Goal: Task Accomplishment & Management: Use online tool/utility

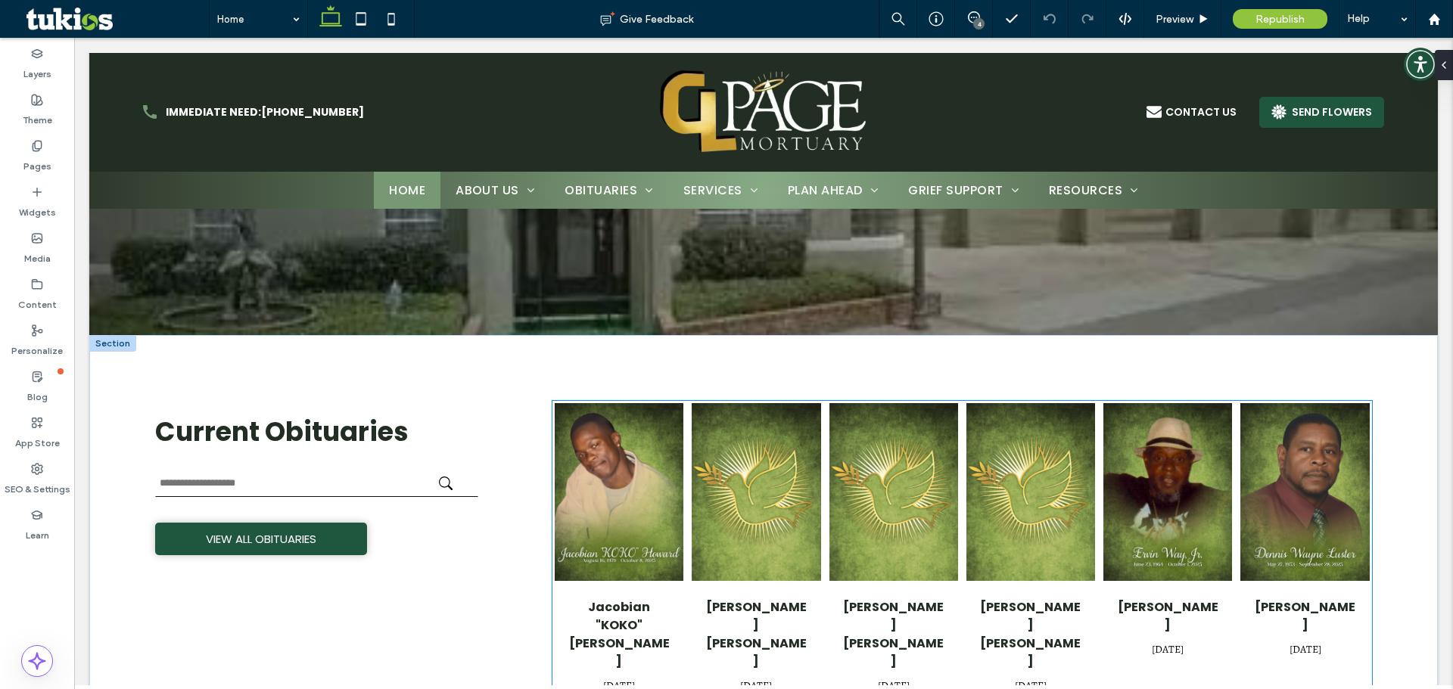
scroll to position [151, 0]
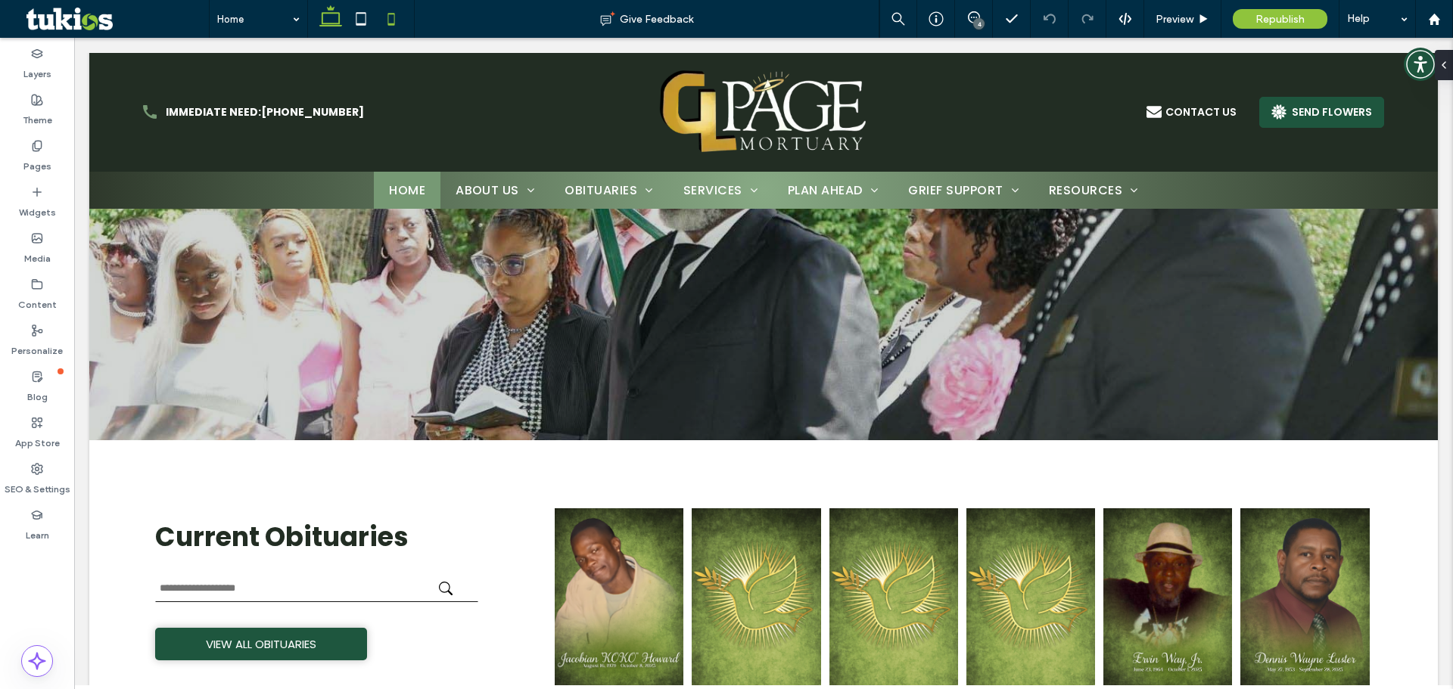
click at [393, 19] on icon at bounding box center [391, 19] width 30 height 30
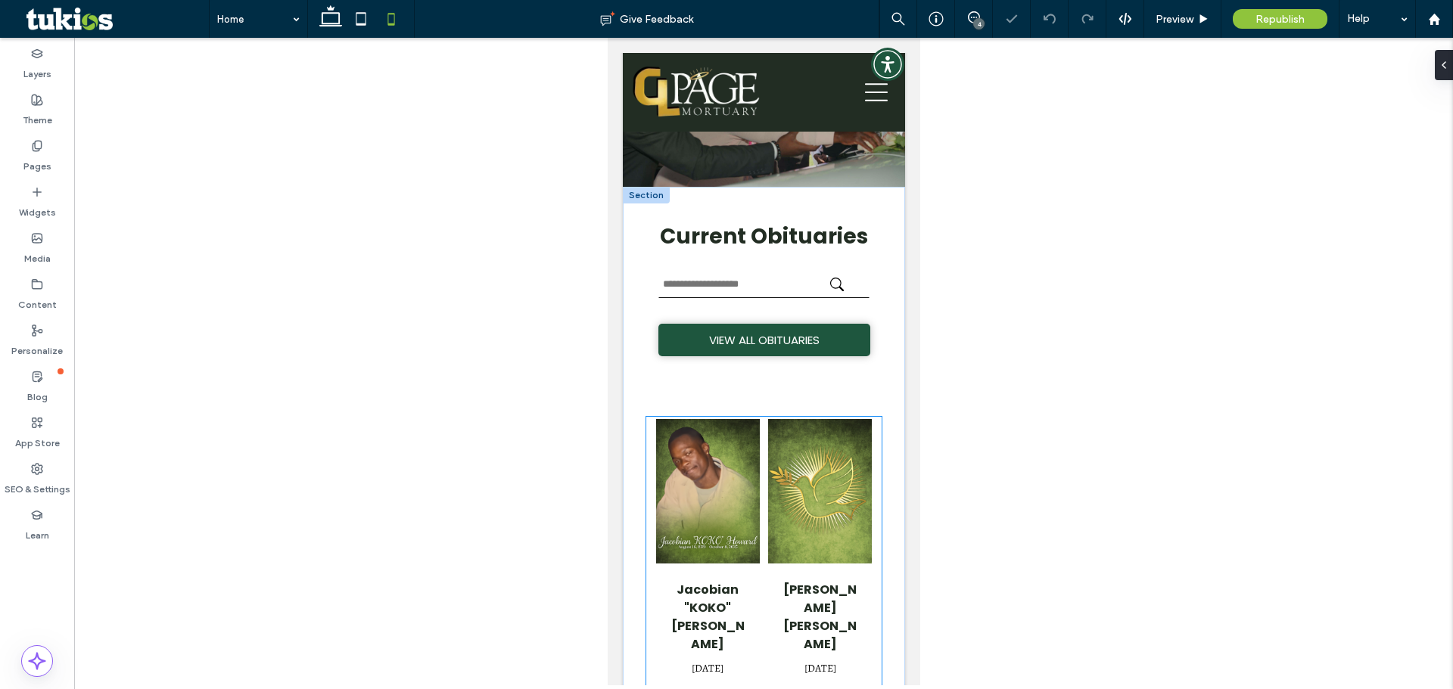
scroll to position [303, 0]
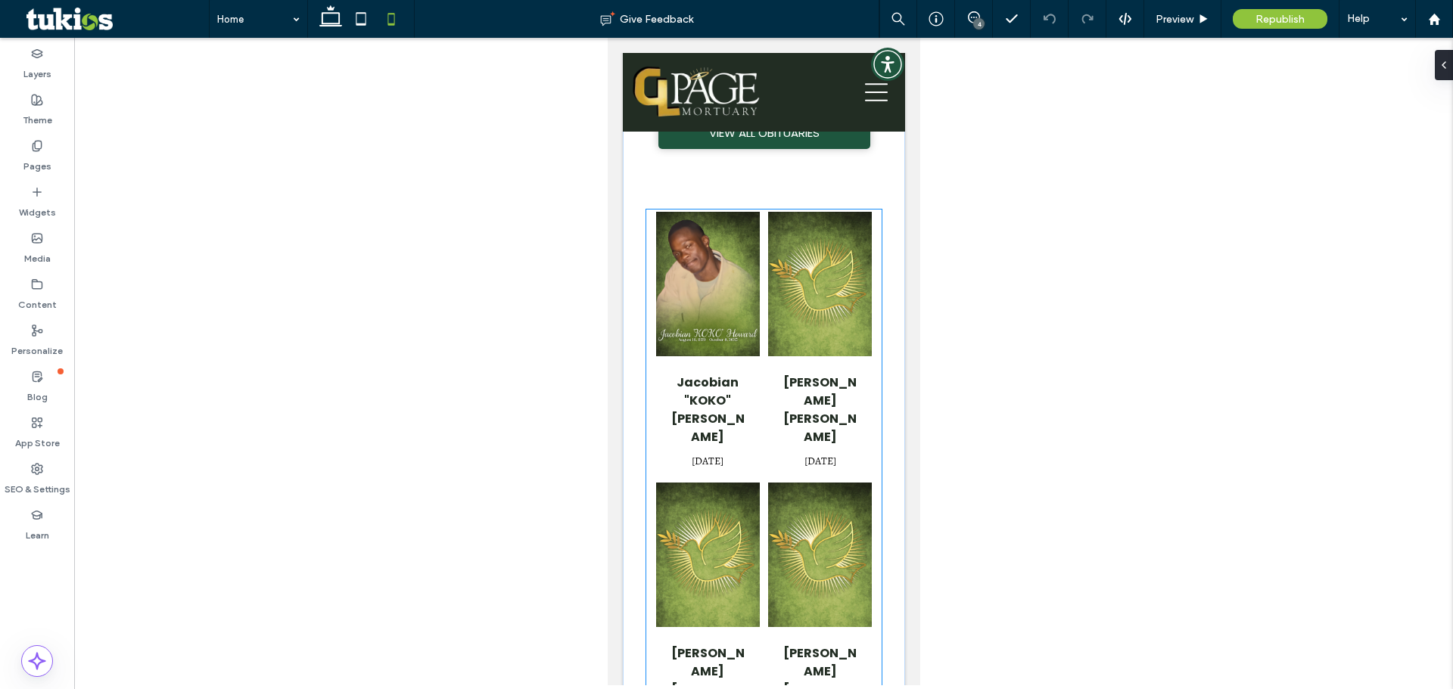
click at [756, 433] on div "Jacobian "KOKO" [PERSON_NAME] [DATE] [PERSON_NAME] [PERSON_NAME] [DATE] [PERSON…" at bounding box center [763, 596] width 220 height 772
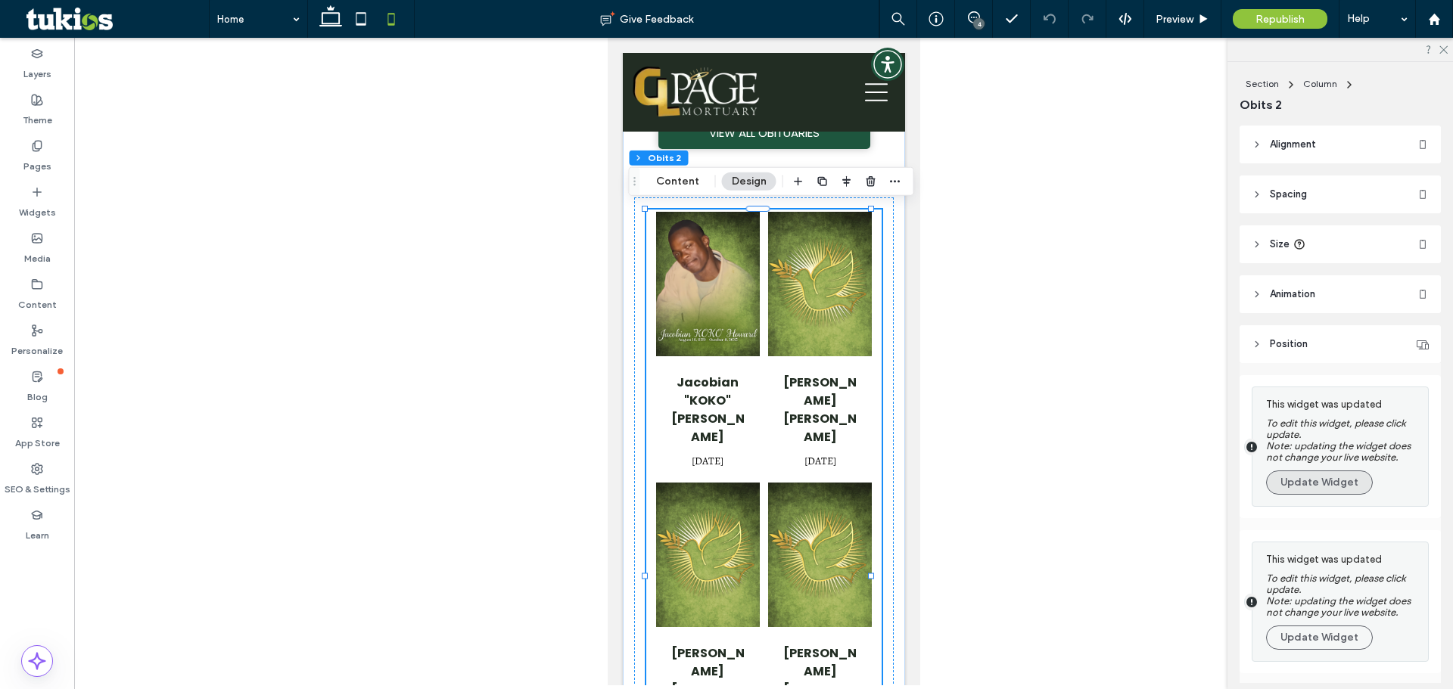
click at [1326, 477] on button "Update Widget" at bounding box center [1319, 483] width 107 height 24
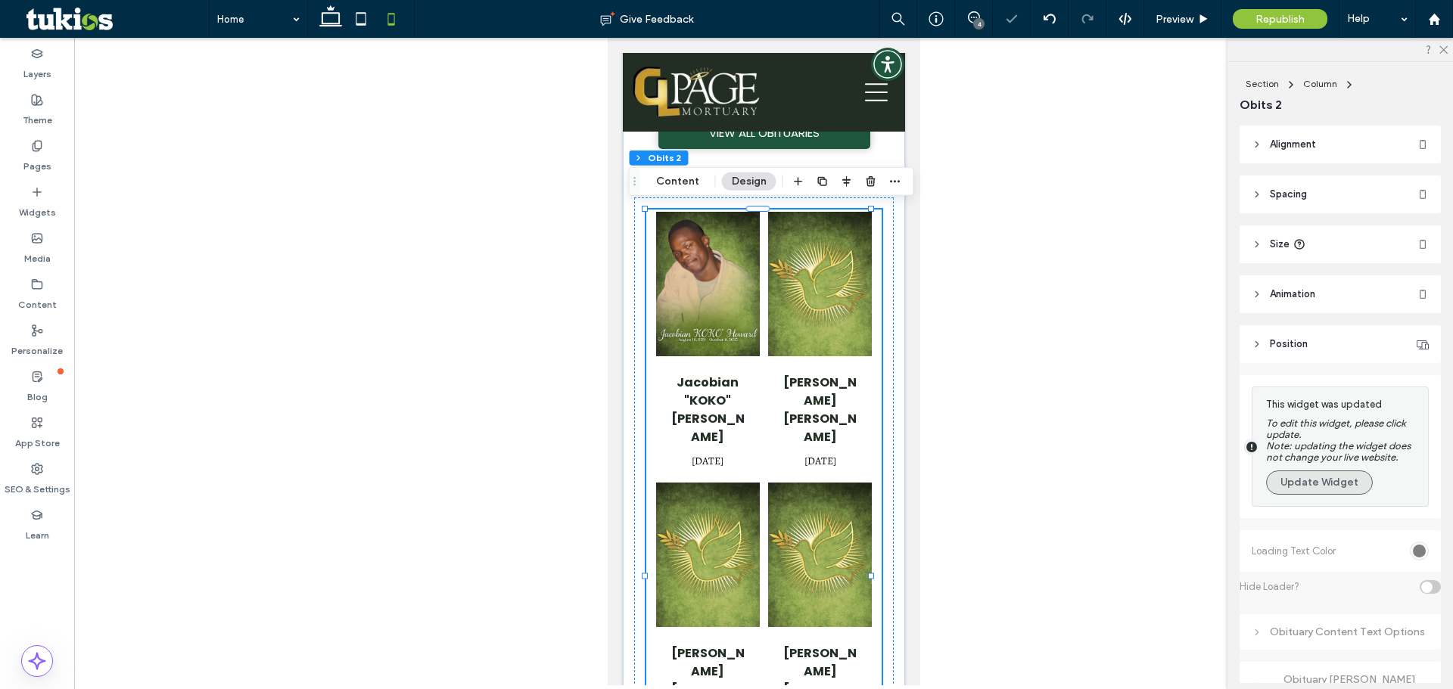
click at [1298, 485] on button "Update Widget" at bounding box center [1319, 483] width 107 height 24
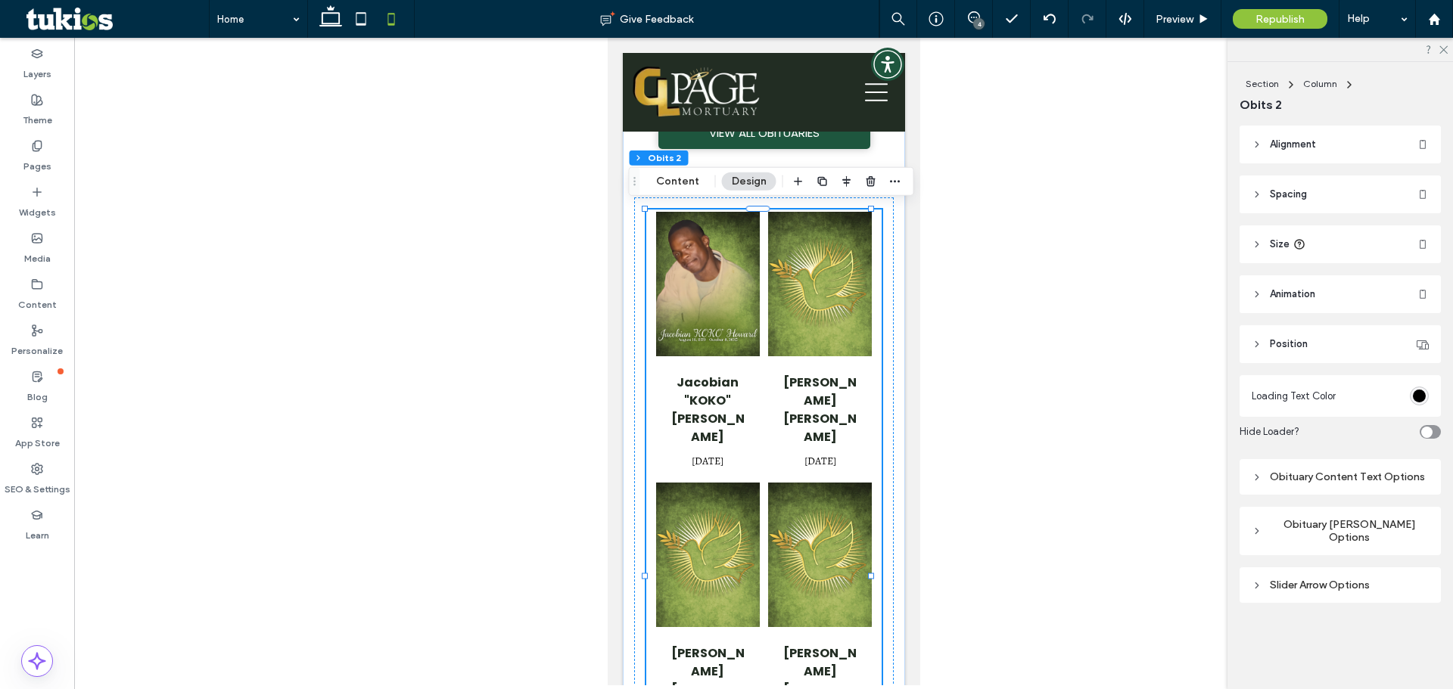
click at [1322, 530] on div "Obituary [PERSON_NAME] Options" at bounding box center [1339, 531] width 177 height 26
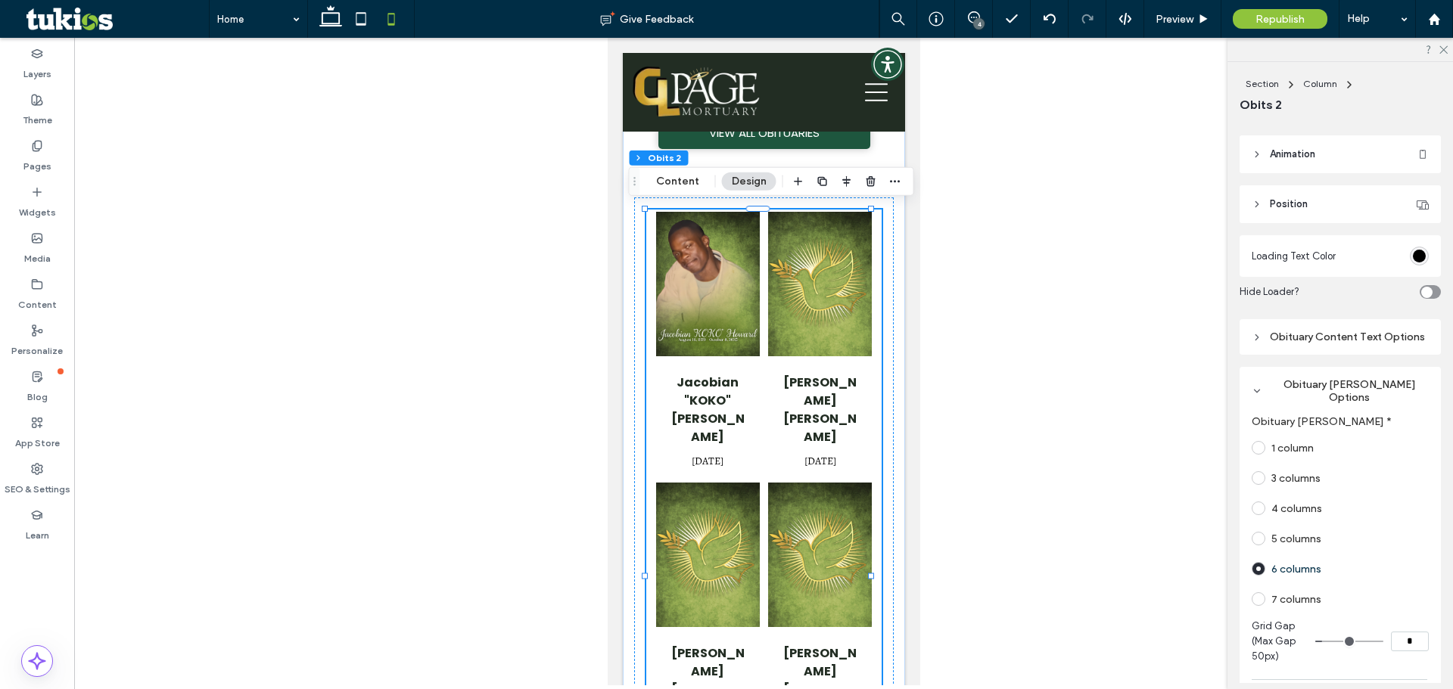
scroll to position [151, 0]
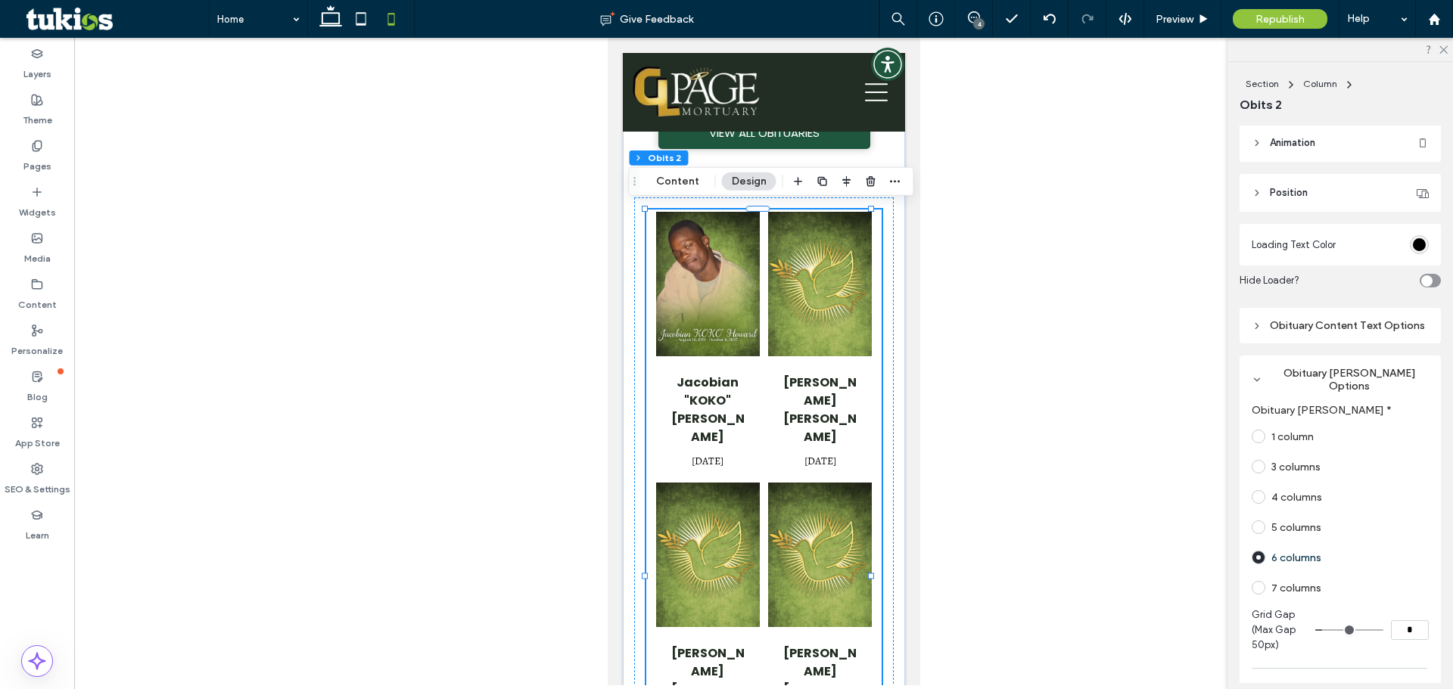
click at [1259, 499] on span at bounding box center [1258, 497] width 14 height 14
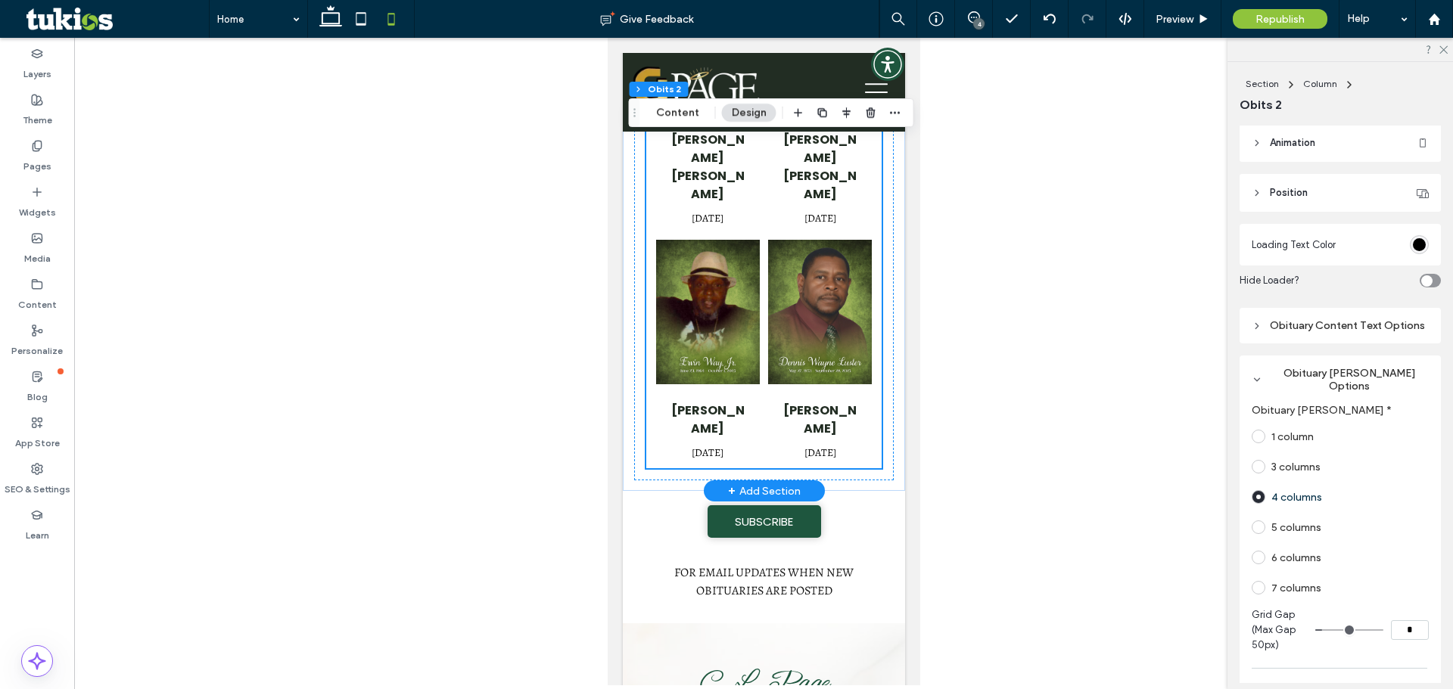
scroll to position [832, 0]
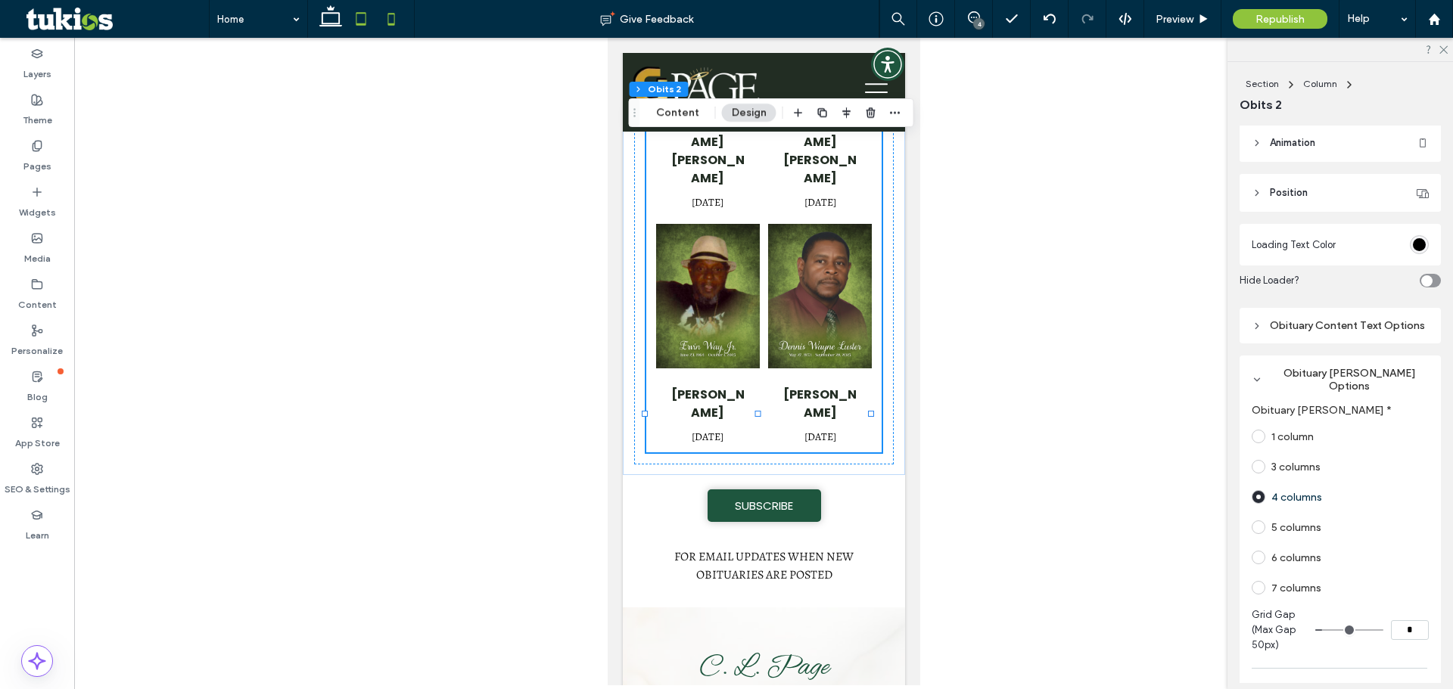
click at [365, 26] on icon at bounding box center [361, 19] width 30 height 30
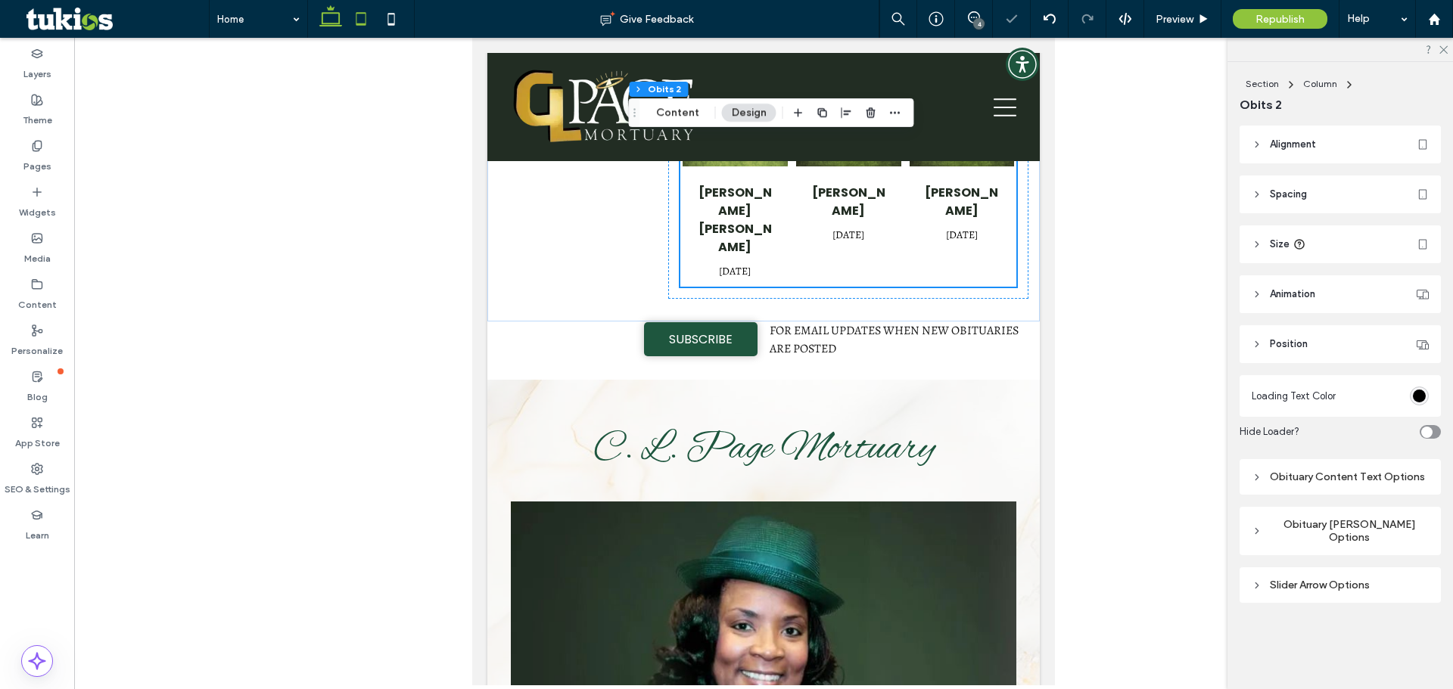
scroll to position [0, 0]
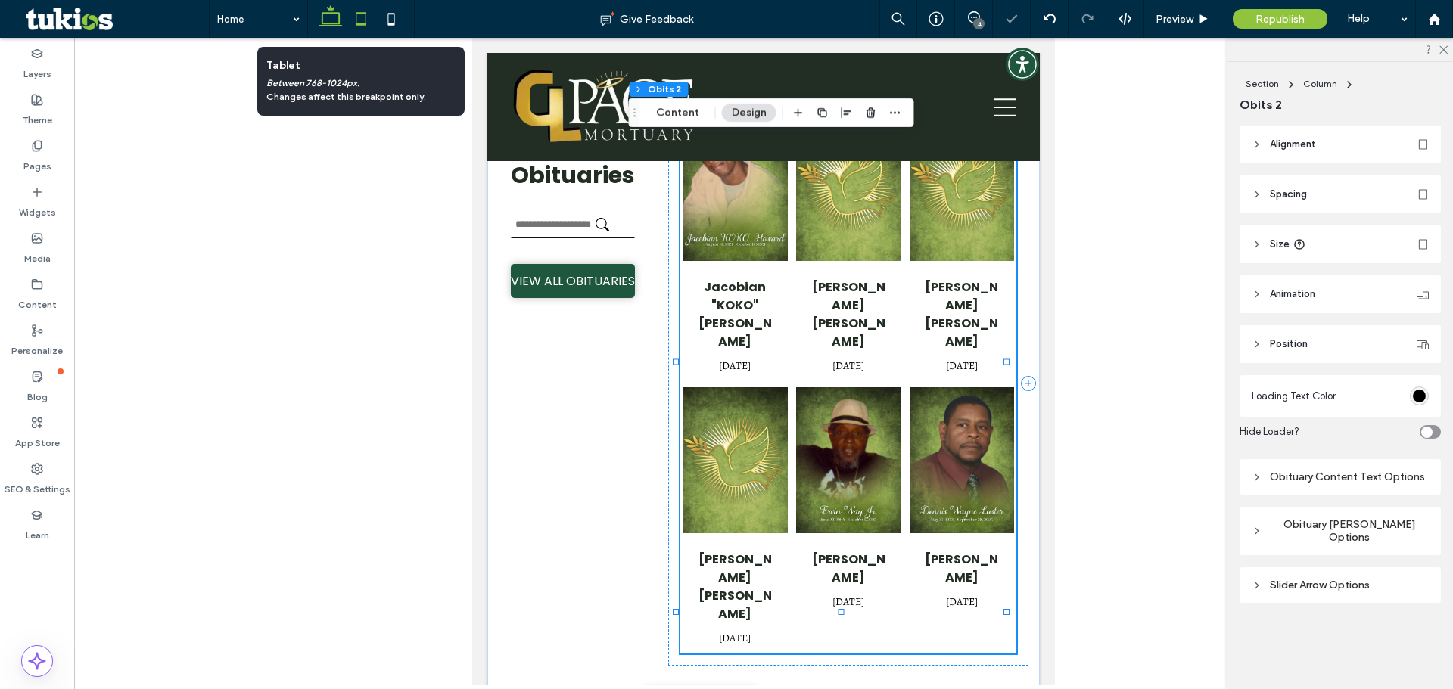
click at [334, 19] on icon at bounding box center [330, 19] width 30 height 30
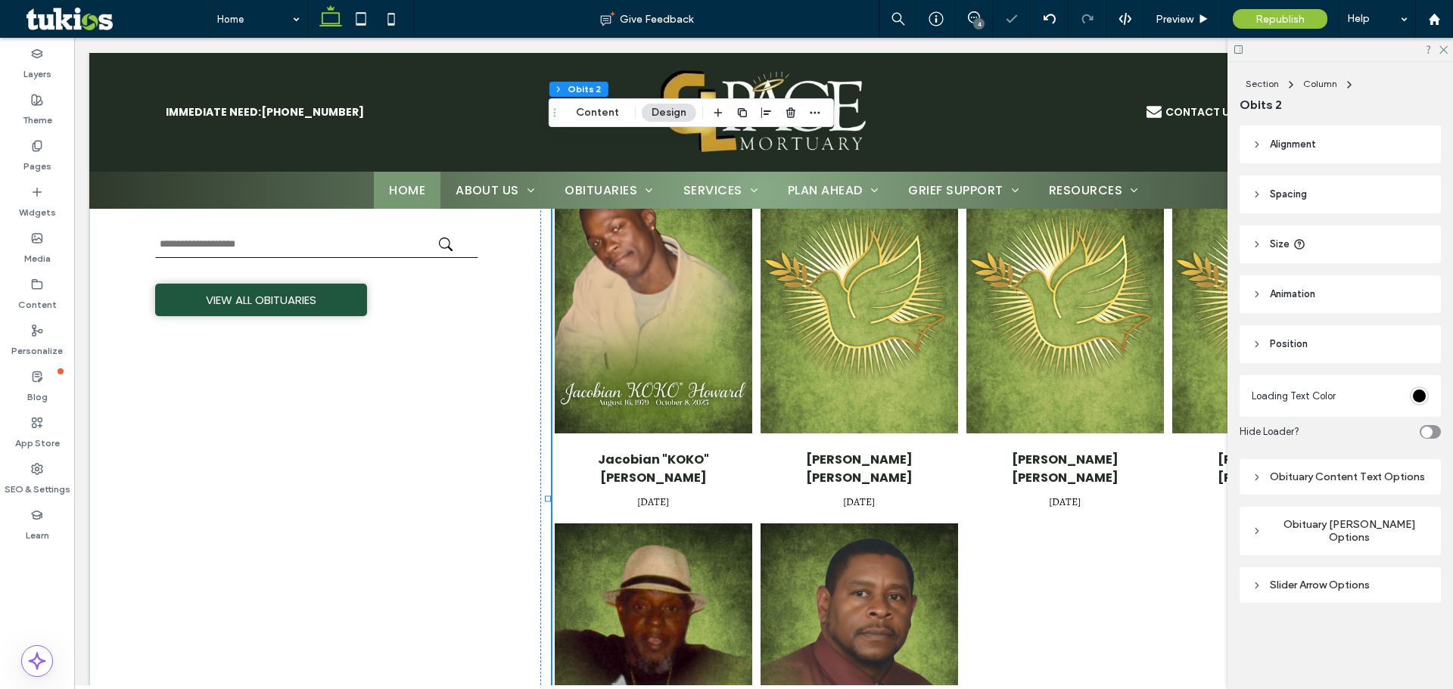
scroll to position [335, 0]
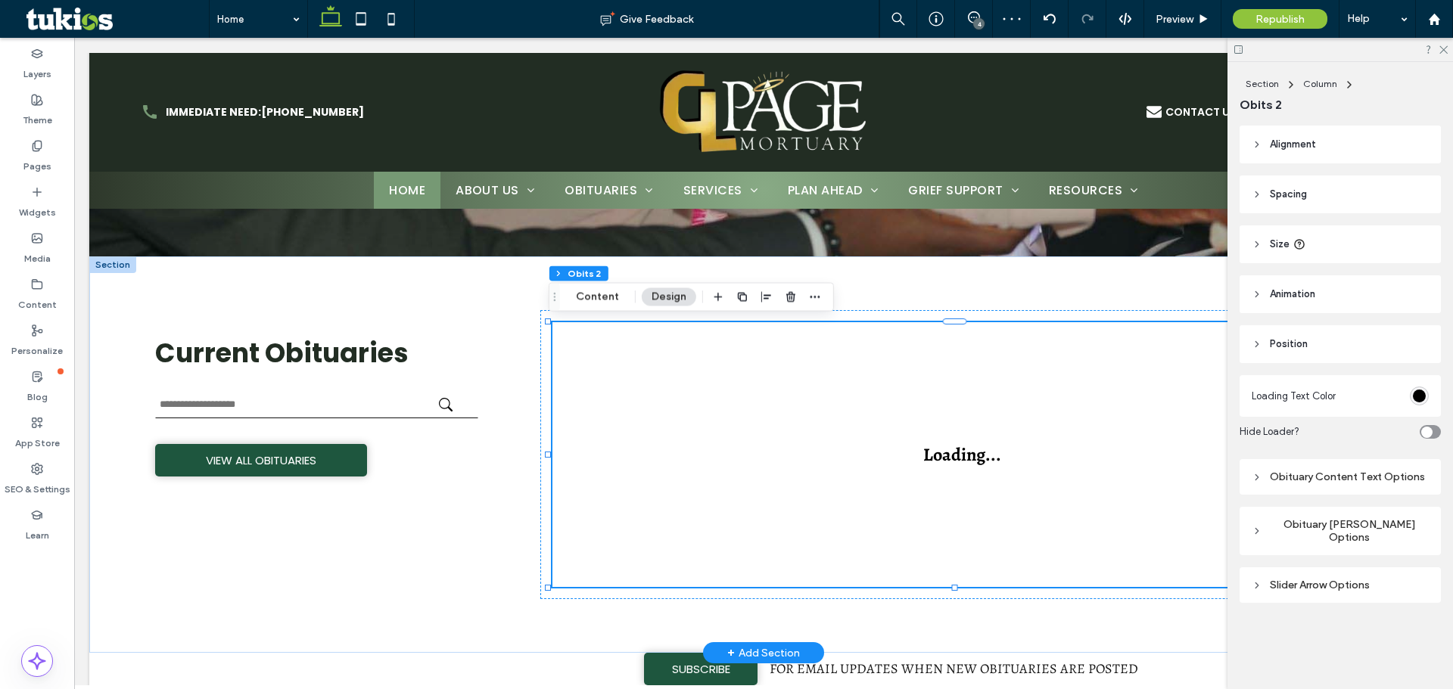
click at [1448, 45] on div at bounding box center [1339, 49] width 225 height 23
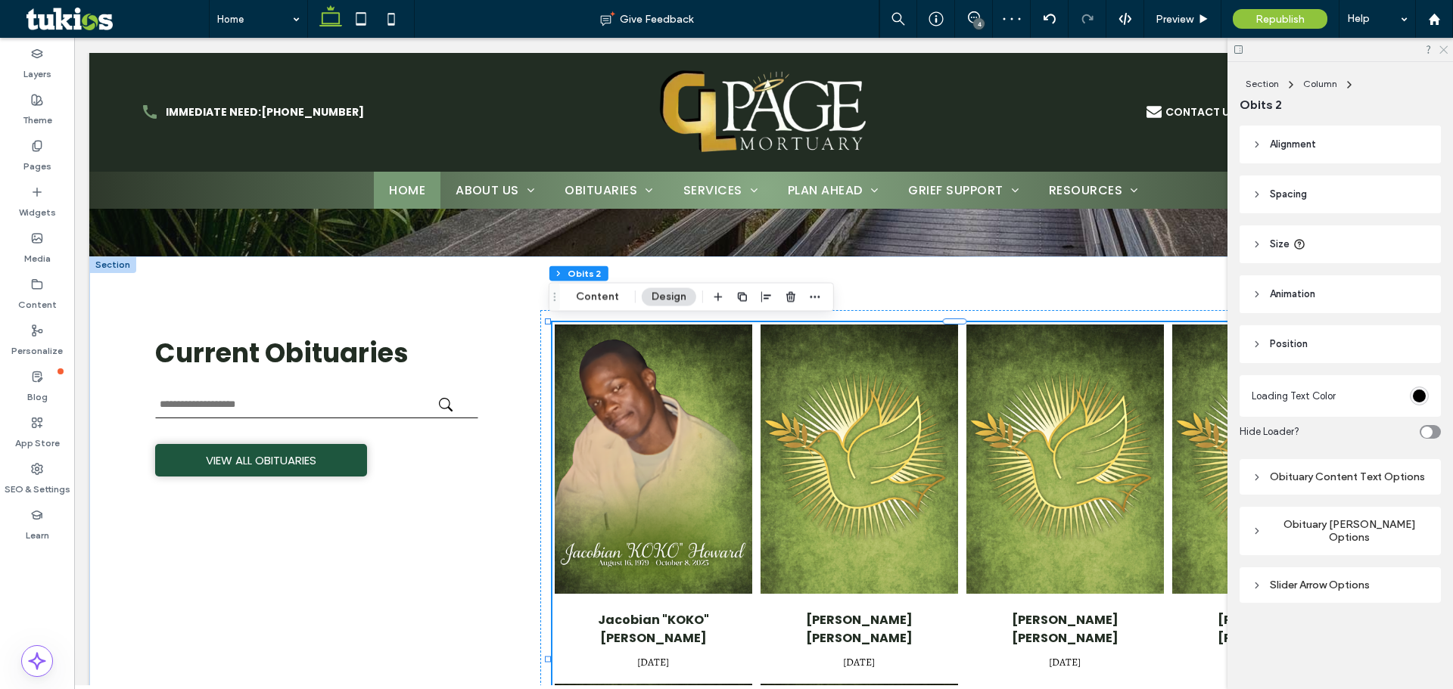
click at [1444, 52] on icon at bounding box center [1442, 49] width 10 height 10
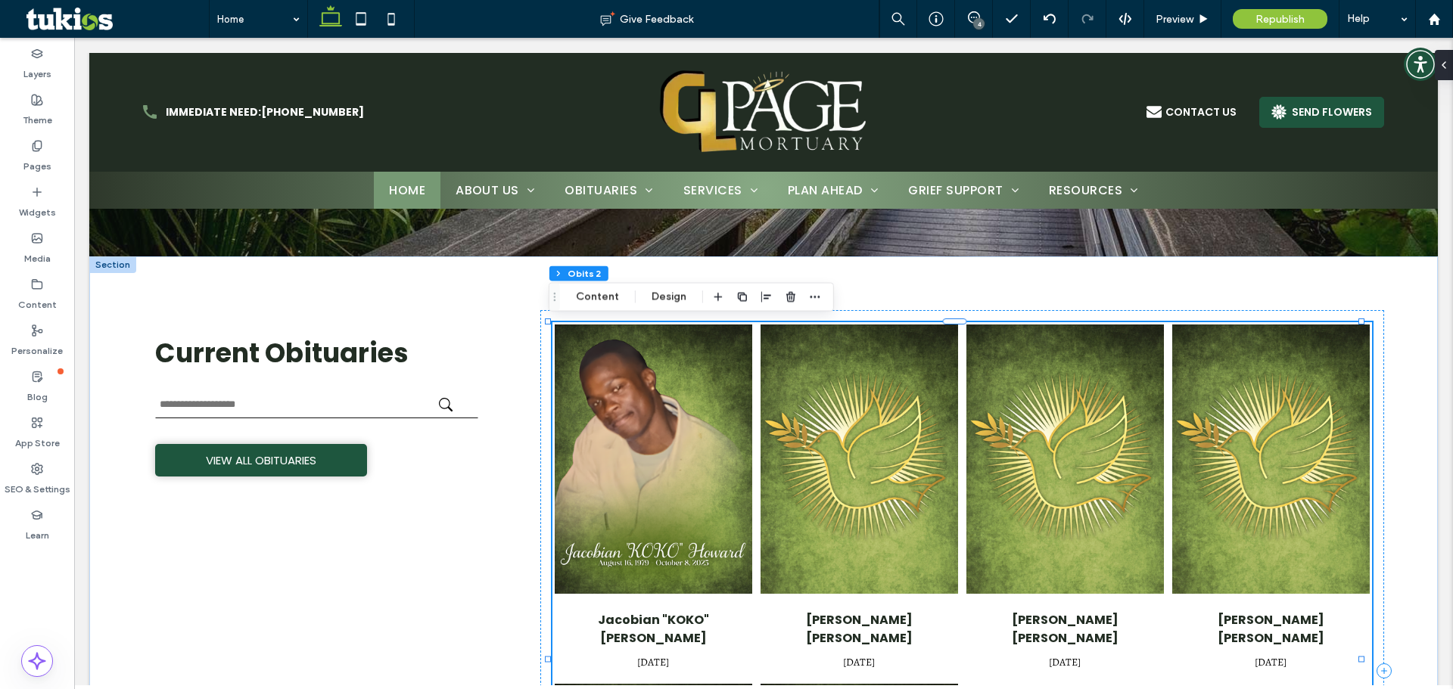
click at [925, 483] on img "Corey Harrison Pandy's obituary link" at bounding box center [858, 459] width 197 height 269
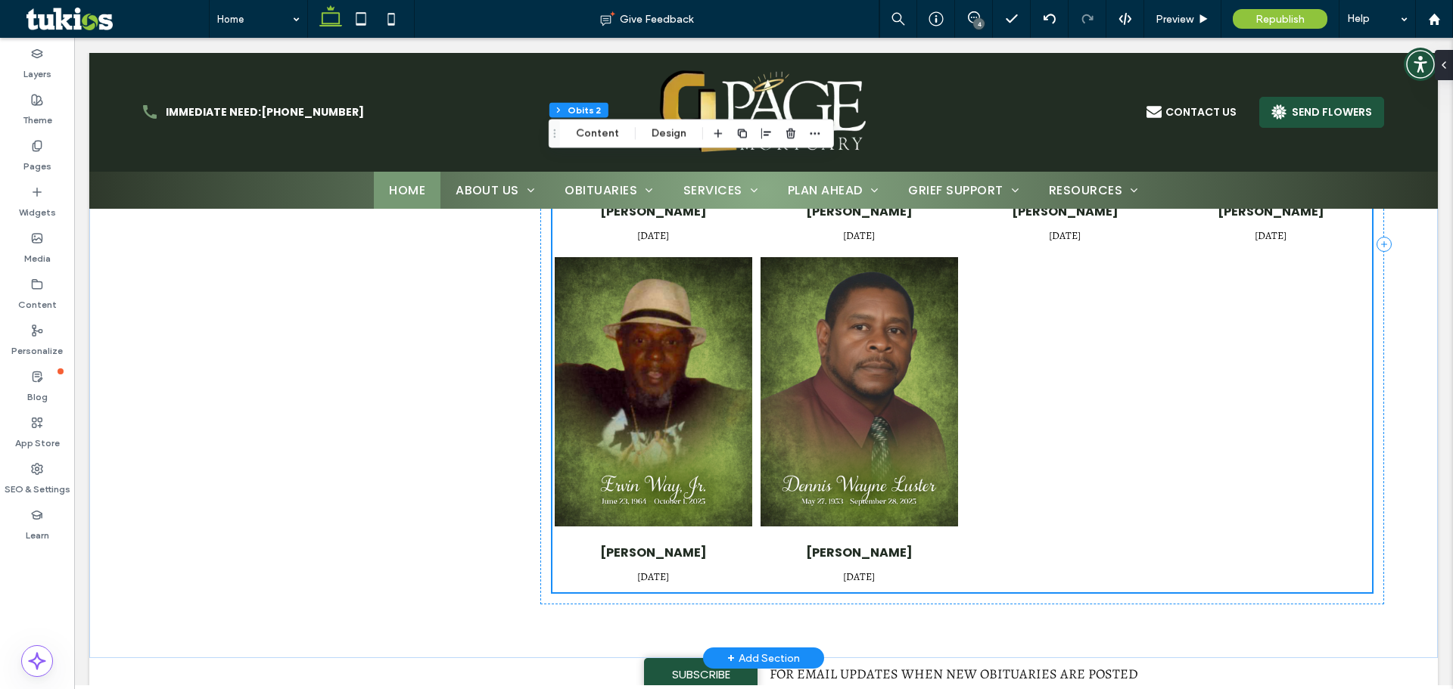
scroll to position [411, 0]
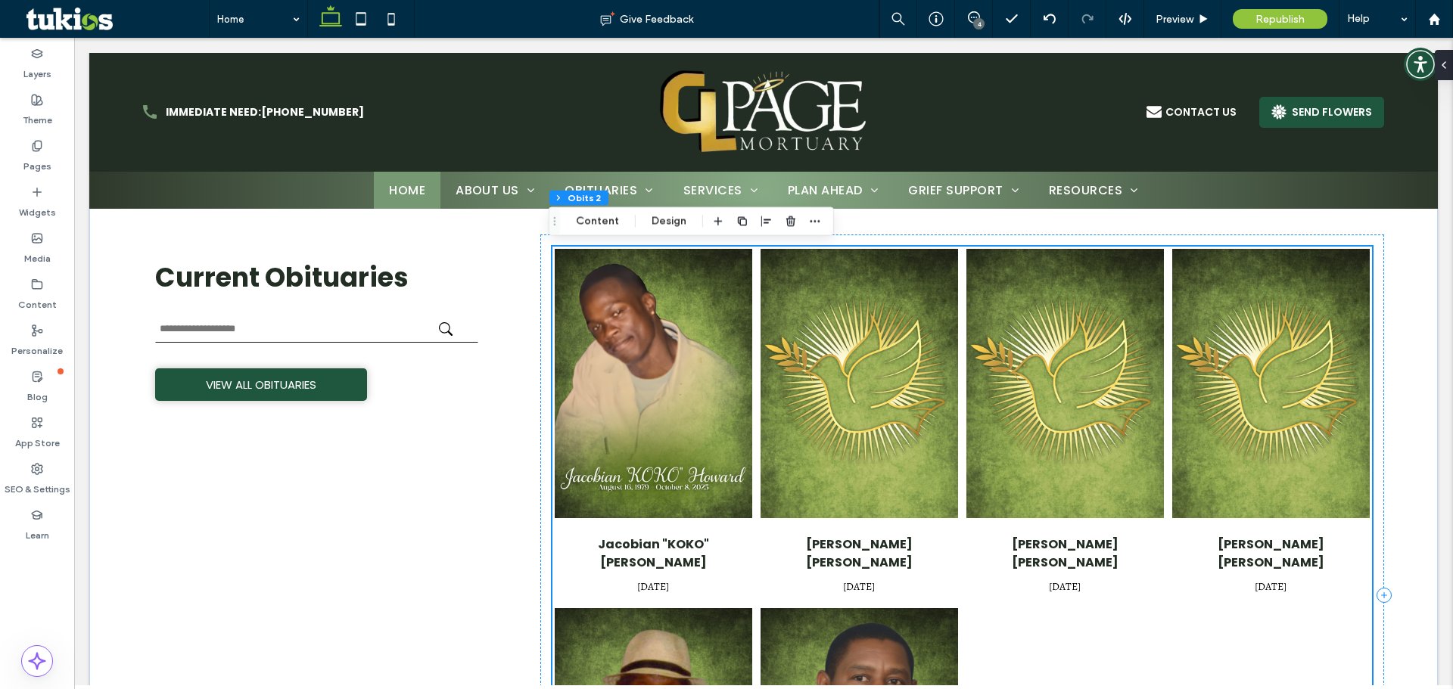
click at [1032, 486] on img "Wallace Edward Mincey's obituary link" at bounding box center [1064, 383] width 197 height 269
click at [611, 226] on button "Content" at bounding box center [597, 222] width 63 height 18
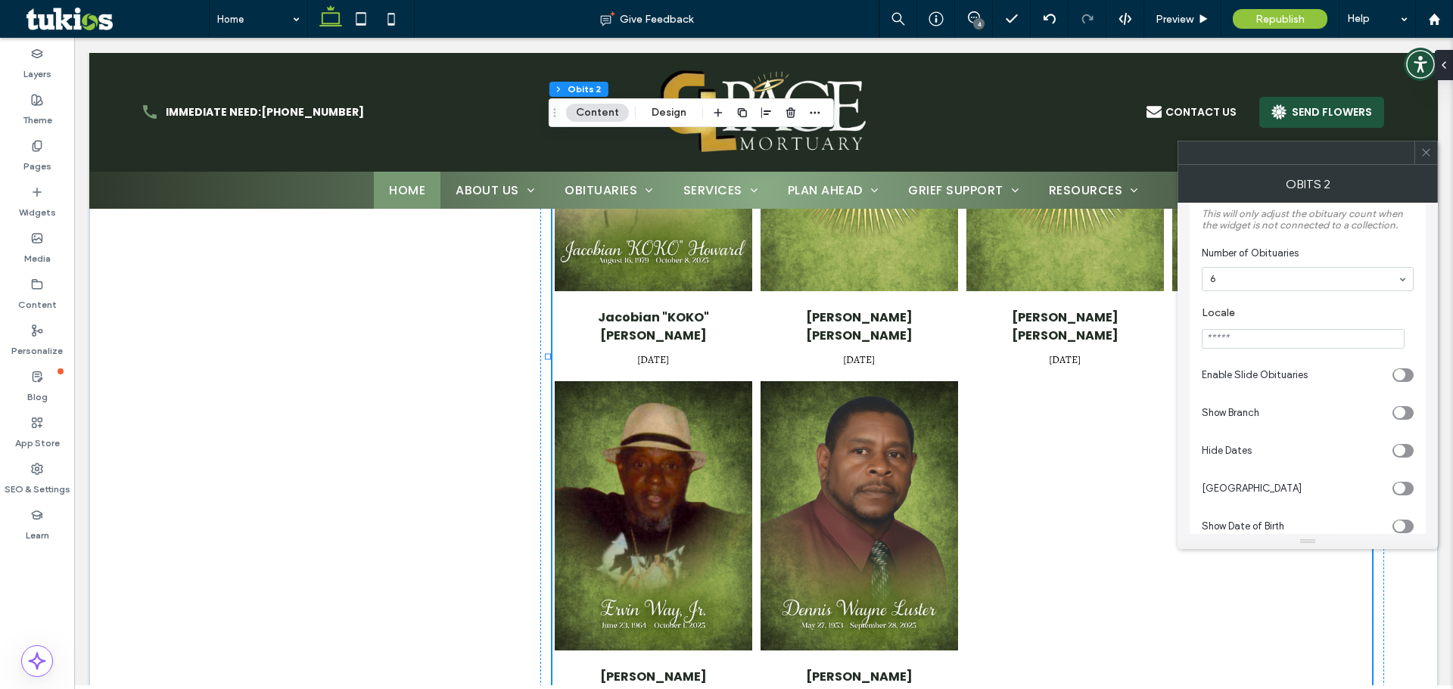
scroll to position [0, 0]
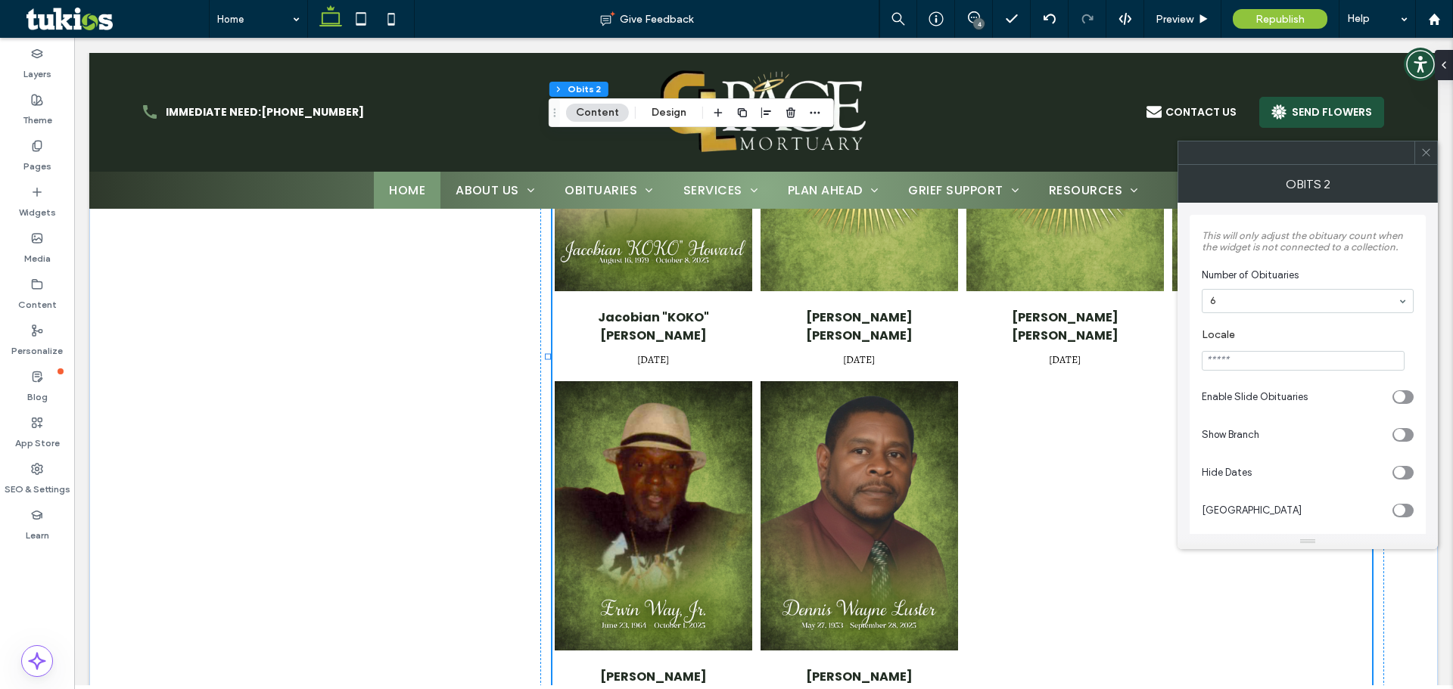
click at [1260, 296] on input at bounding box center [1304, 301] width 188 height 11
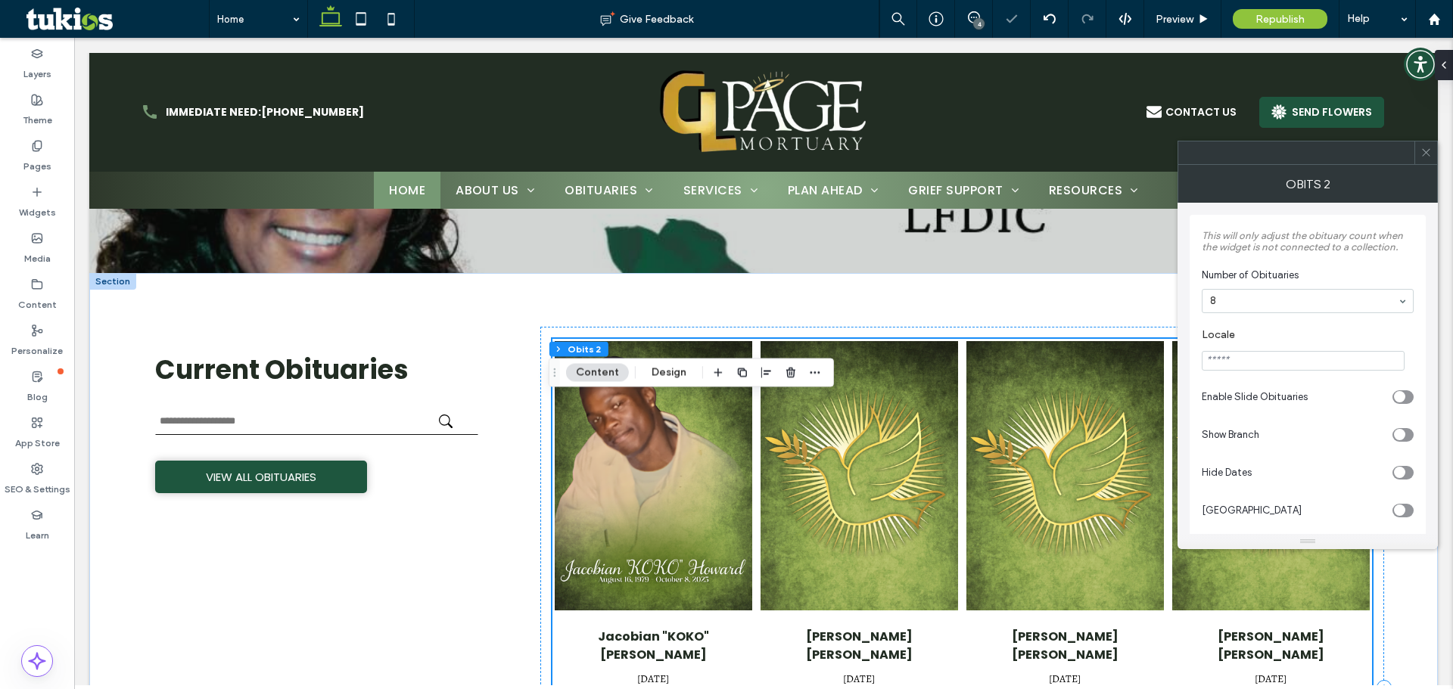
scroll to position [259, 0]
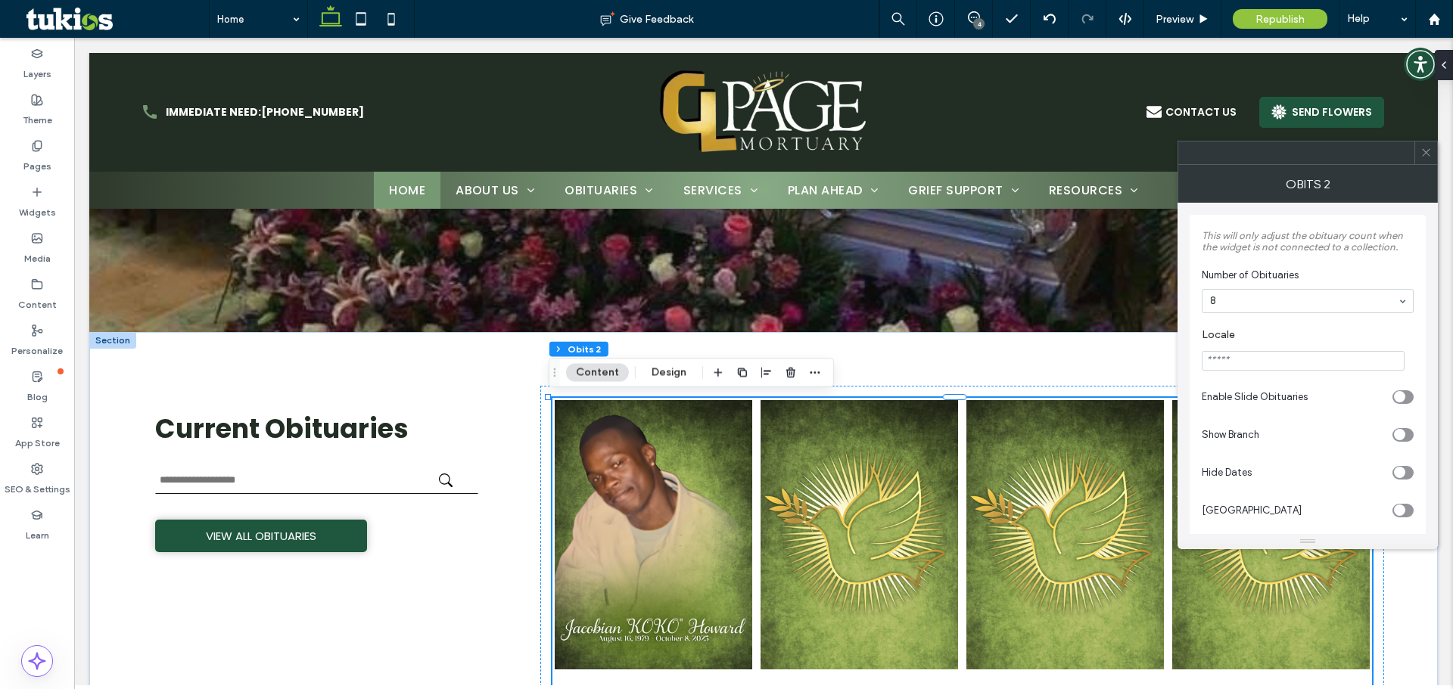
click at [1254, 311] on div at bounding box center [1307, 301] width 210 height 23
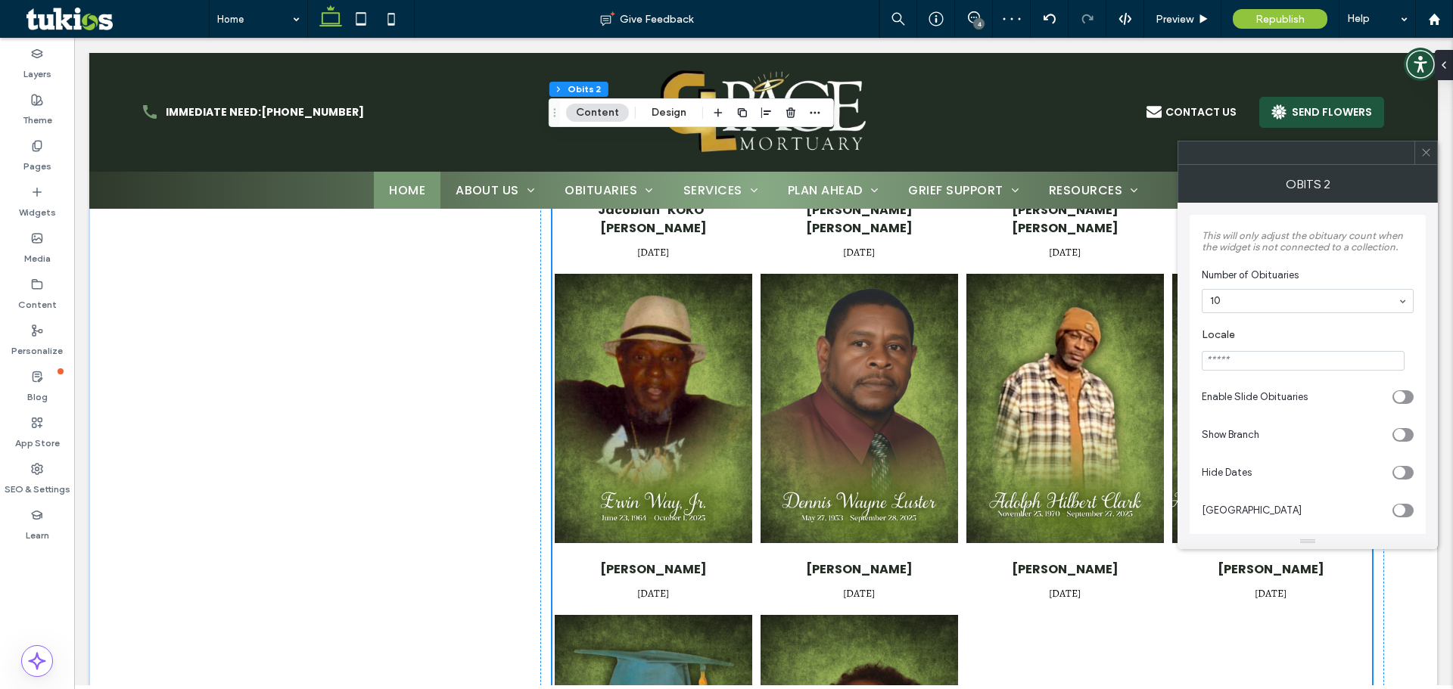
scroll to position [713, 0]
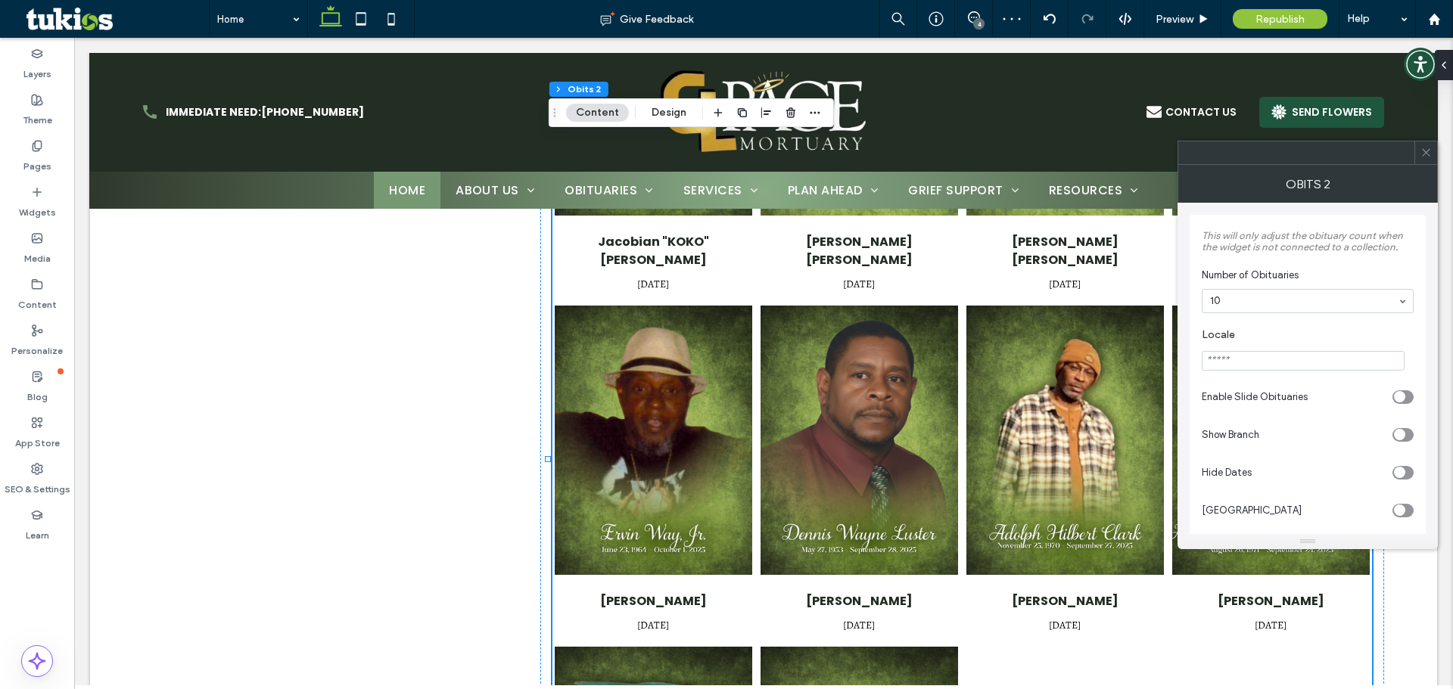
click at [1240, 309] on div at bounding box center [1307, 301] width 210 height 23
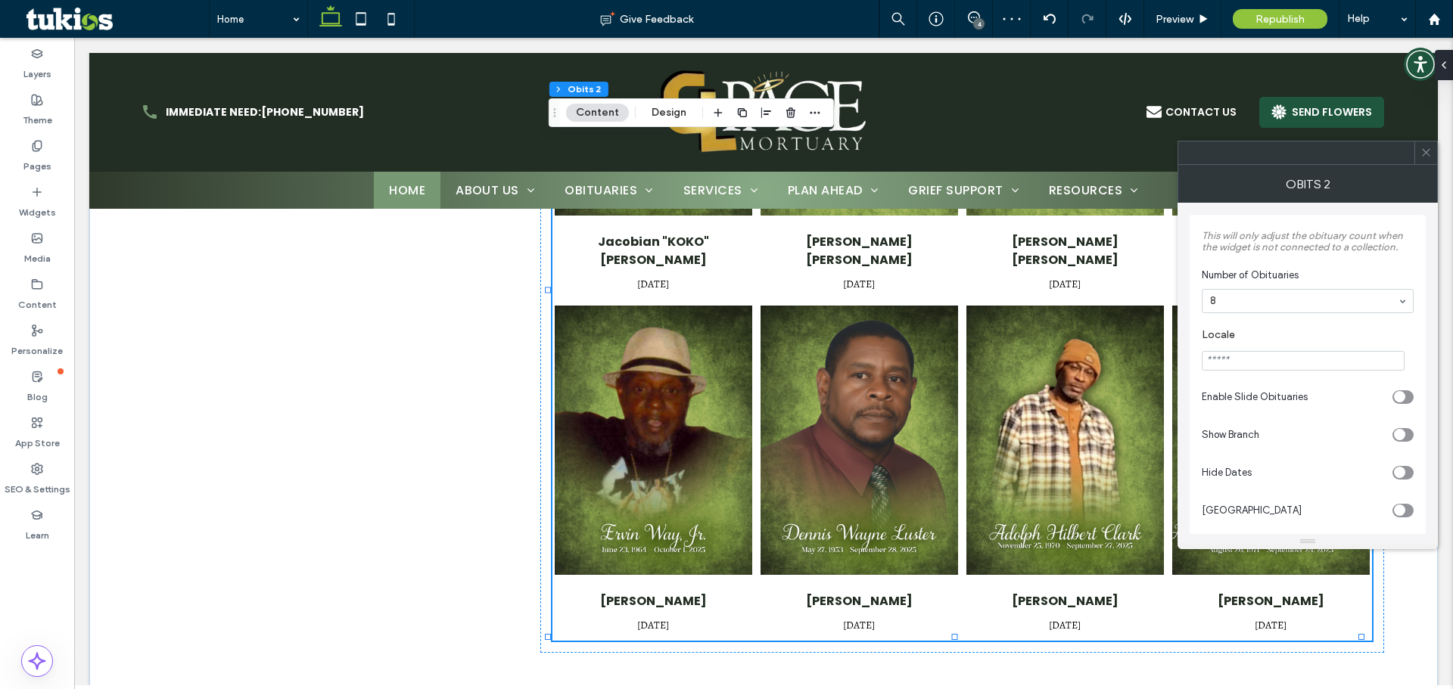
click at [1423, 154] on icon at bounding box center [1425, 152] width 11 height 11
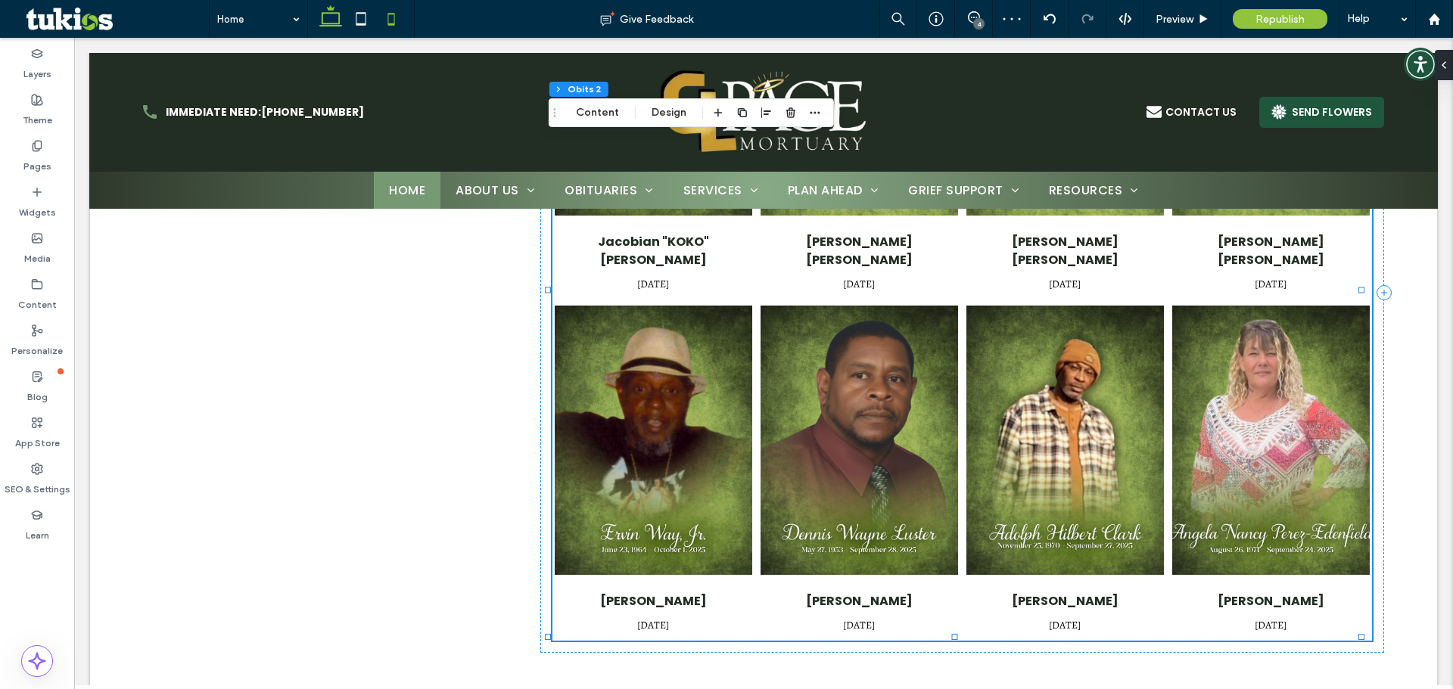
click at [385, 13] on icon at bounding box center [391, 19] width 30 height 30
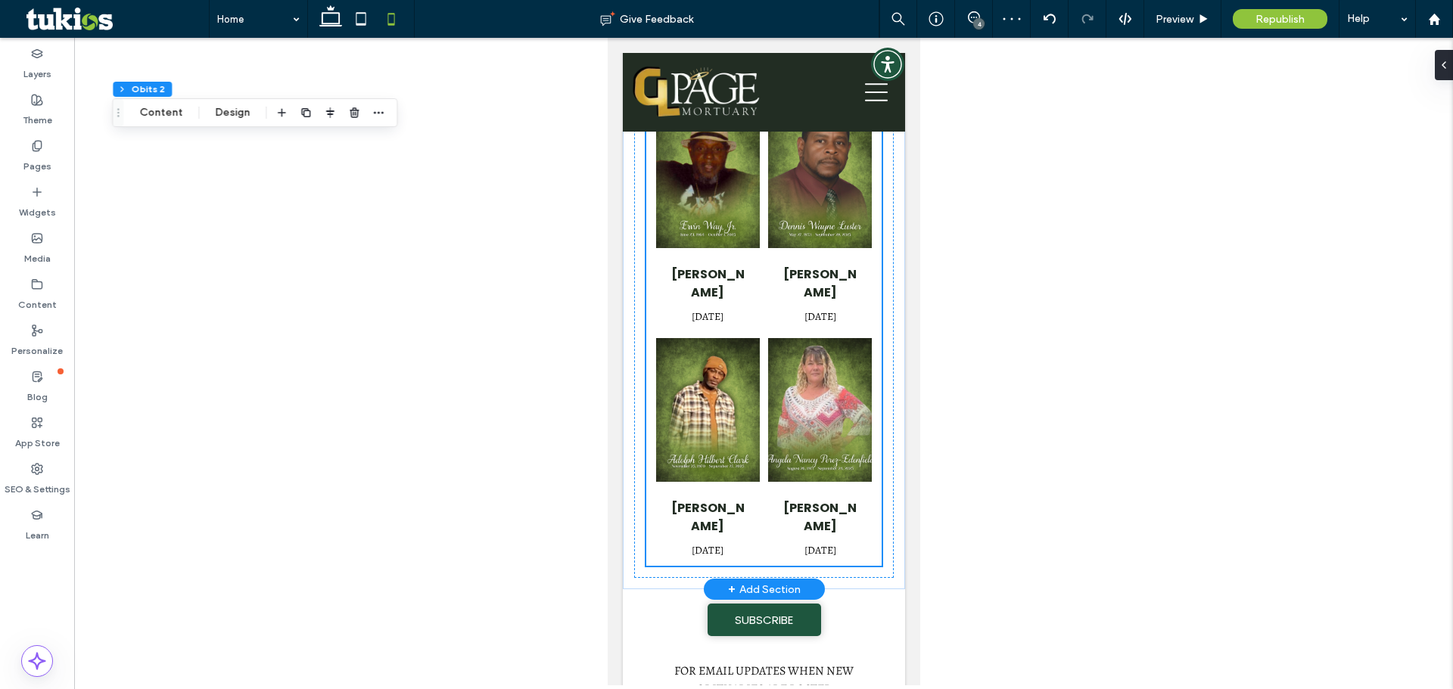
scroll to position [954, 0]
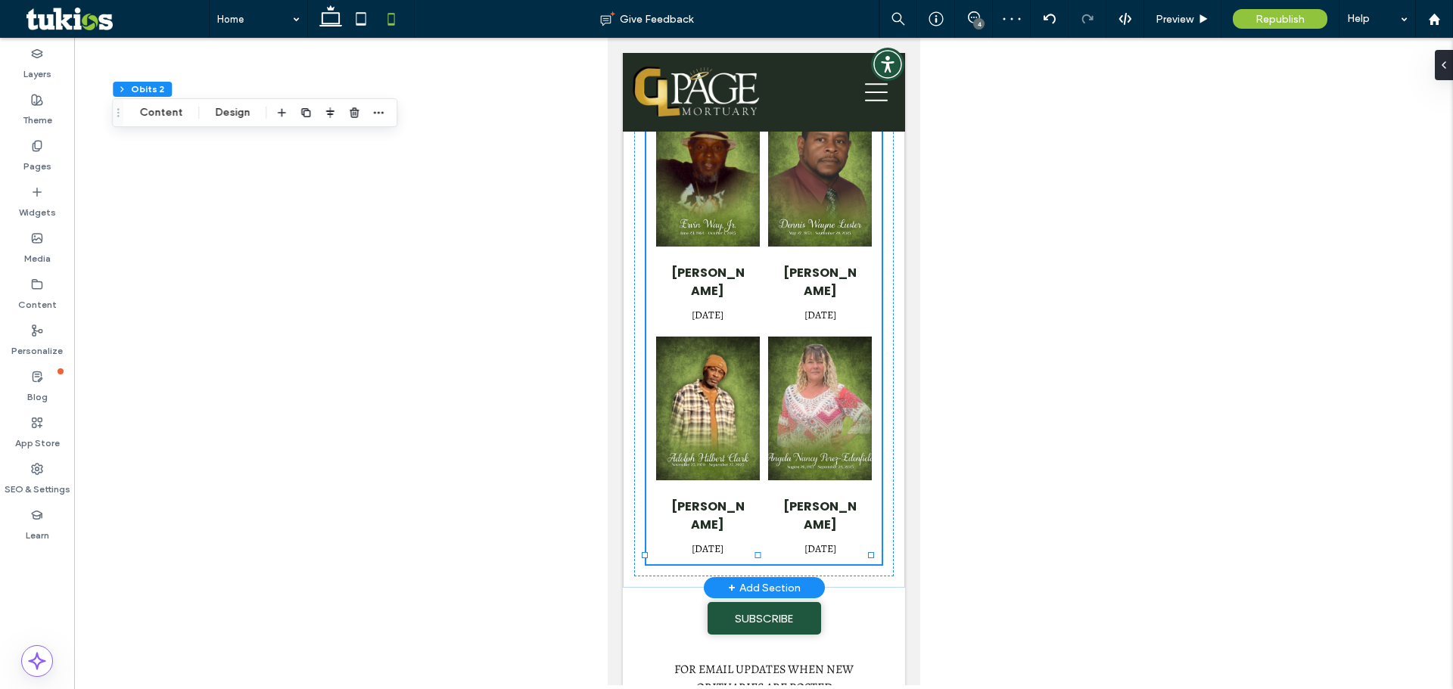
click at [784, 483] on div "[PERSON_NAME] [DATE]" at bounding box center [819, 524] width 108 height 82
click at [150, 118] on button "Content" at bounding box center [160, 113] width 63 height 18
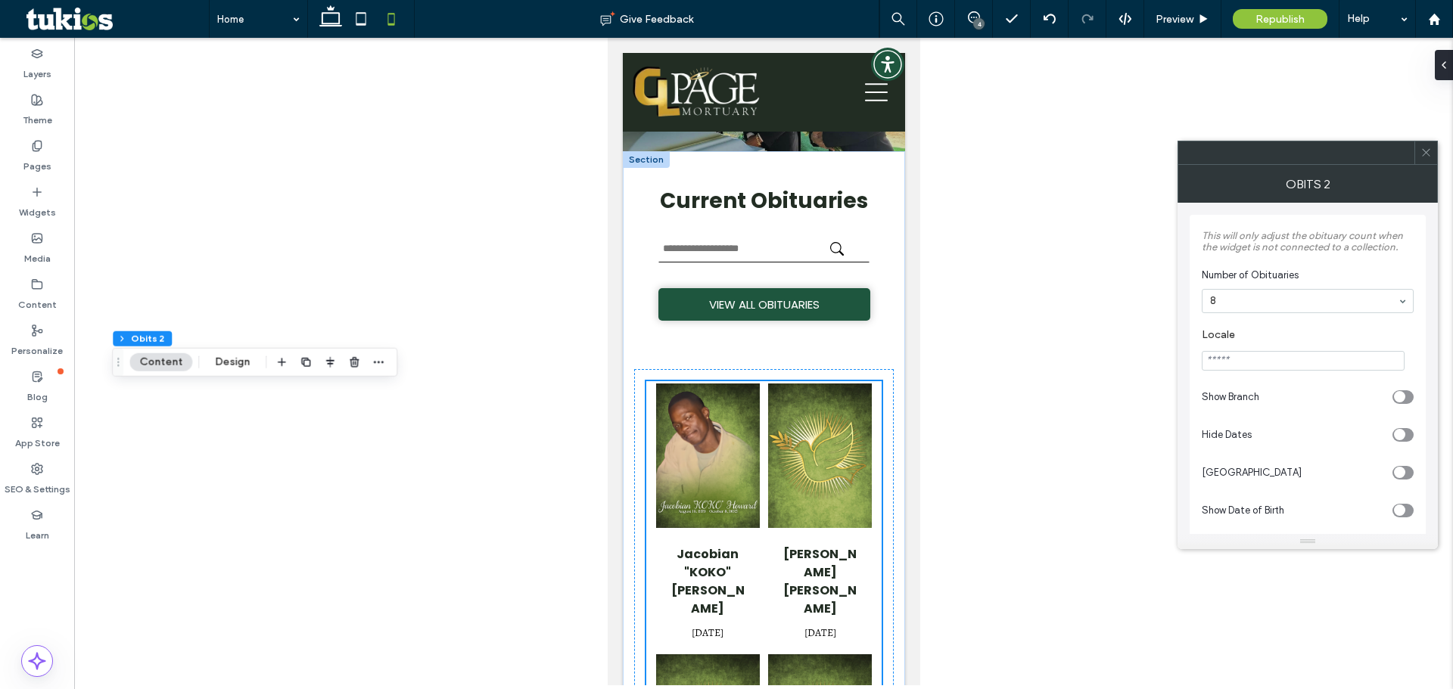
scroll to position [122, 0]
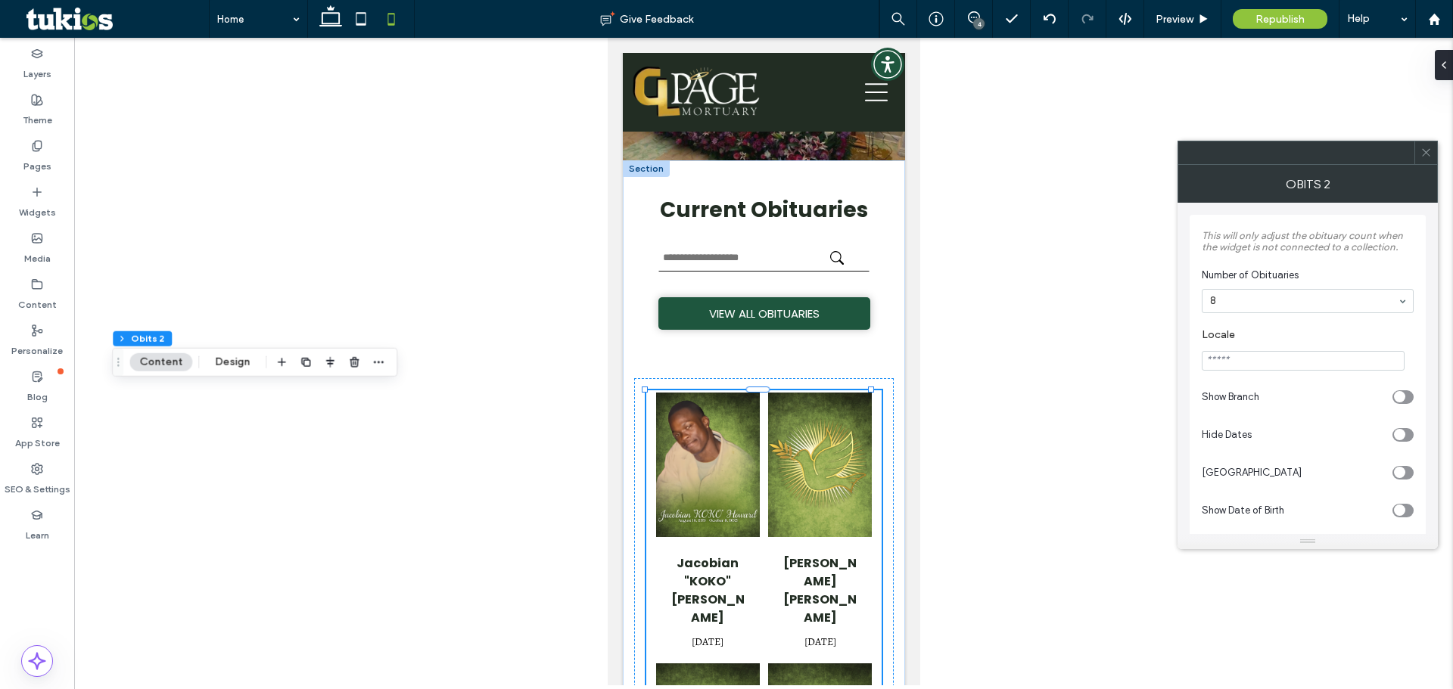
click at [1425, 154] on icon at bounding box center [1425, 152] width 11 height 11
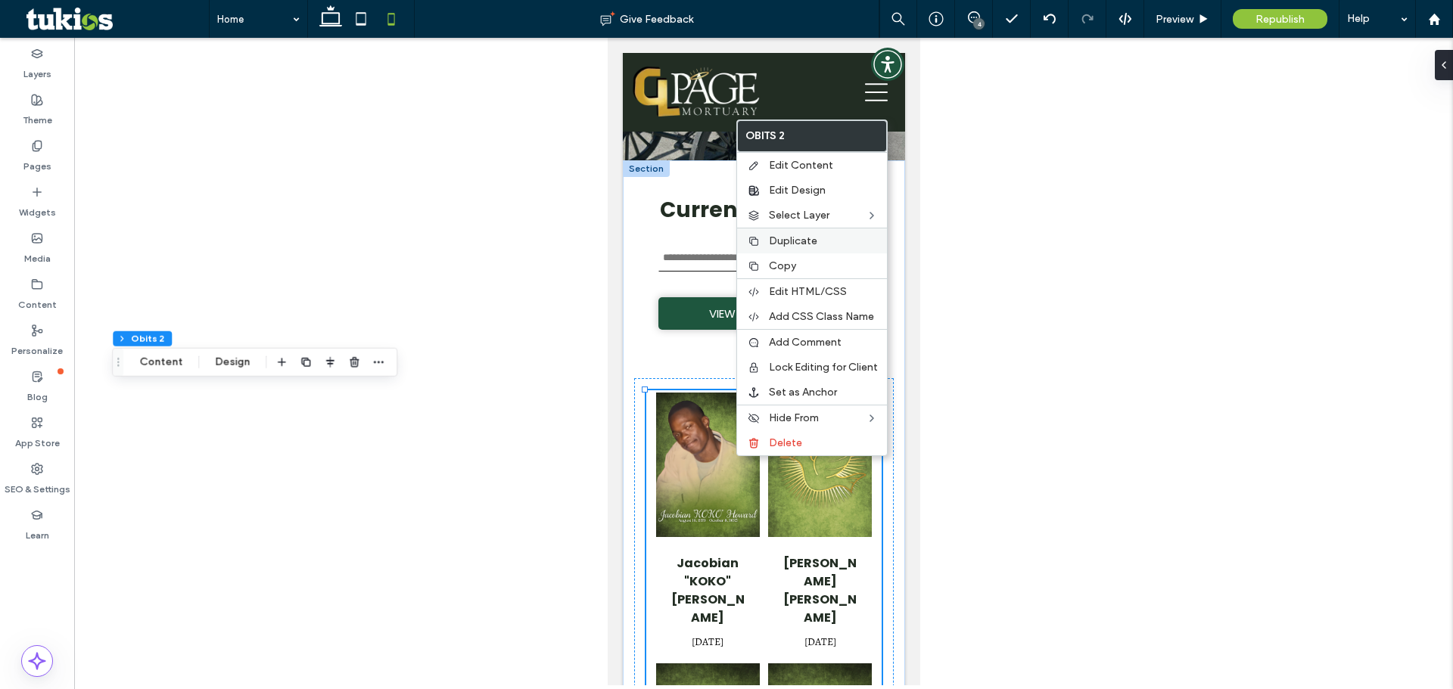
click at [803, 241] on span "Duplicate" at bounding box center [793, 241] width 48 height 13
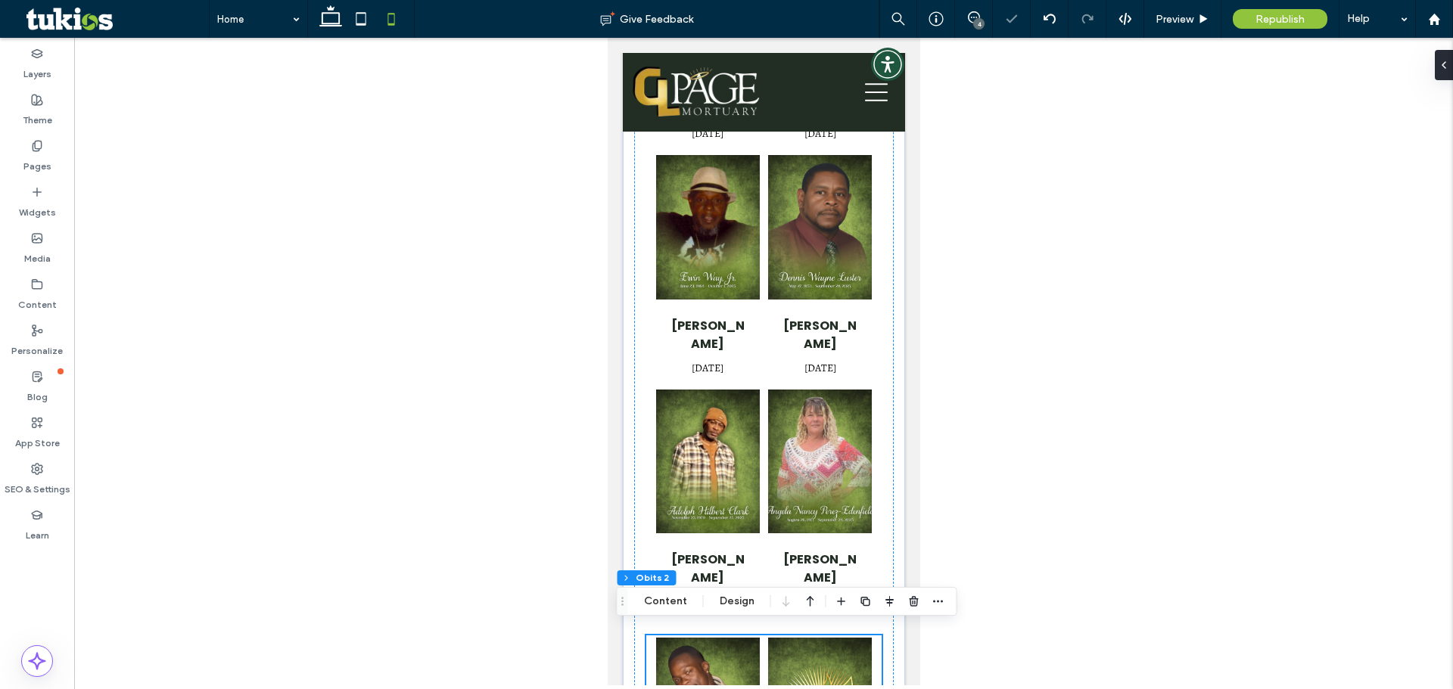
scroll to position [897, 0]
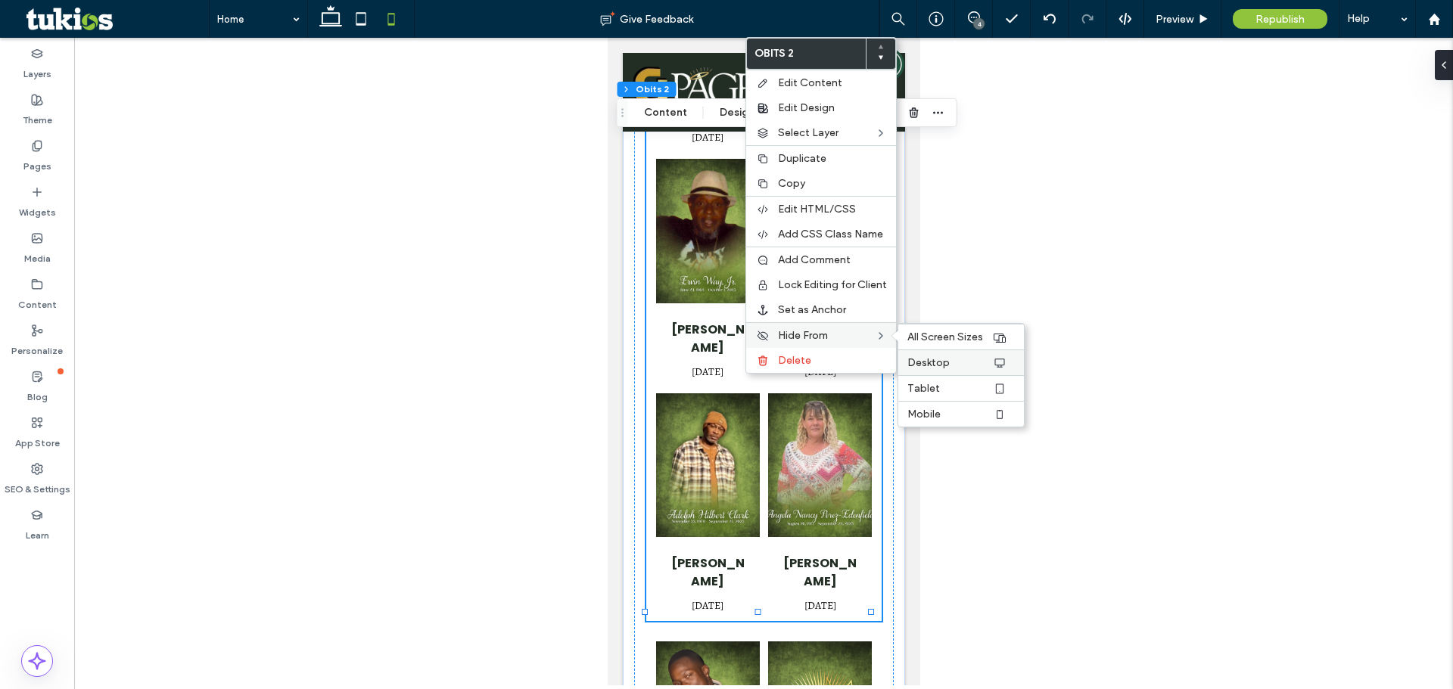
click at [925, 360] on span "Desktop" at bounding box center [928, 362] width 42 height 13
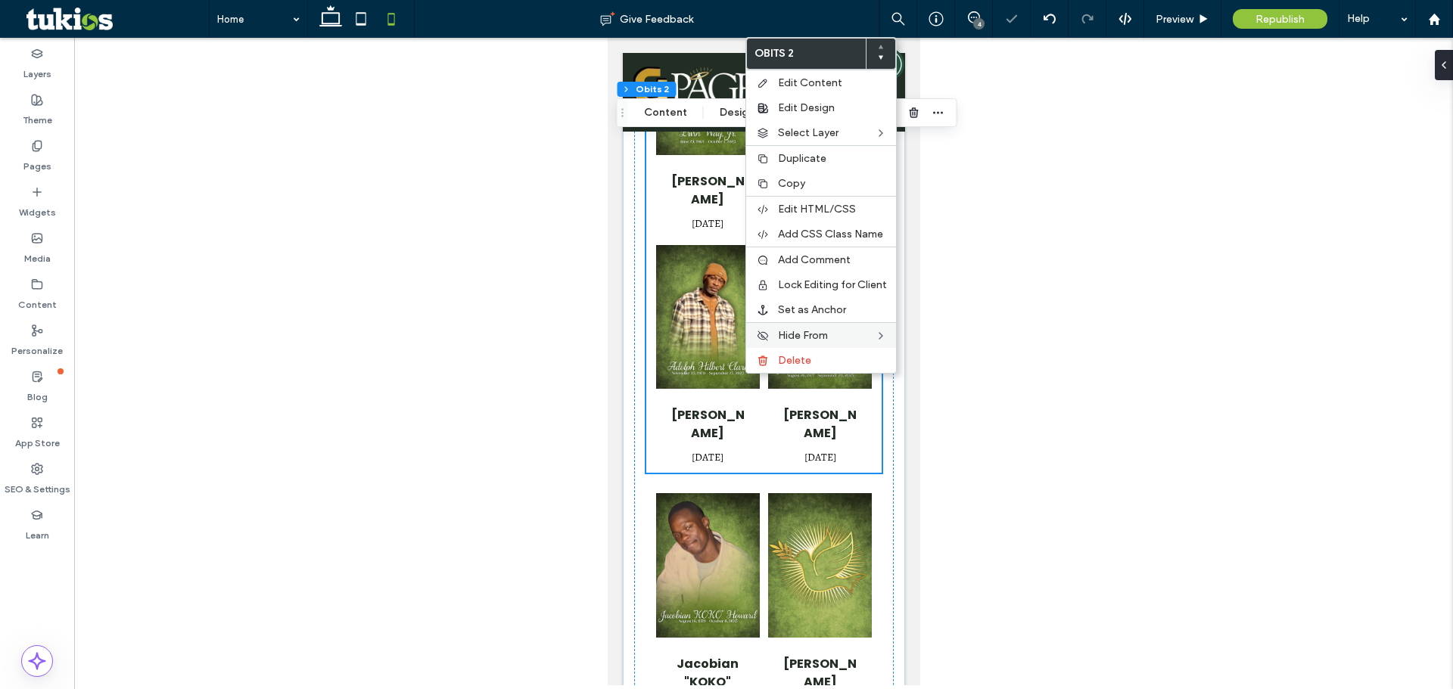
scroll to position [1200, 0]
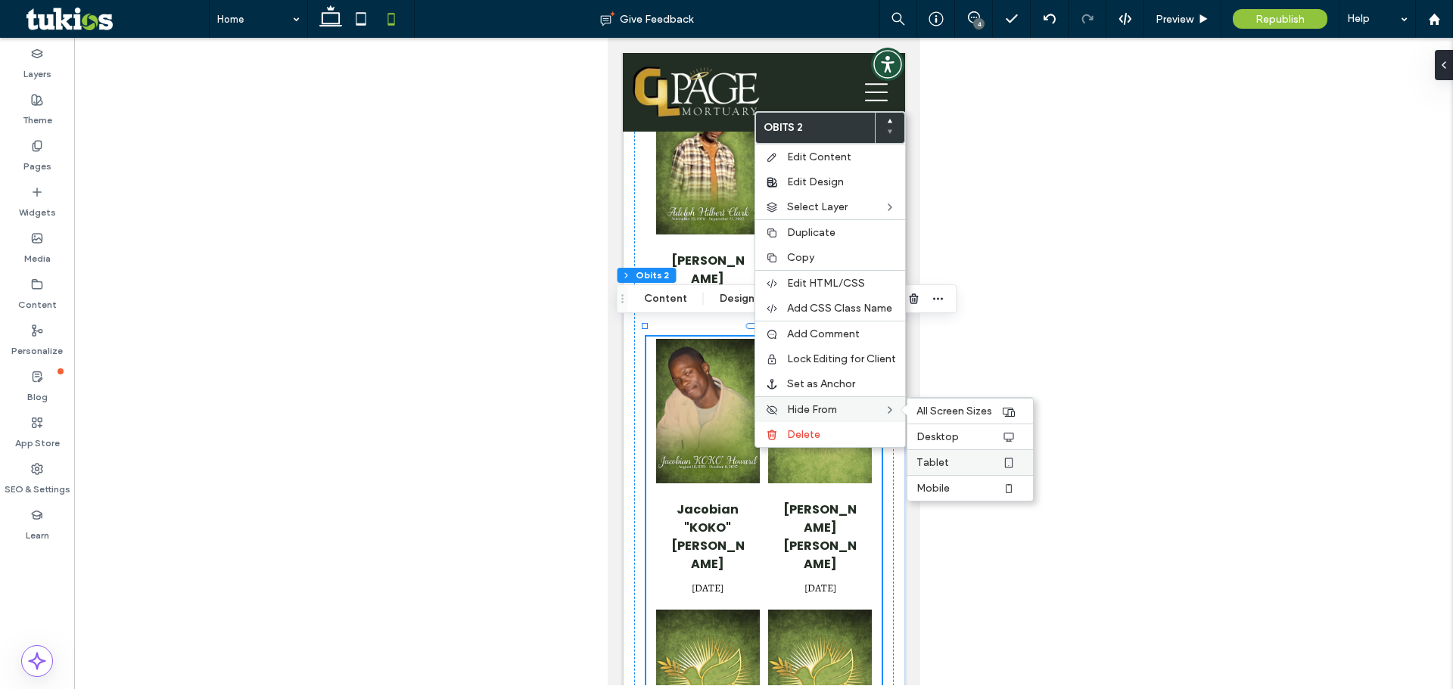
click at [934, 461] on span "Tablet" at bounding box center [932, 462] width 33 height 13
click at [933, 490] on span "Mobile" at bounding box center [932, 488] width 33 height 13
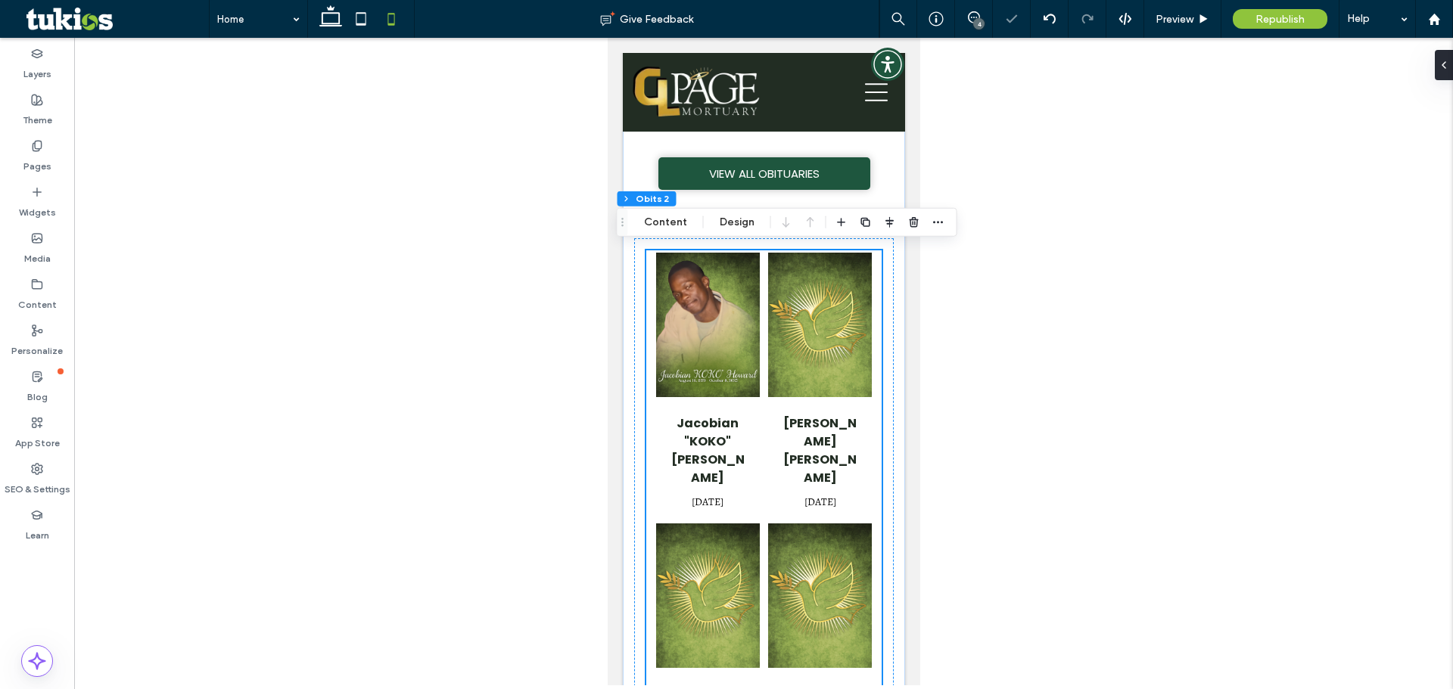
scroll to position [261, 0]
click at [657, 228] on button "Content" at bounding box center [665, 223] width 63 height 18
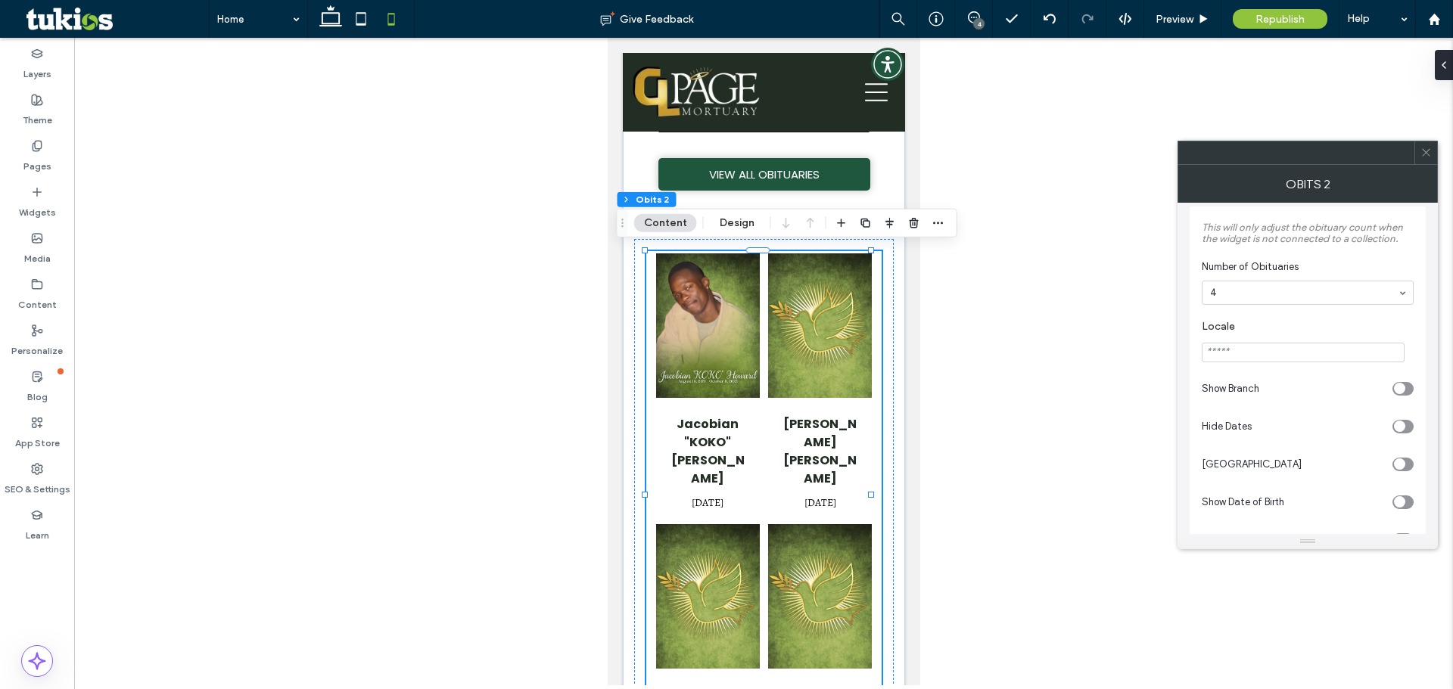
scroll to position [0, 0]
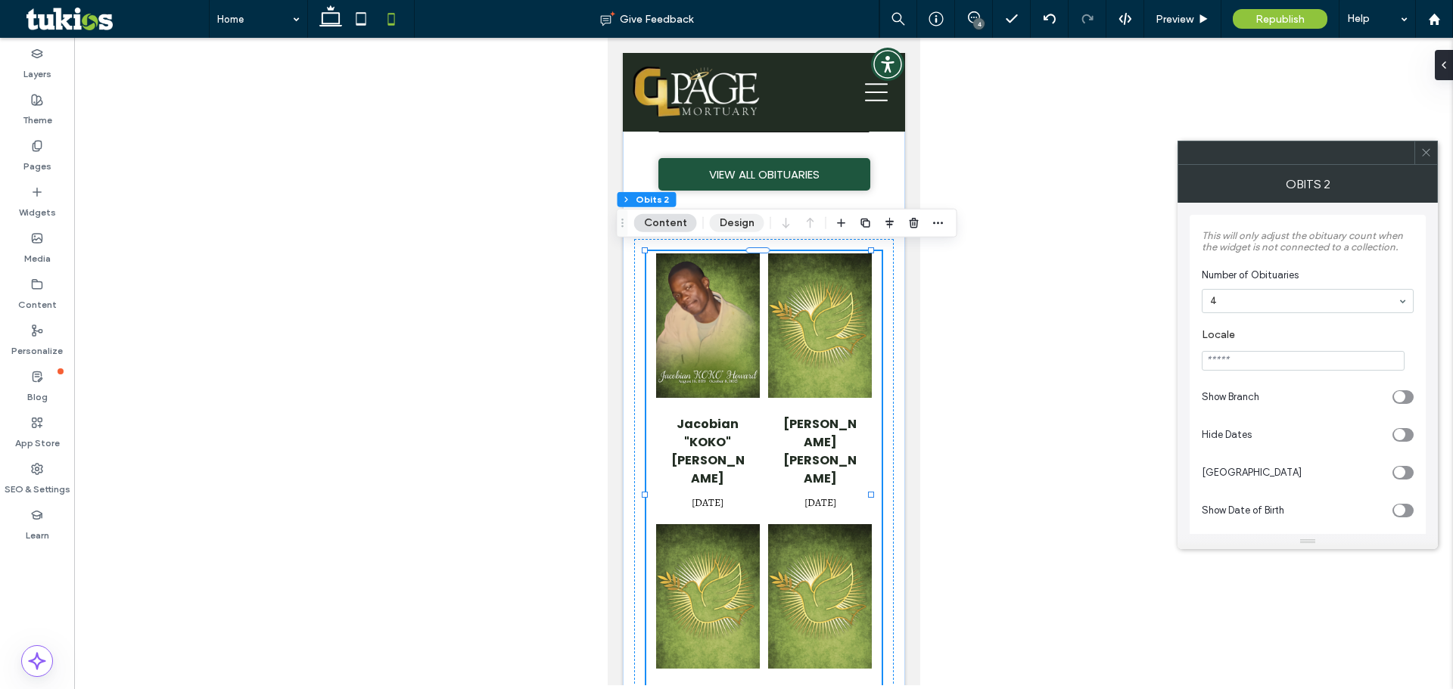
click at [740, 225] on button "Design" at bounding box center [737, 223] width 54 height 18
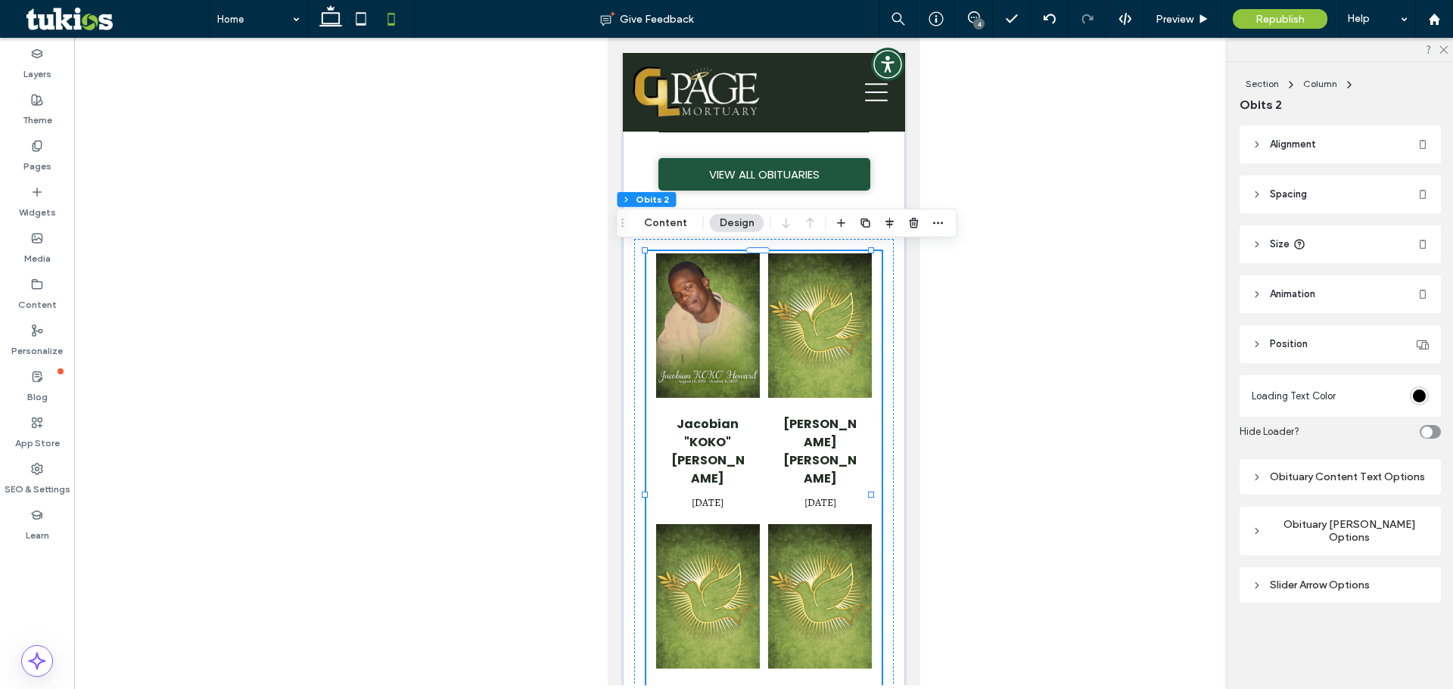
click at [1323, 521] on div "Obituary [PERSON_NAME] Options" at bounding box center [1339, 531] width 177 height 26
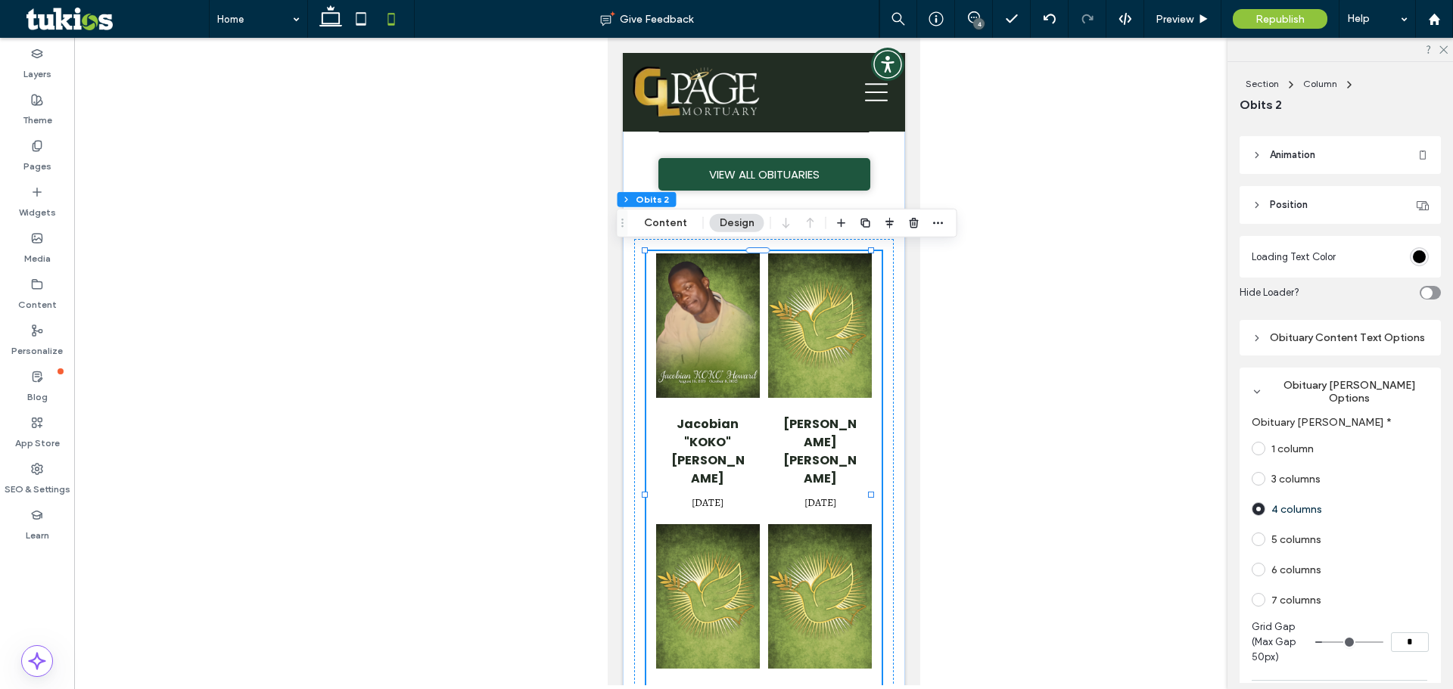
scroll to position [151, 0]
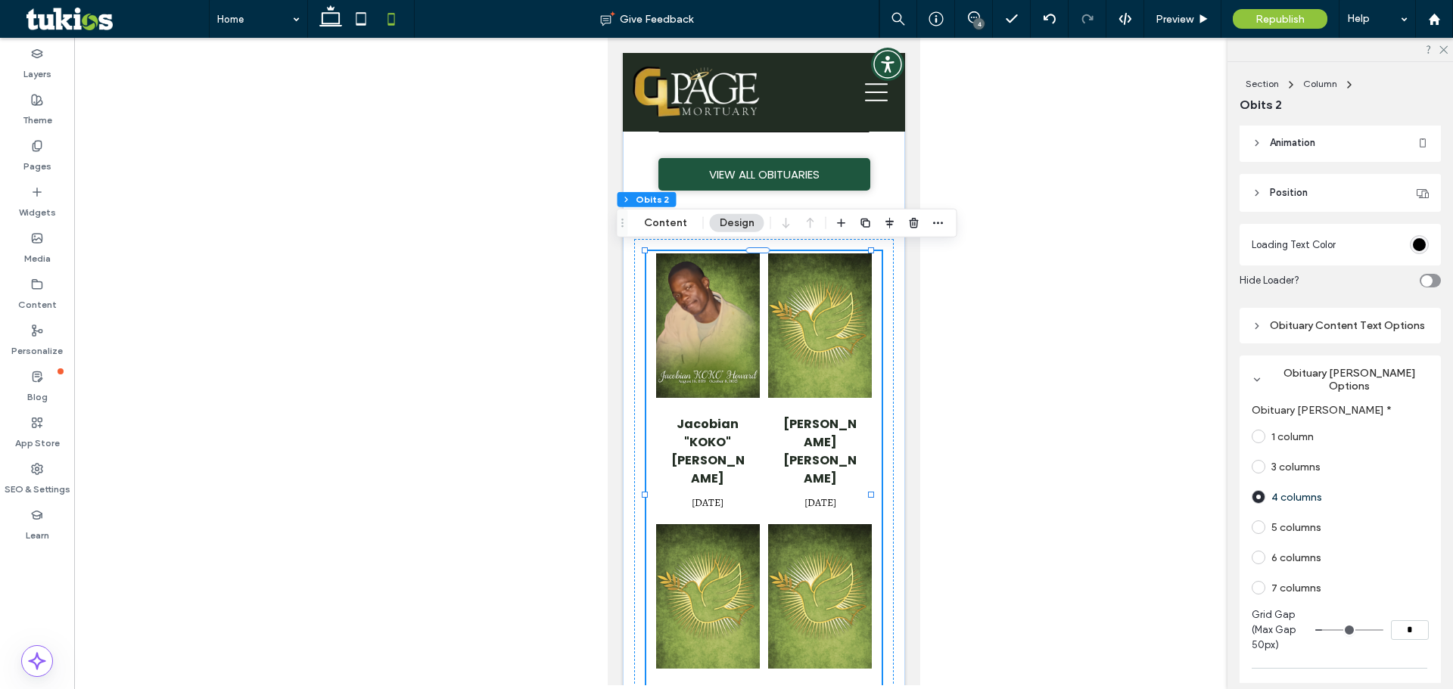
type input "*"
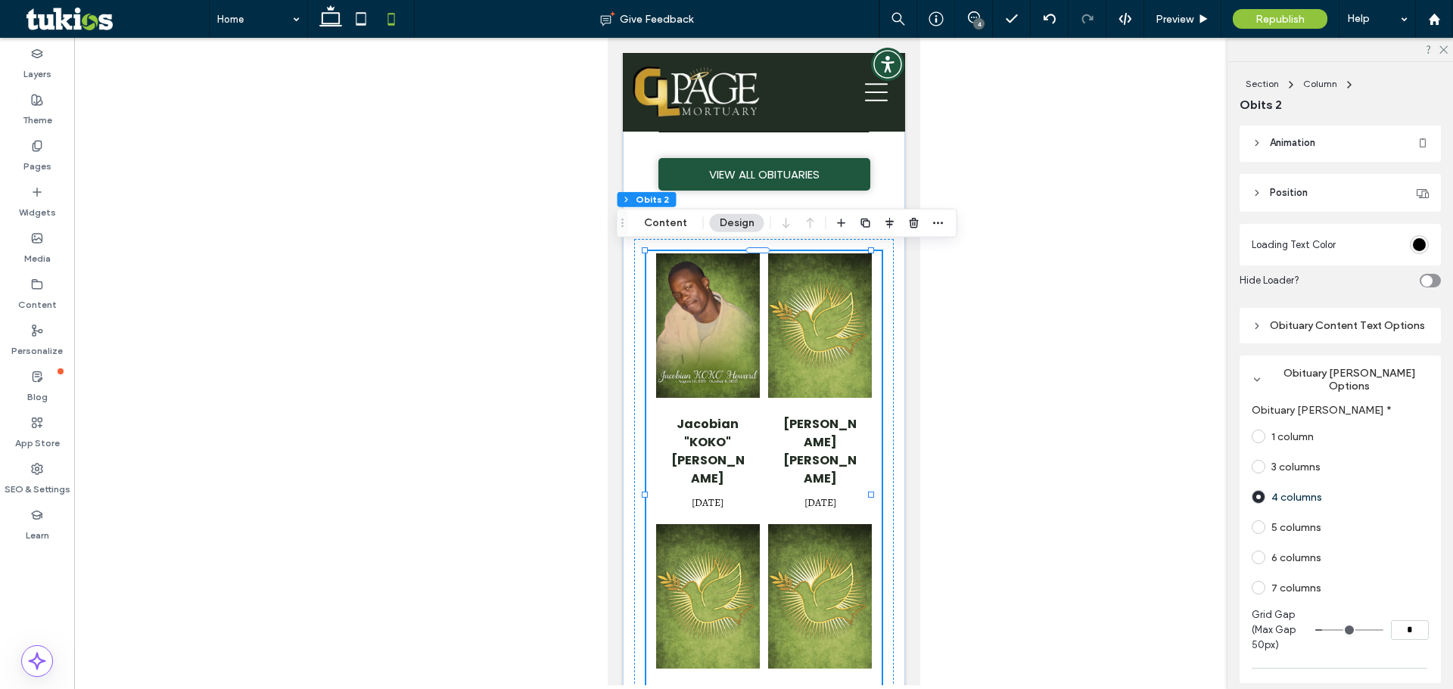
type input "*"
drag, startPoint x: 1320, startPoint y: 628, endPoint x: 1311, endPoint y: 629, distance: 9.1
click at [1315, 629] on input "range" at bounding box center [1349, 630] width 68 height 2
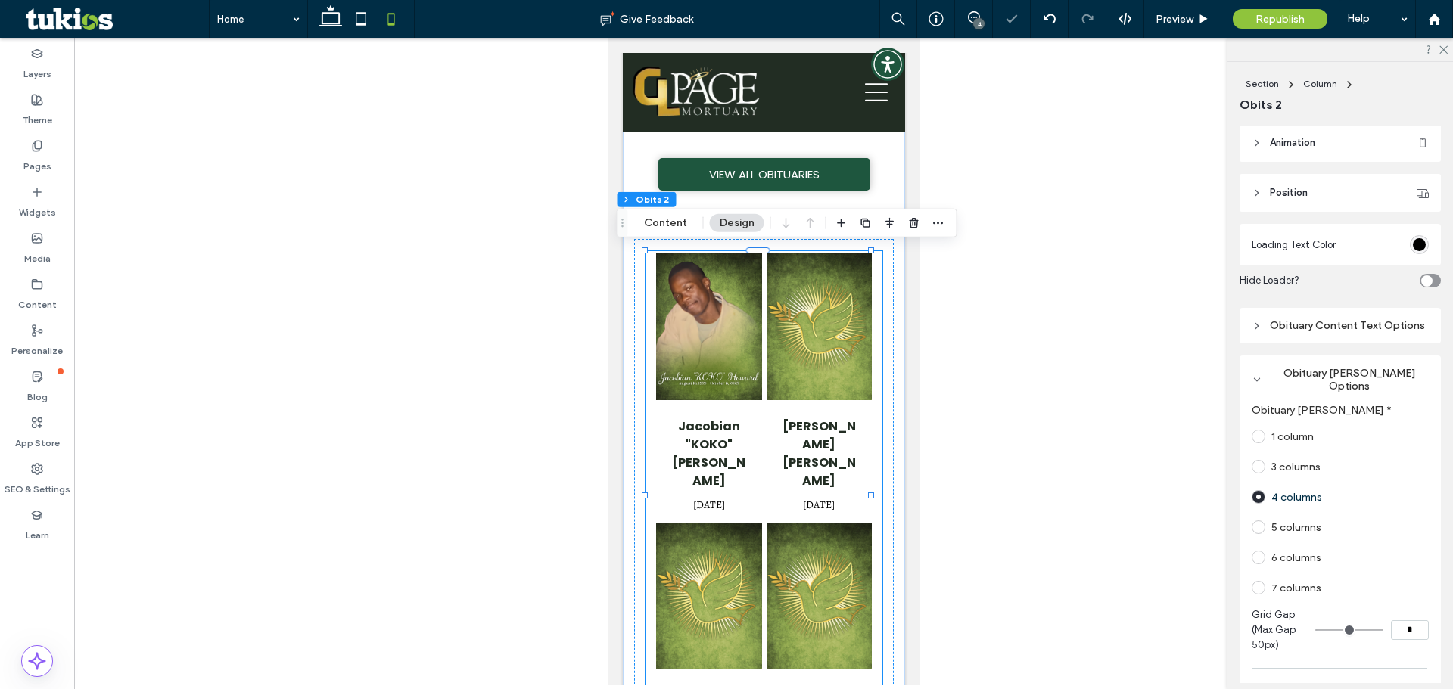
type input "*"
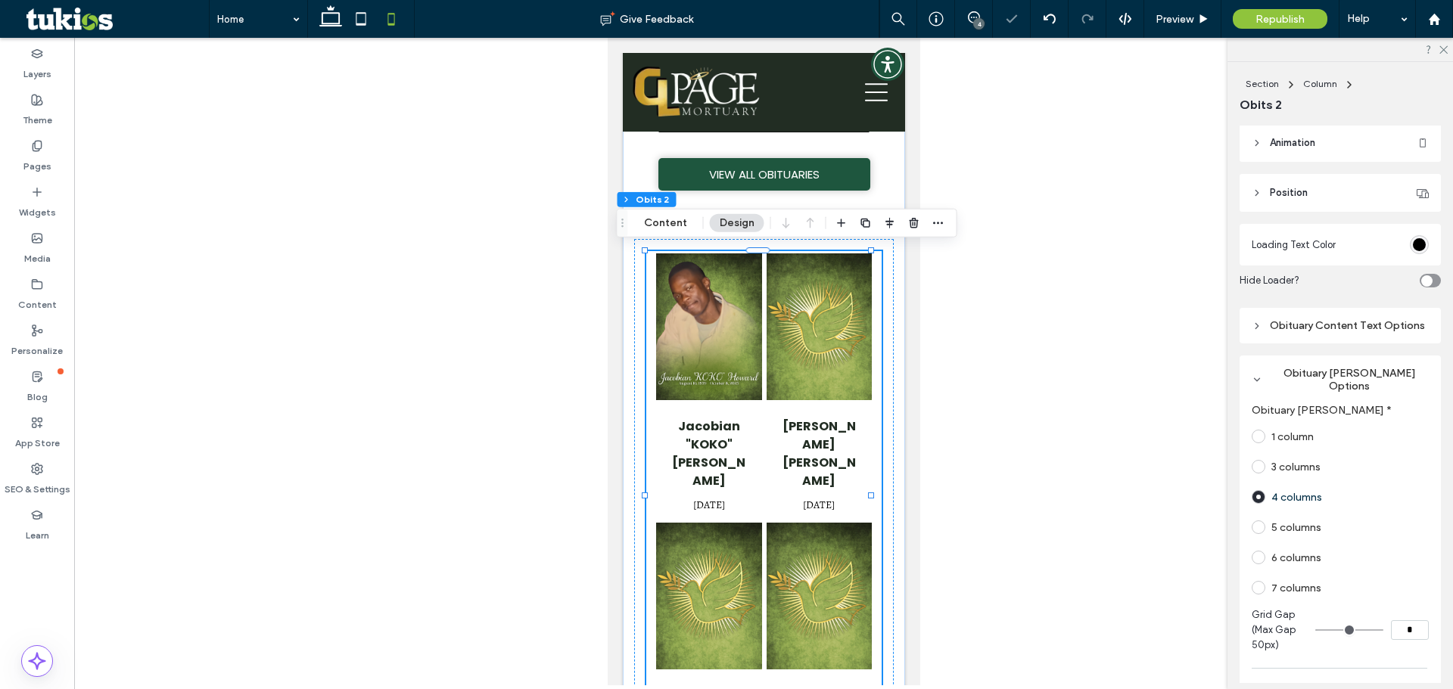
type input "*"
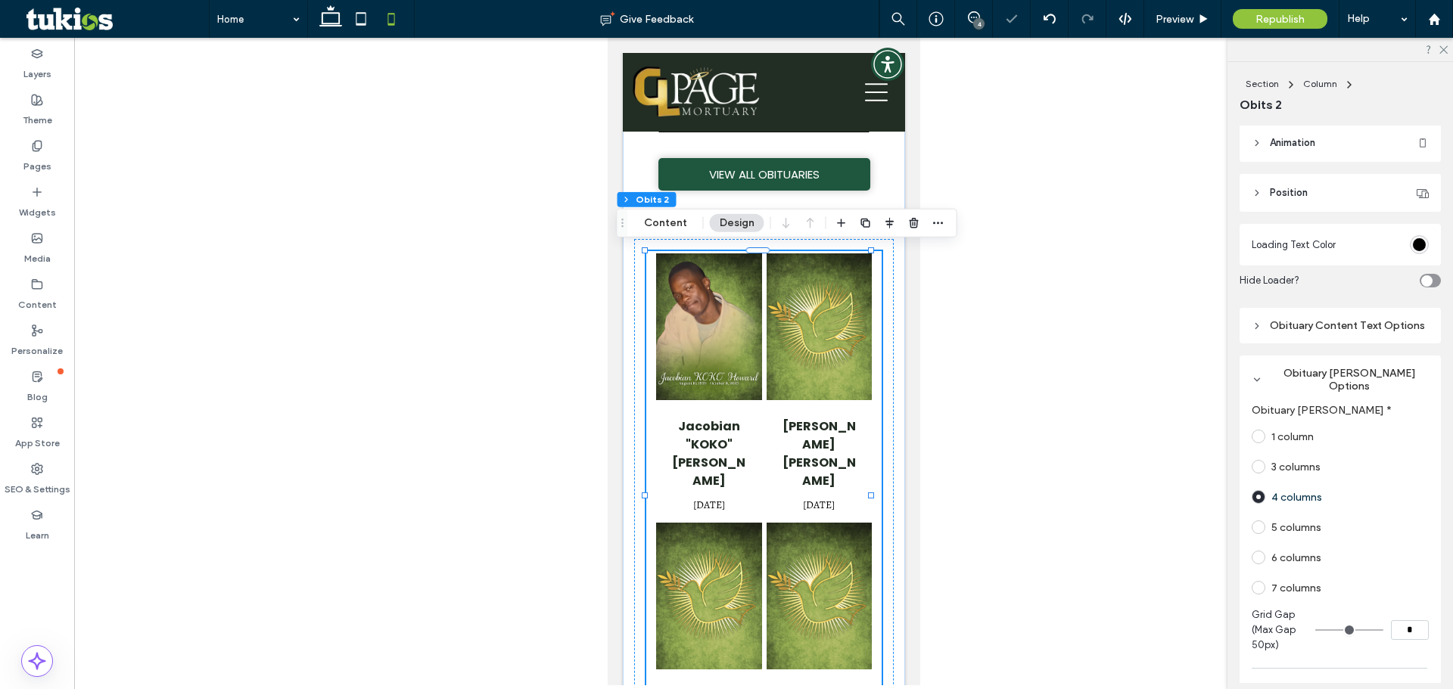
type input "*"
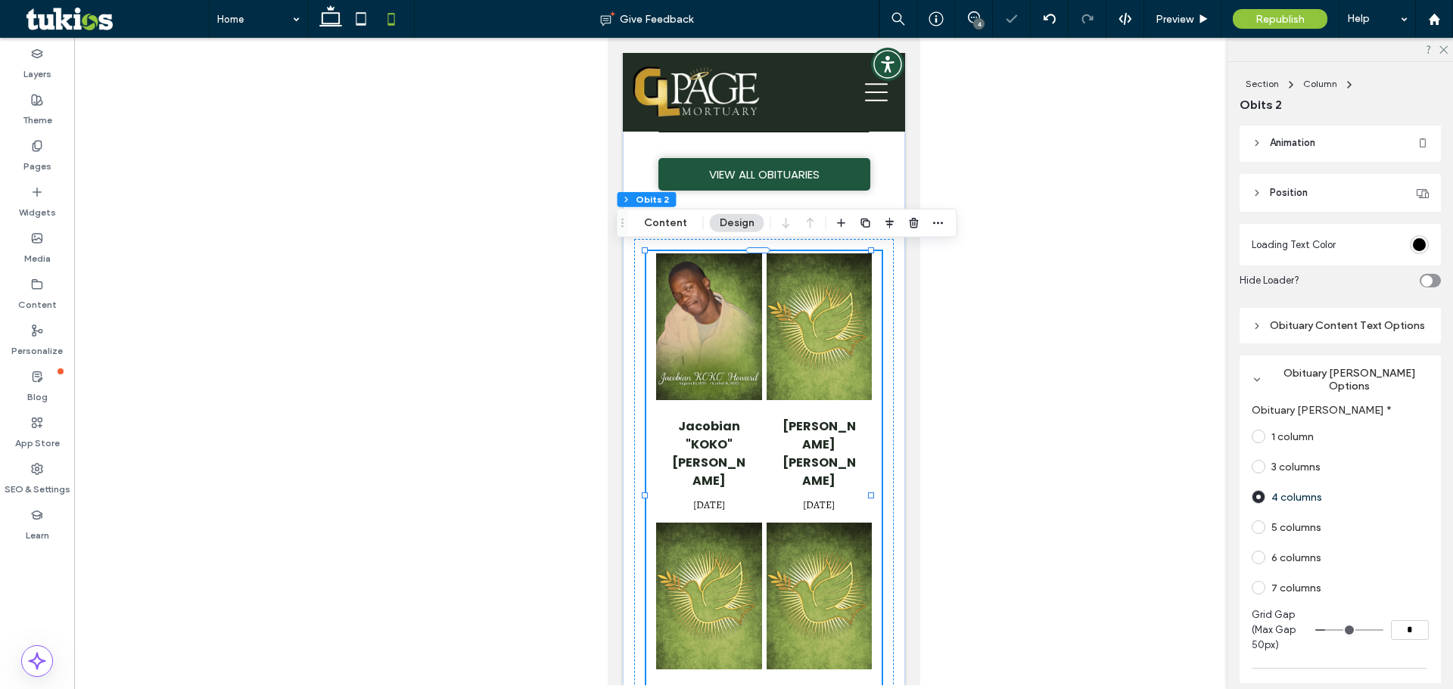
type input "*"
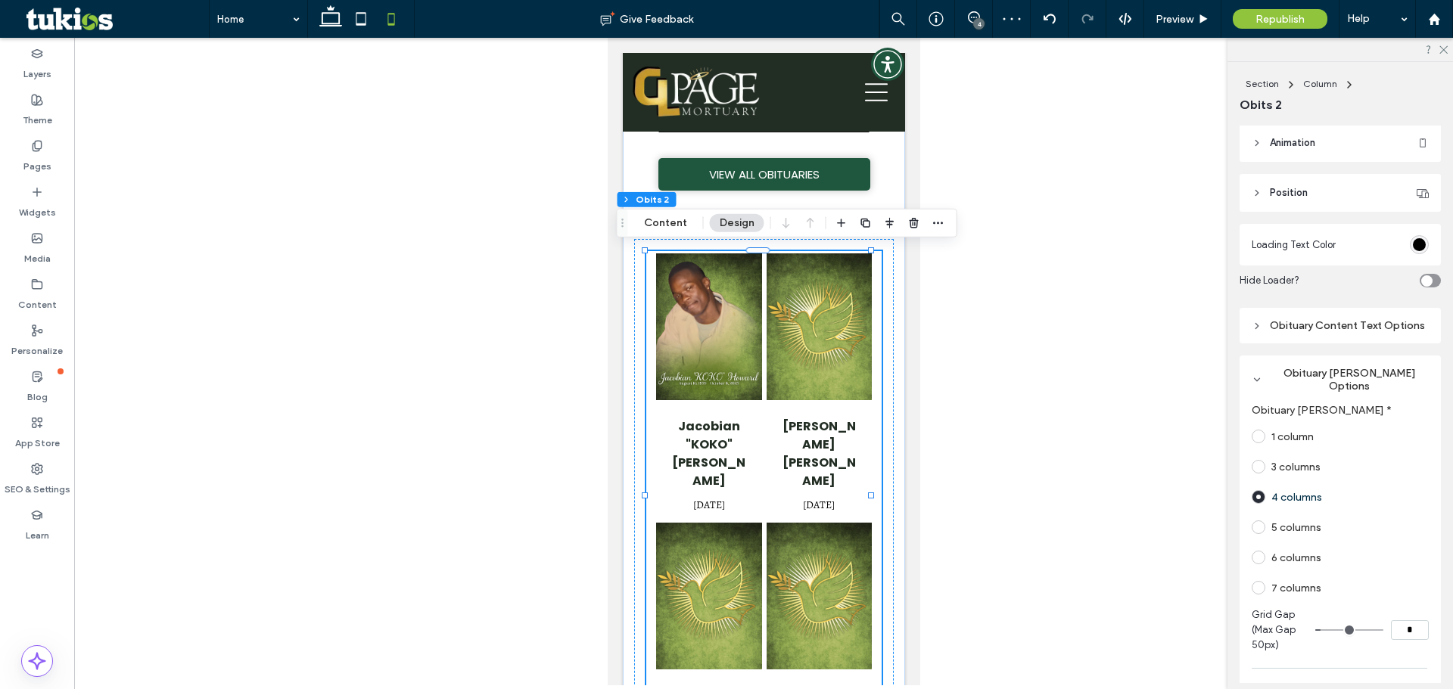
type input "*"
click at [1318, 629] on input "range" at bounding box center [1349, 630] width 68 height 2
click at [1331, 311] on div "Obituary Content Text Options" at bounding box center [1339, 326] width 201 height 36
click at [1329, 325] on div "Obituary Content Text Options" at bounding box center [1339, 325] width 177 height 13
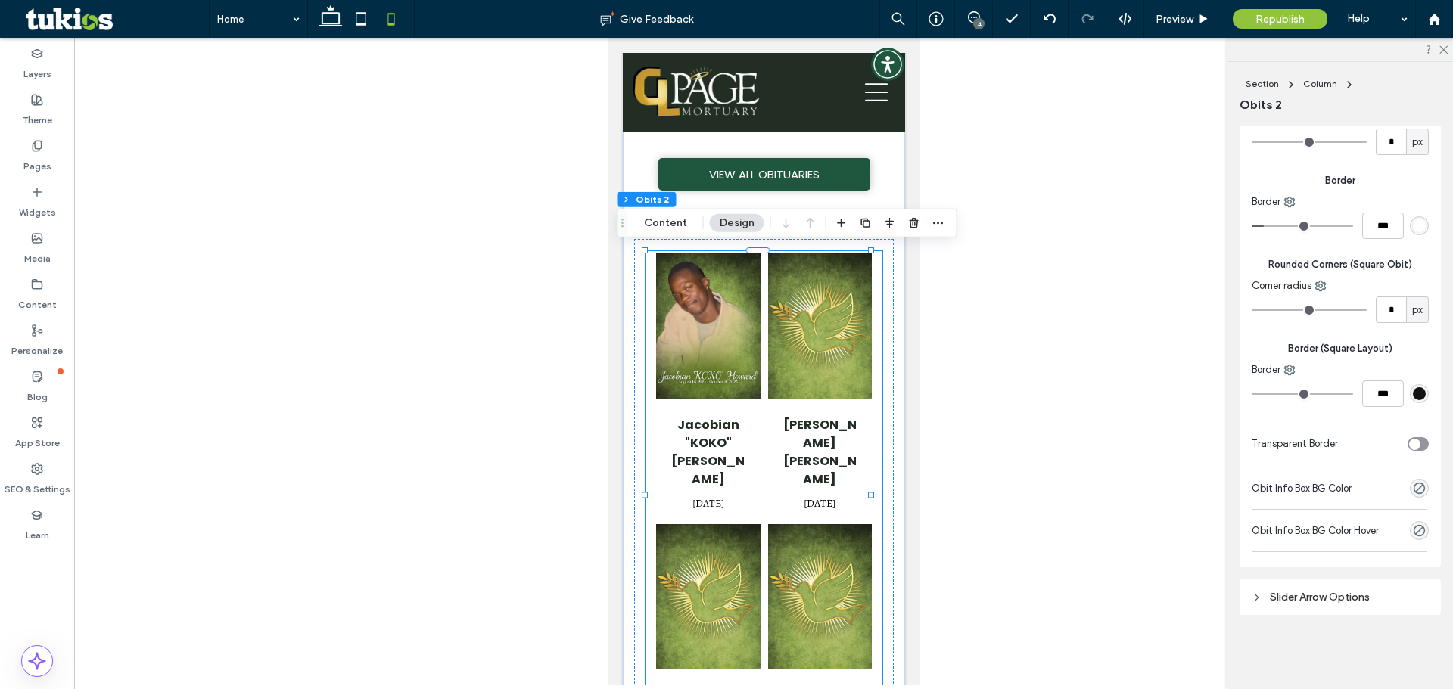
scroll to position [2325, 0]
click at [1340, 595] on div "Slider Arrow Options" at bounding box center [1339, 597] width 177 height 13
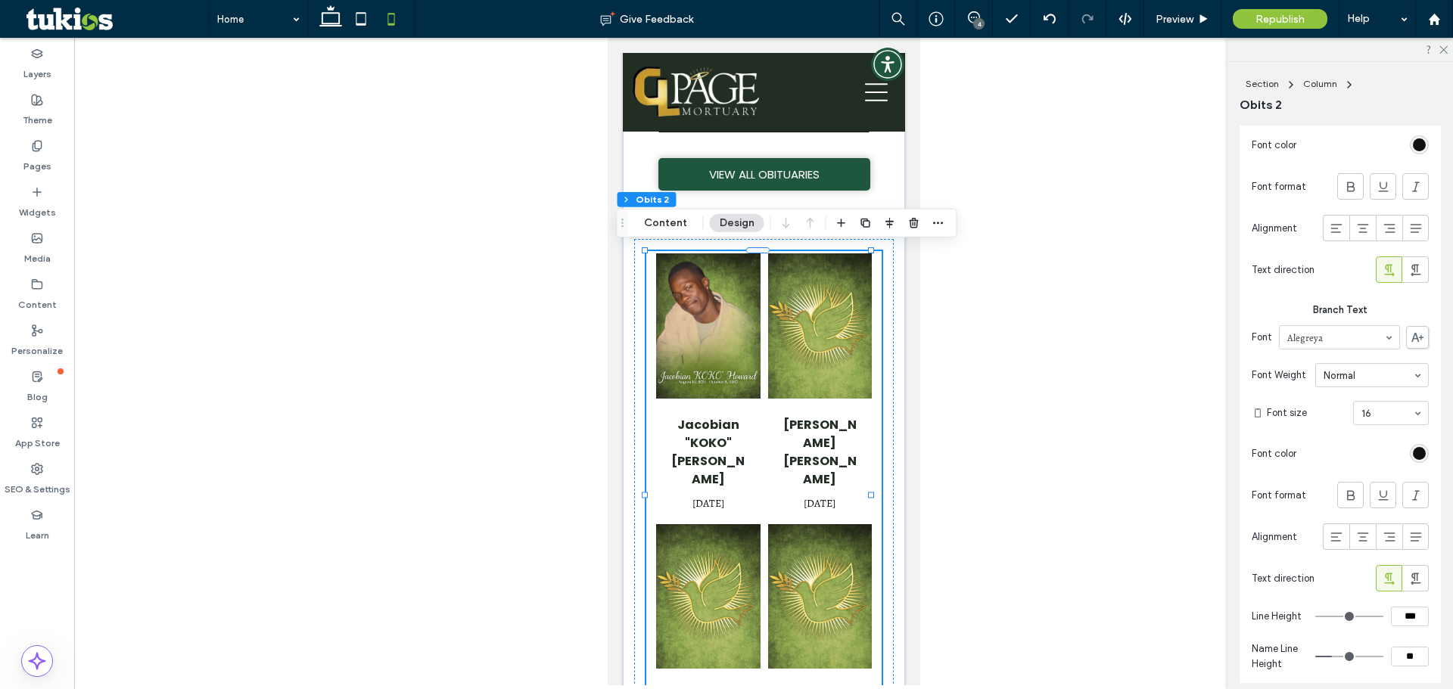
scroll to position [1417, 0]
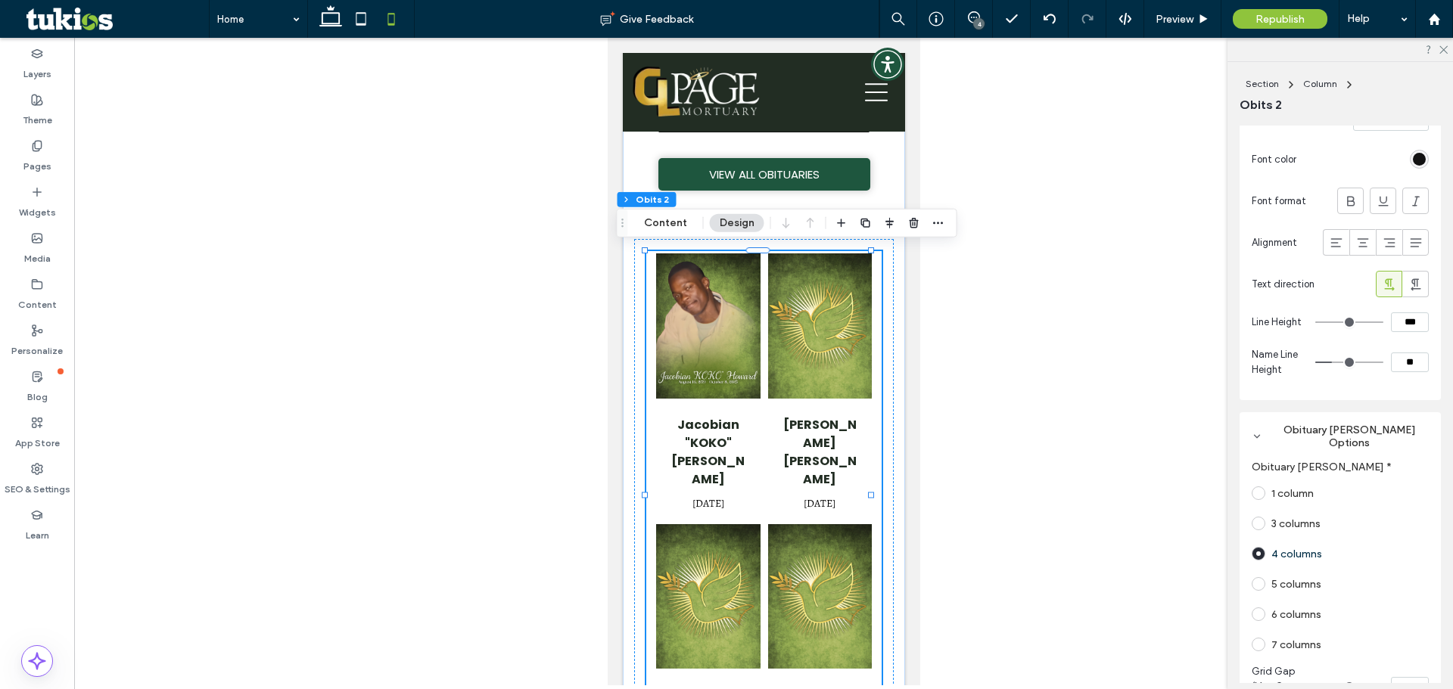
click at [1258, 500] on span at bounding box center [1258, 493] width 14 height 14
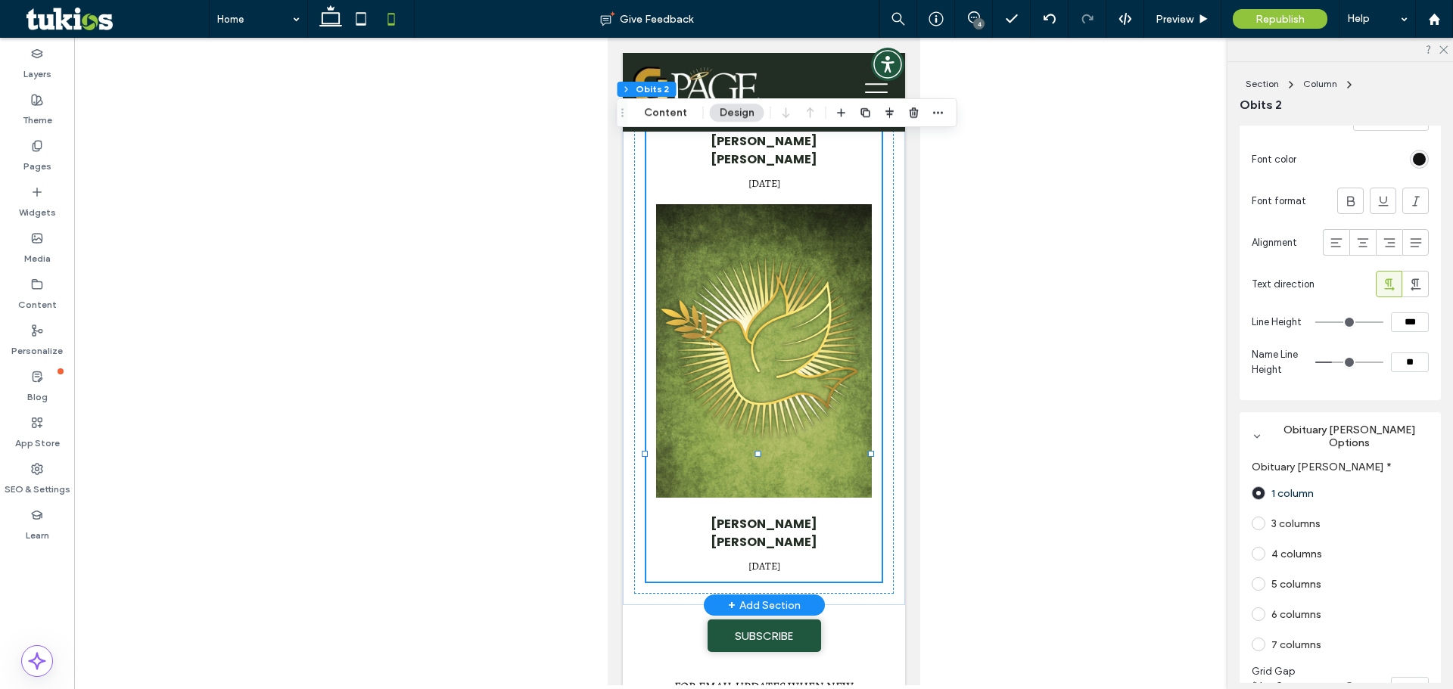
scroll to position [1547, 0]
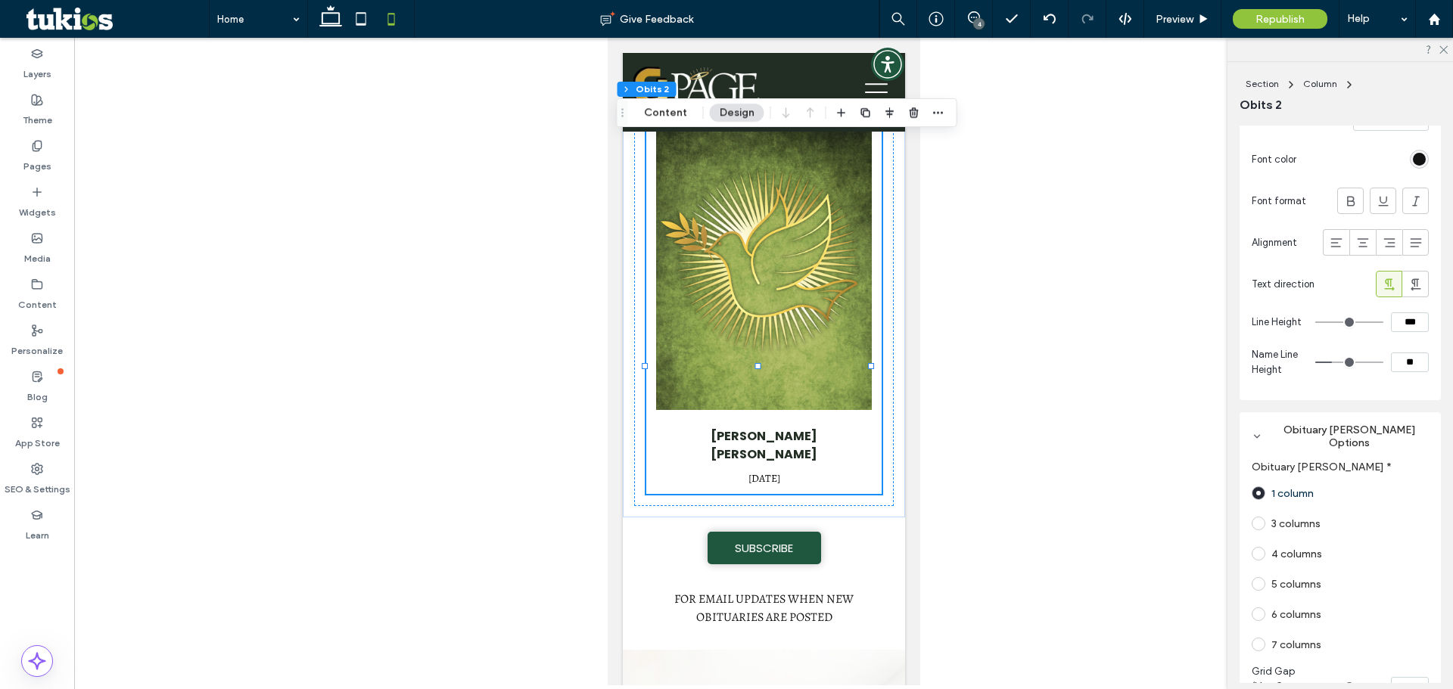
click at [1074, 329] on div at bounding box center [763, 362] width 1378 height 648
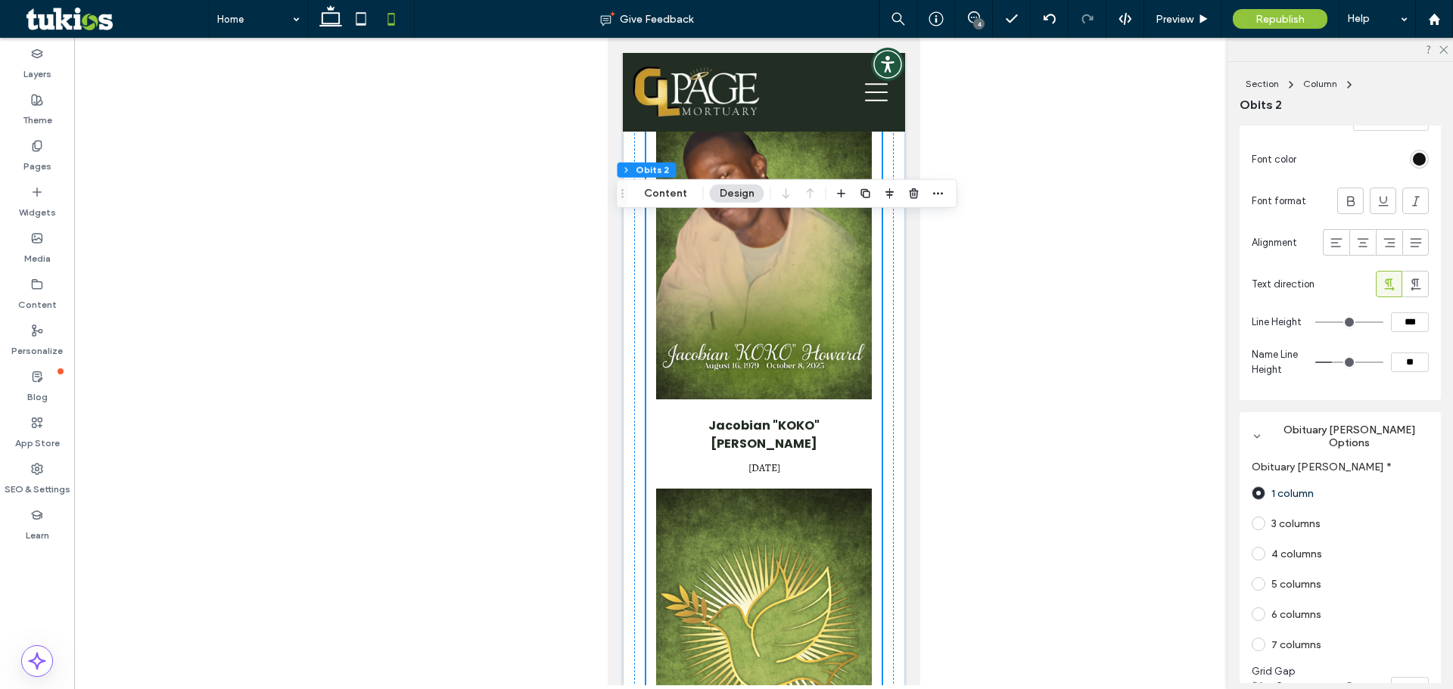
scroll to position [34, 0]
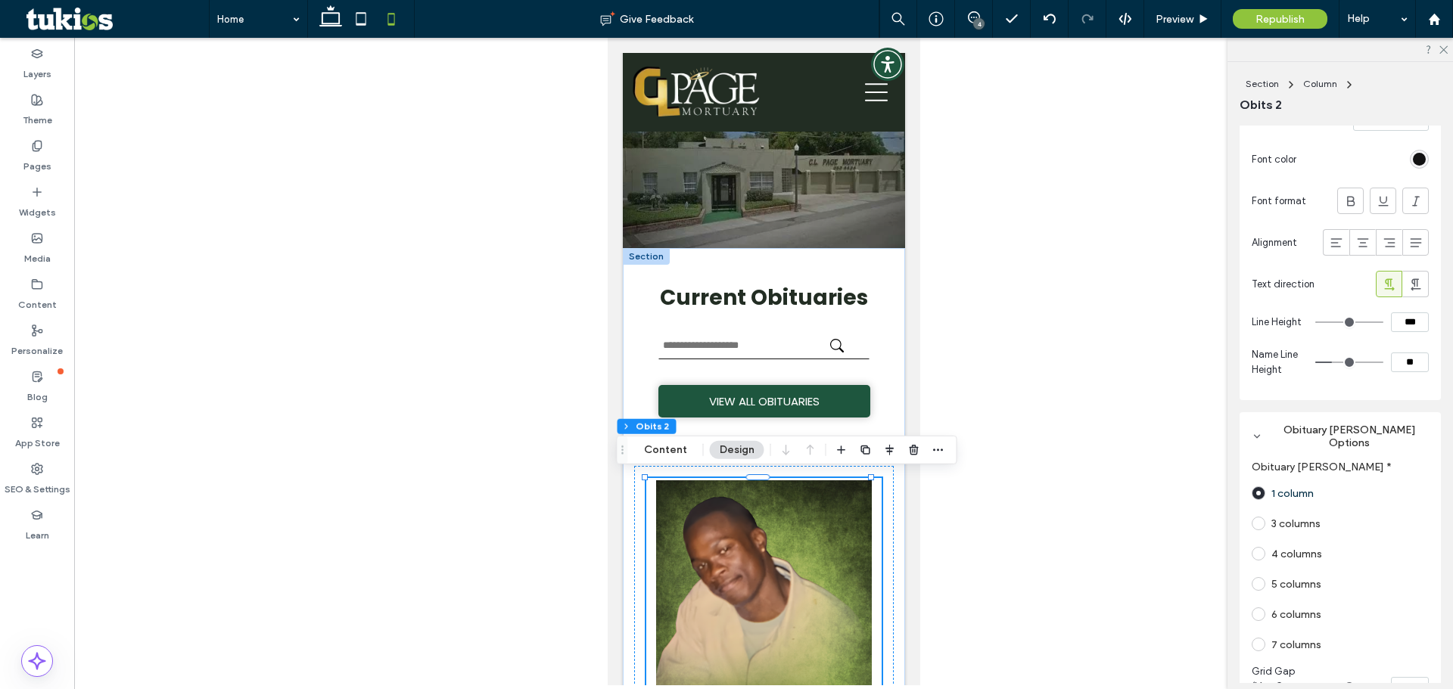
click at [975, 336] on div at bounding box center [763, 362] width 1378 height 648
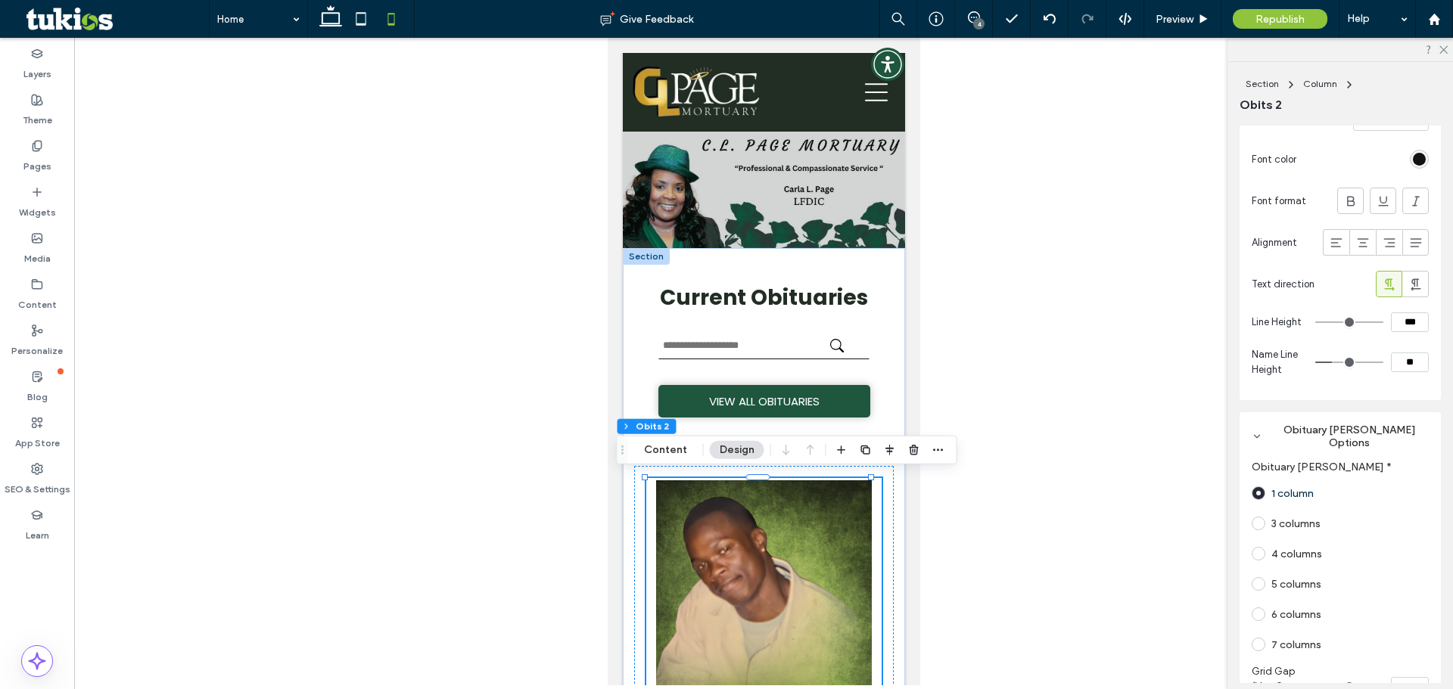
click at [1005, 336] on div at bounding box center [763, 362] width 1378 height 648
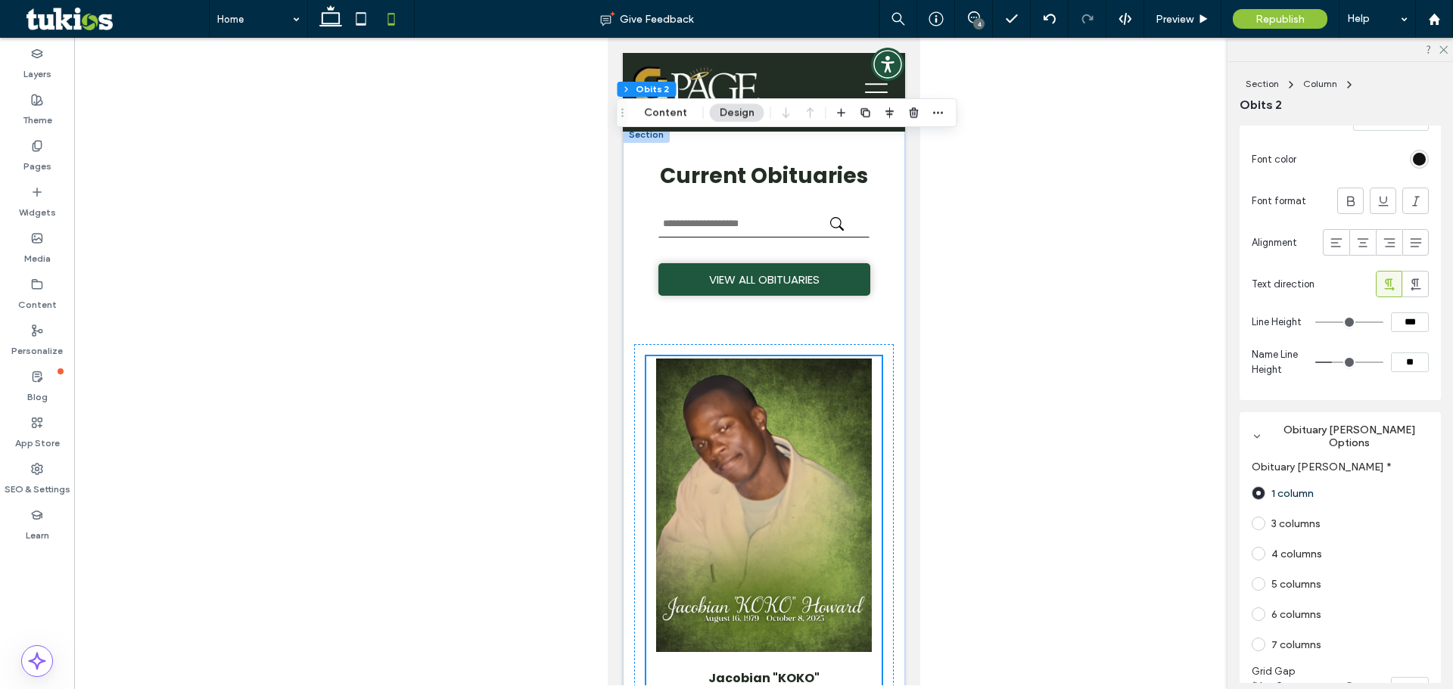
scroll to position [110, 0]
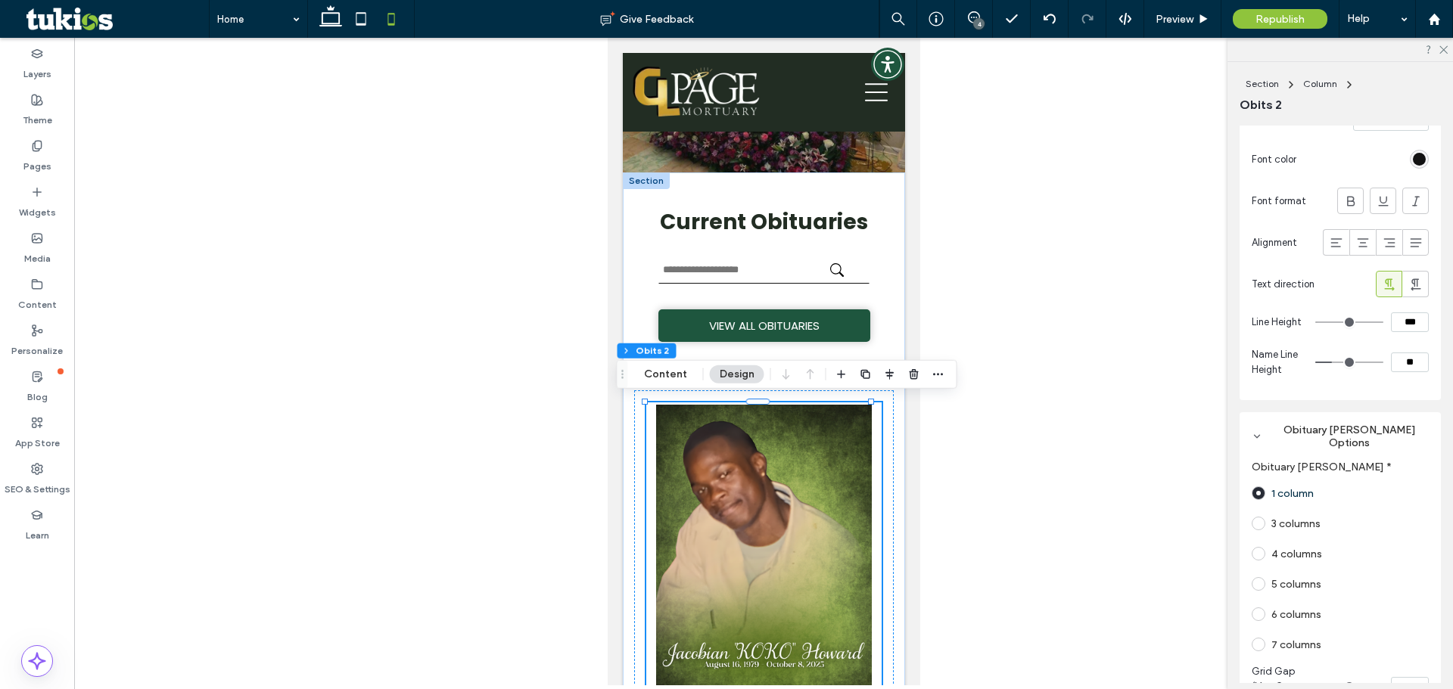
click at [956, 242] on div at bounding box center [763, 362] width 1378 height 648
click at [1284, 16] on span "Republish" at bounding box center [1279, 19] width 49 height 13
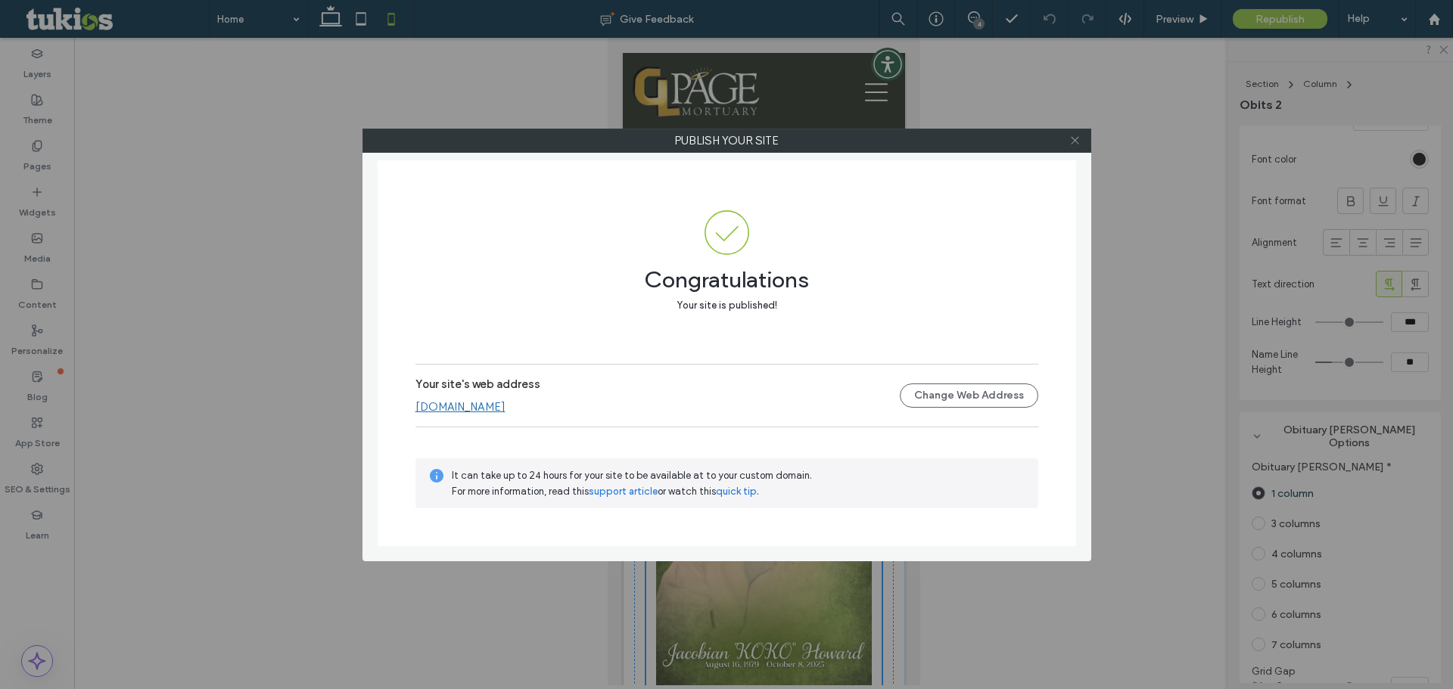
click at [1077, 140] on icon at bounding box center [1074, 140] width 11 height 11
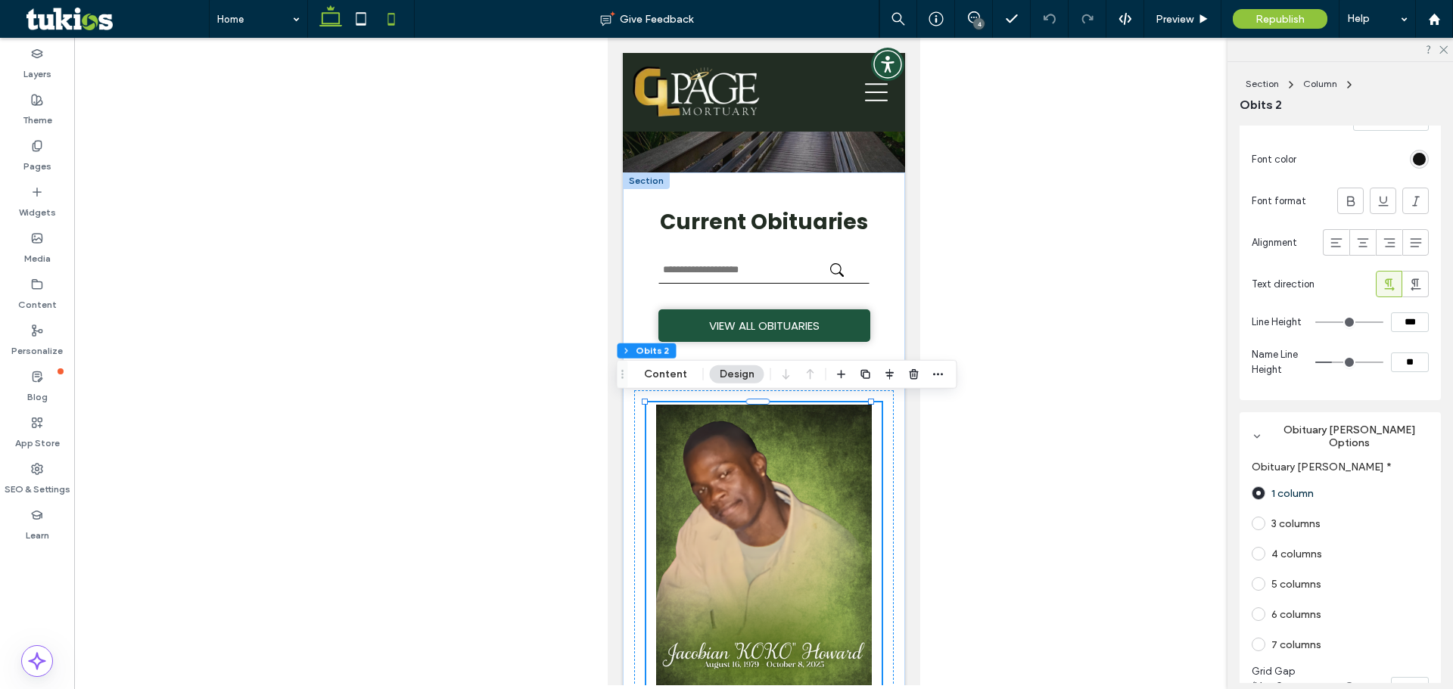
click at [335, 15] on icon at bounding box center [330, 19] width 30 height 30
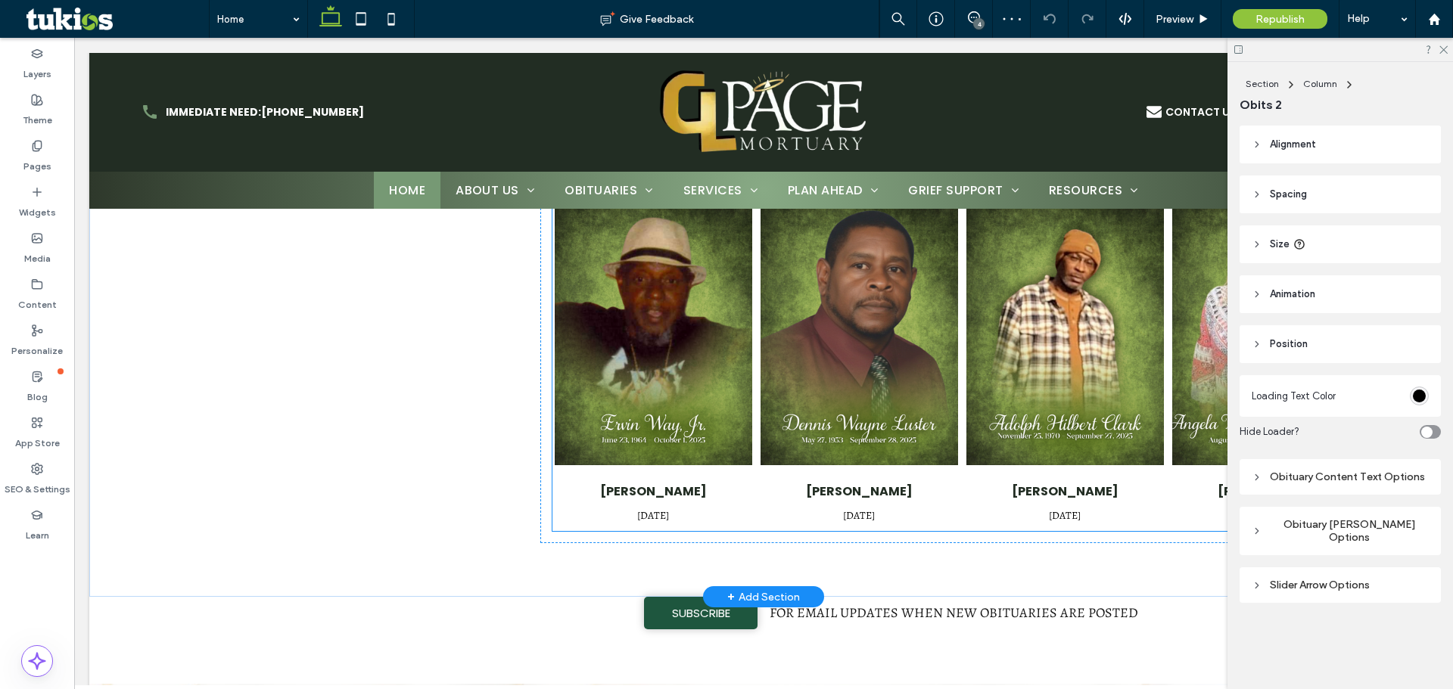
scroll to position [614, 0]
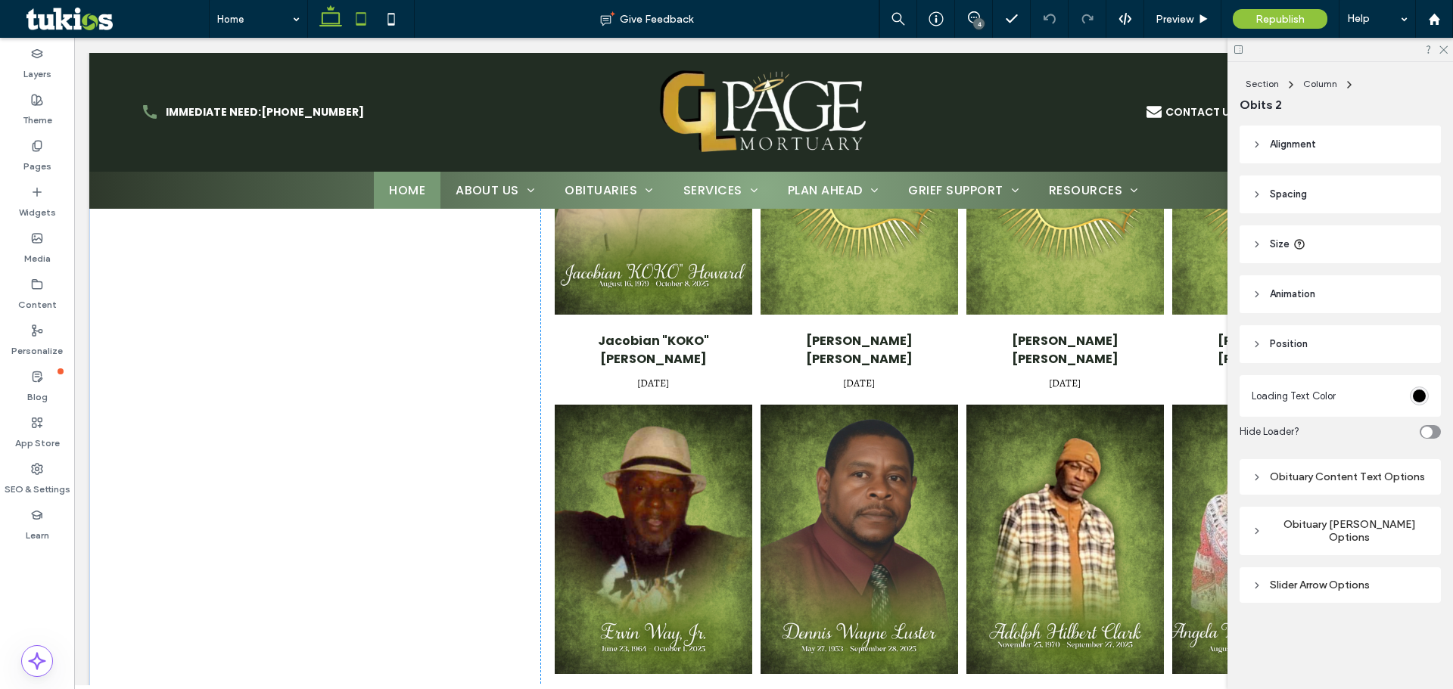
drag, startPoint x: 333, startPoint y: 11, endPoint x: 353, endPoint y: 16, distance: 21.1
click at [333, 11] on icon at bounding box center [330, 19] width 30 height 30
click at [356, 17] on use at bounding box center [361, 18] width 10 height 13
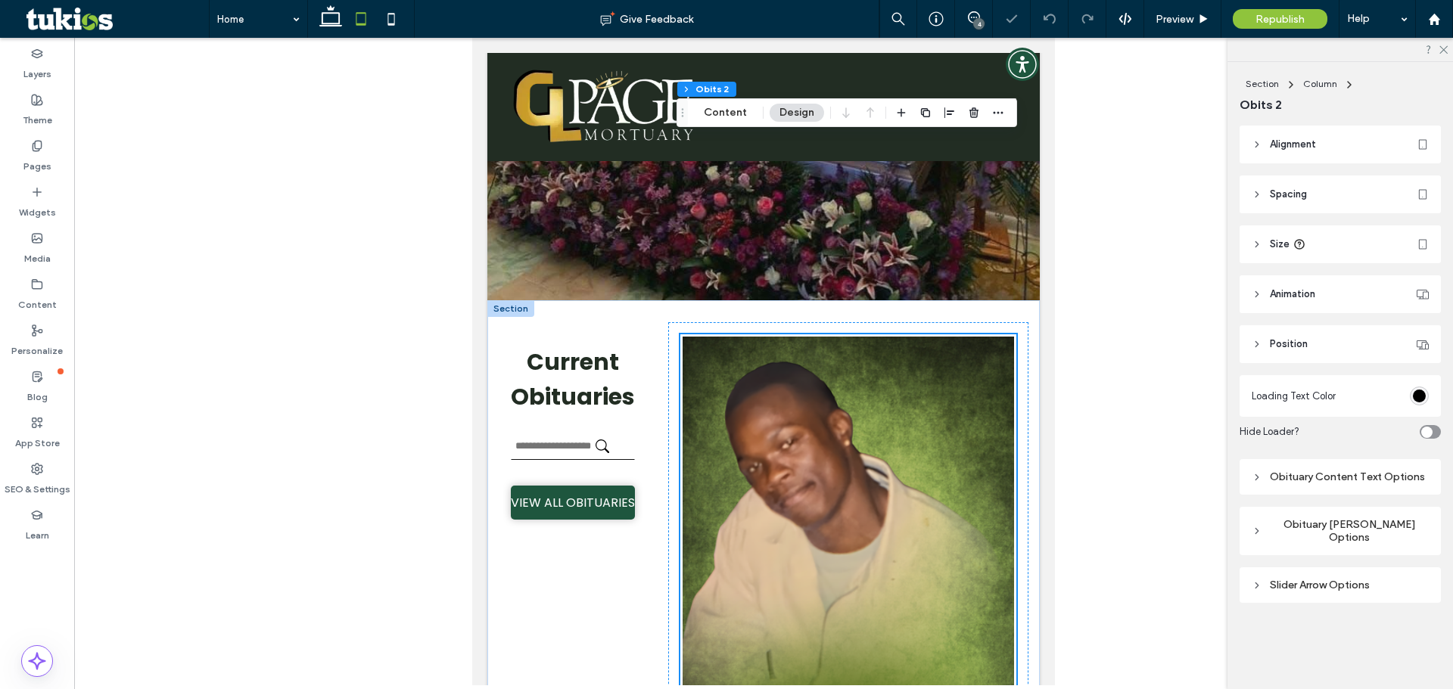
scroll to position [232, 0]
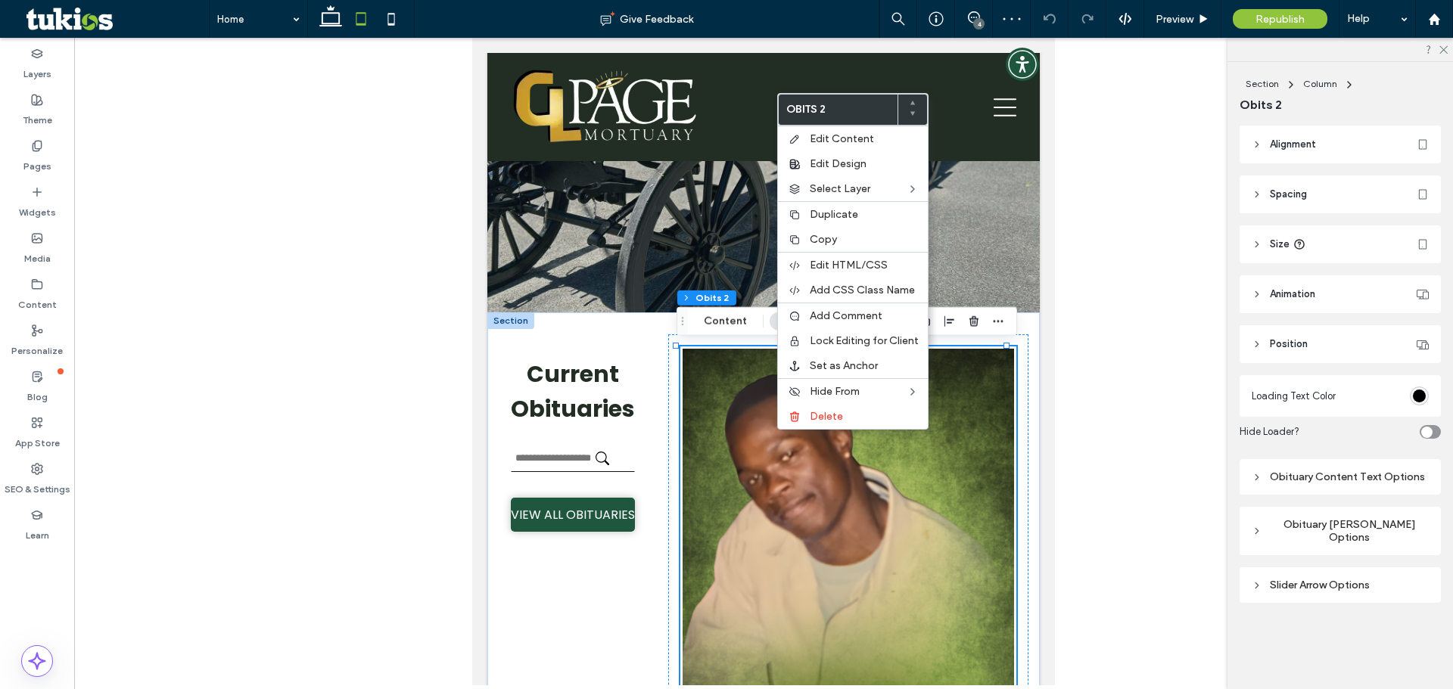
click at [936, 385] on img "Jacobian" at bounding box center [848, 573] width 332 height 449
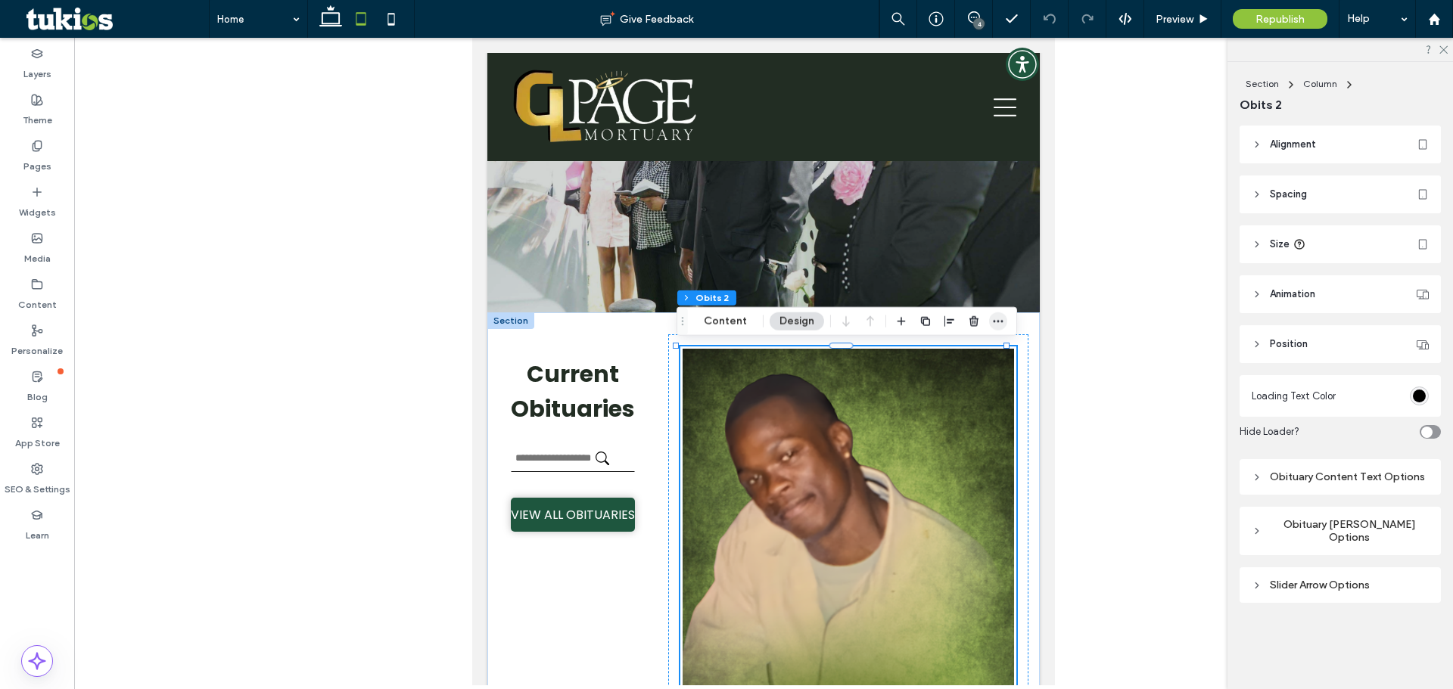
click at [996, 316] on icon "button" at bounding box center [998, 321] width 12 height 12
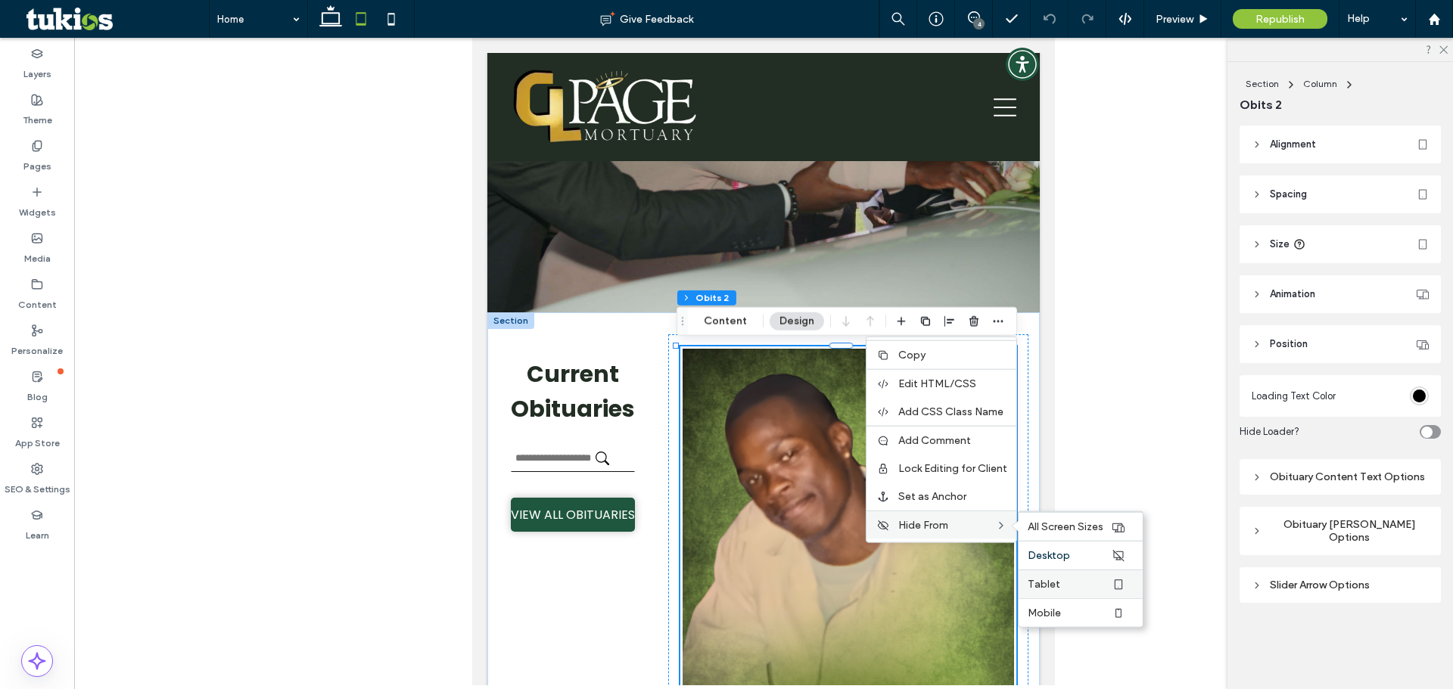
drag, startPoint x: 1072, startPoint y: 579, endPoint x: 487, endPoint y: 503, distance: 589.7
click at [1072, 579] on label "Tablet" at bounding box center [1068, 584] width 83 height 13
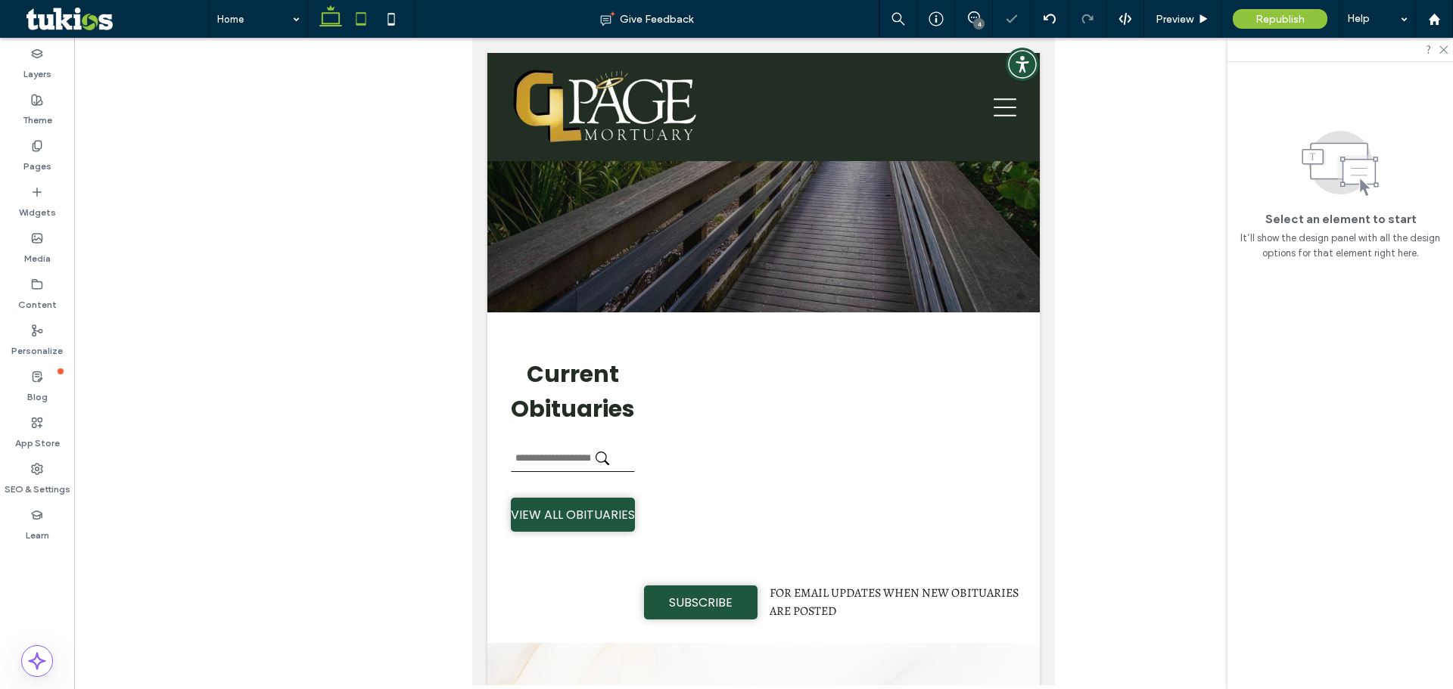
click at [334, 17] on icon at bounding box center [330, 19] width 30 height 30
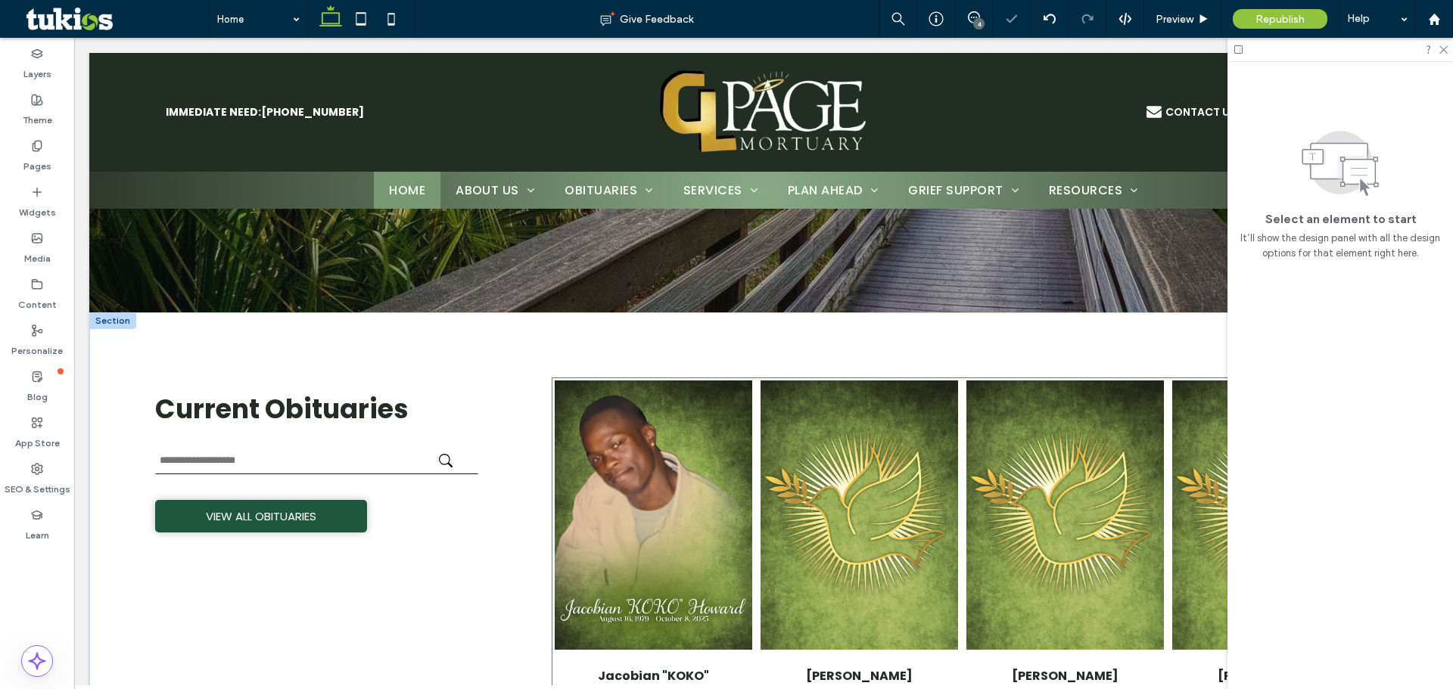
click at [640, 461] on img "Jacobian" at bounding box center [653, 515] width 197 height 269
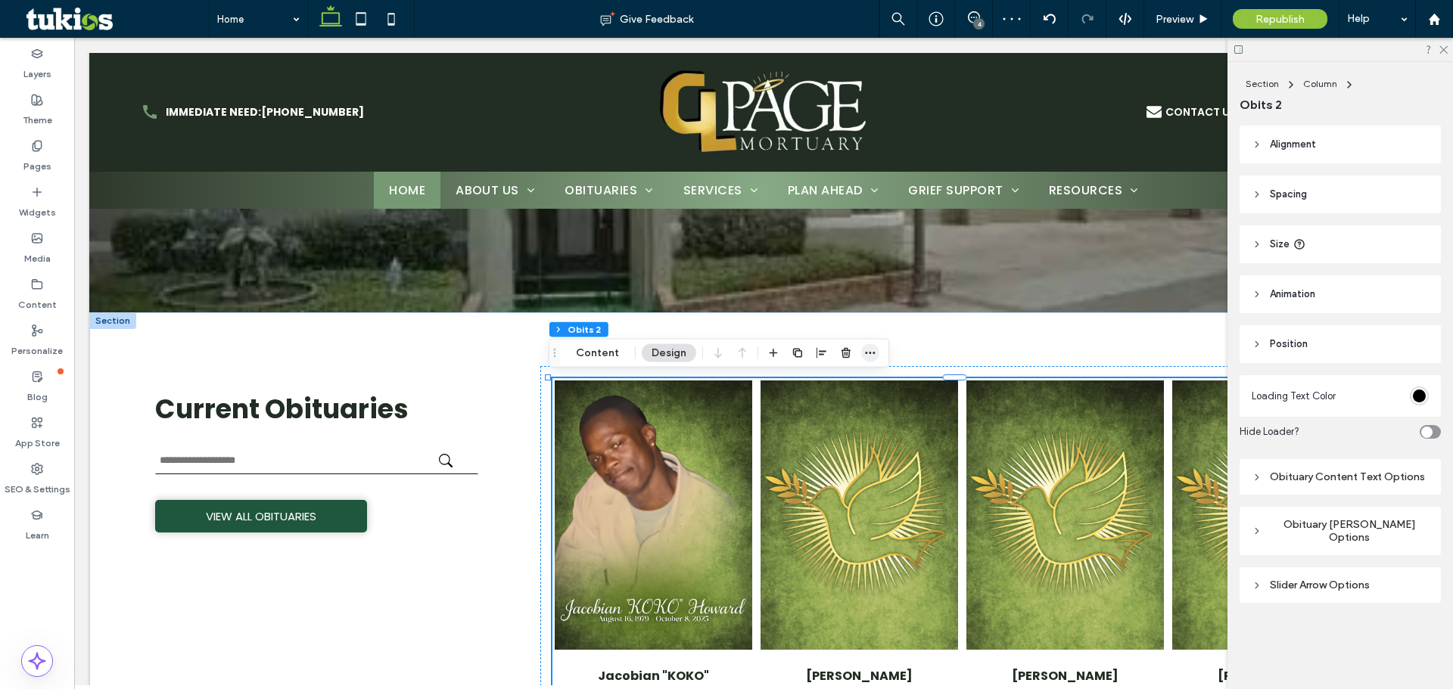
click at [864, 353] on icon "button" at bounding box center [870, 353] width 12 height 12
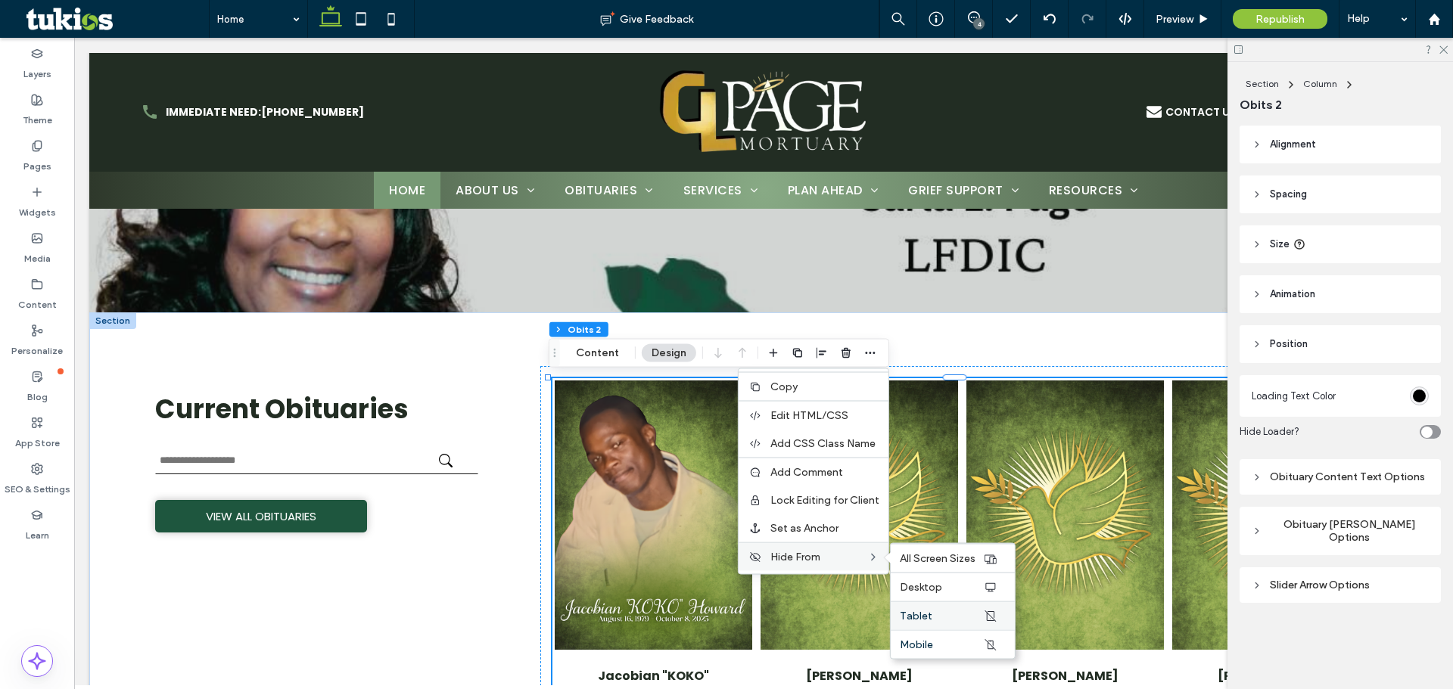
click at [944, 607] on div "Tablet" at bounding box center [952, 615] width 124 height 29
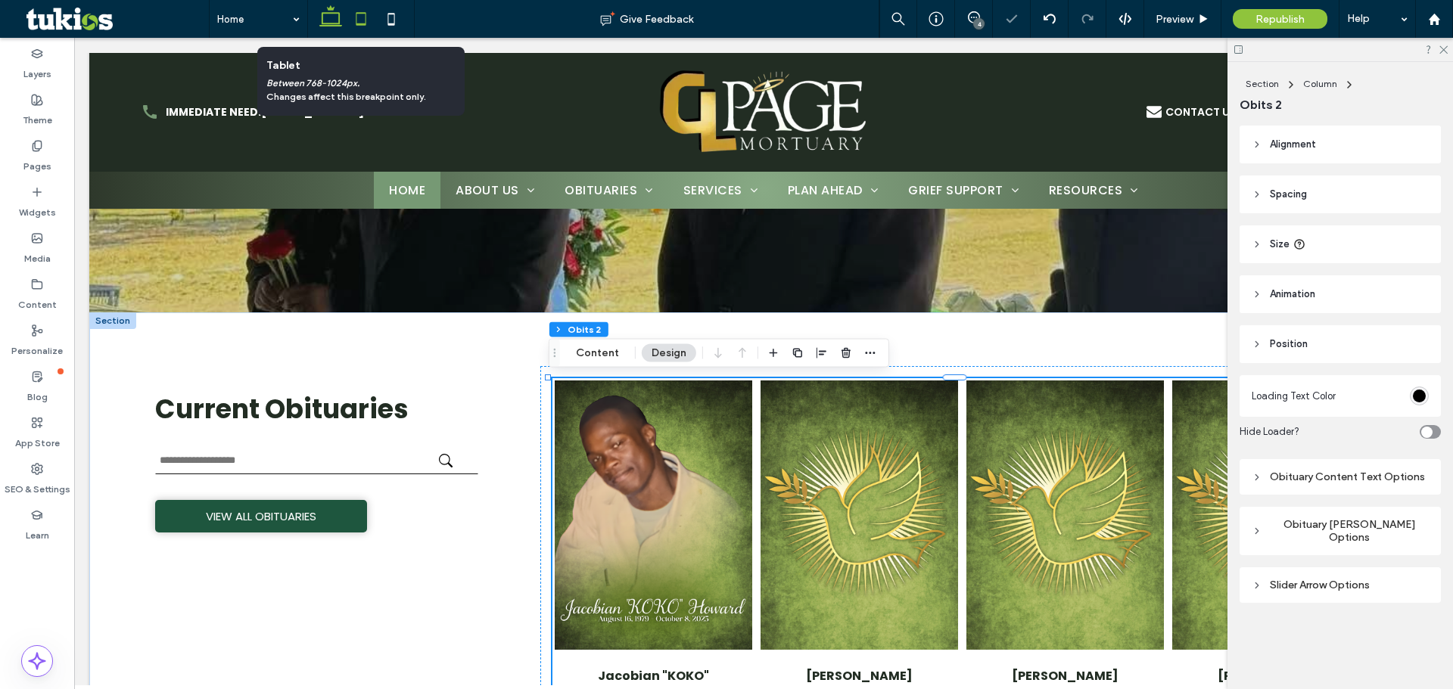
click at [356, 19] on icon at bounding box center [361, 19] width 30 height 30
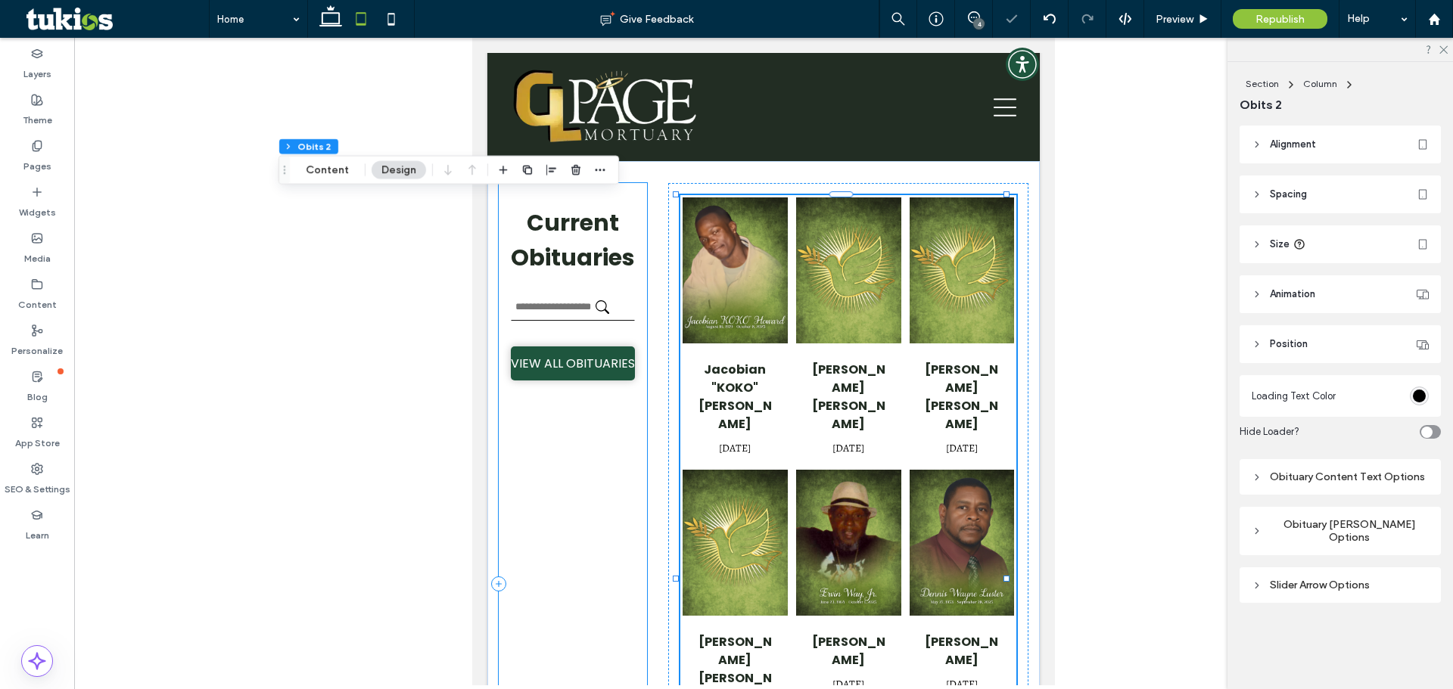
click at [573, 514] on div "Current Obituaries VIEW ALL OBITUARIES" at bounding box center [573, 583] width 148 height 801
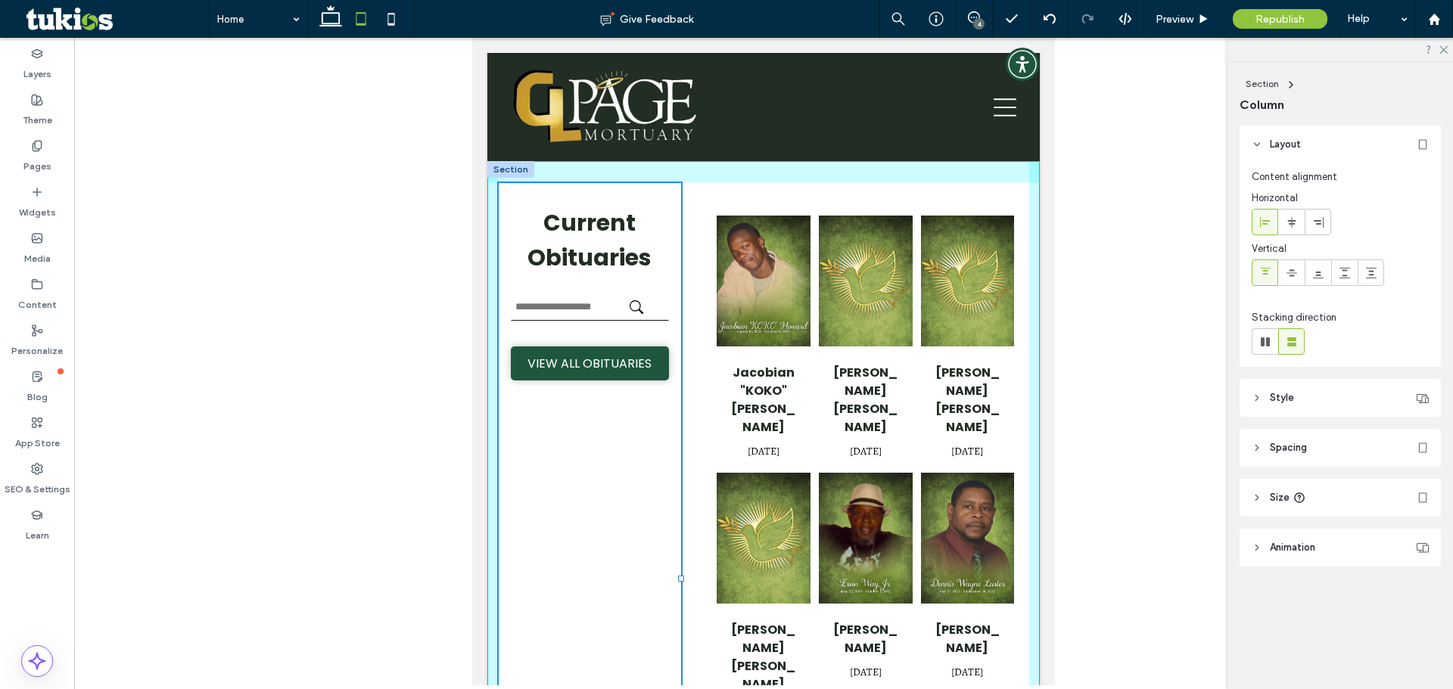
drag, startPoint x: 643, startPoint y: 578, endPoint x: 682, endPoint y: 444, distance: 139.4
click at [680, 577] on div at bounding box center [681, 579] width 6 height 6
type input "**"
type input "*****"
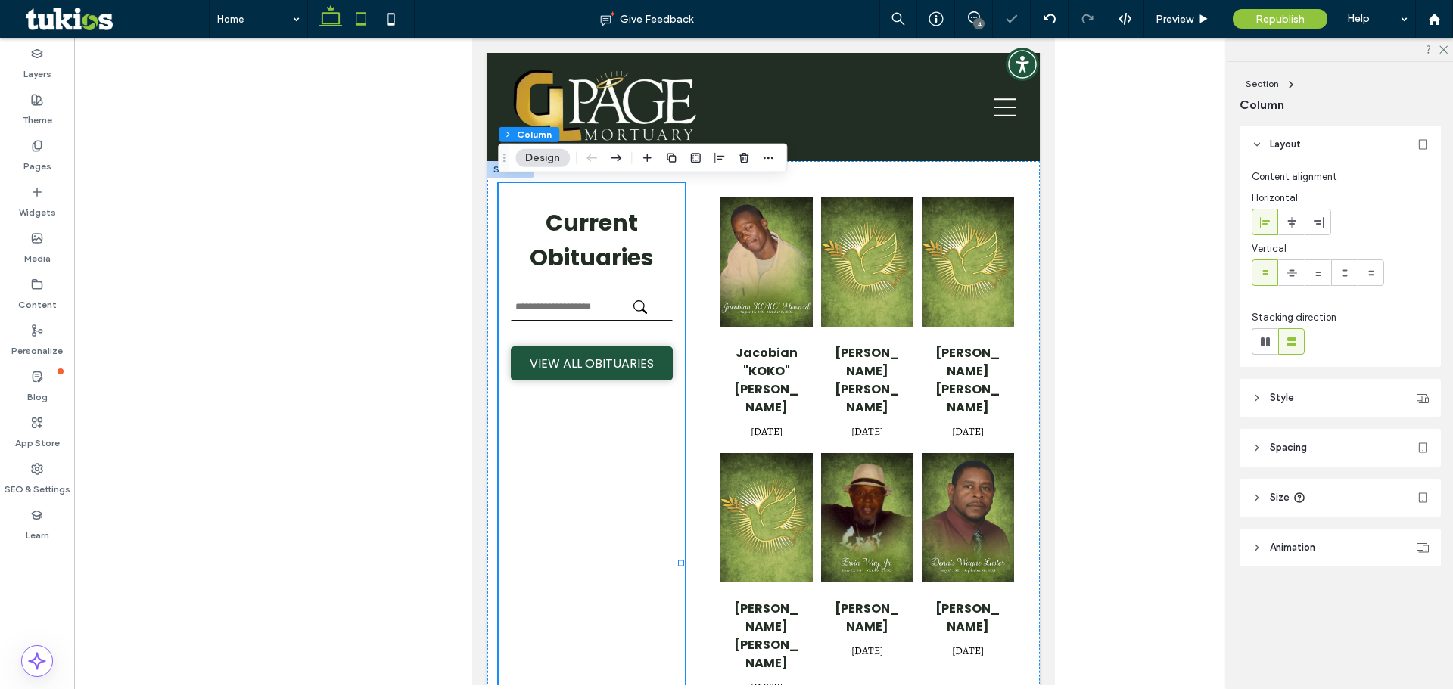
click at [329, 26] on icon at bounding box center [330, 19] width 30 height 30
type input "**"
type input "***"
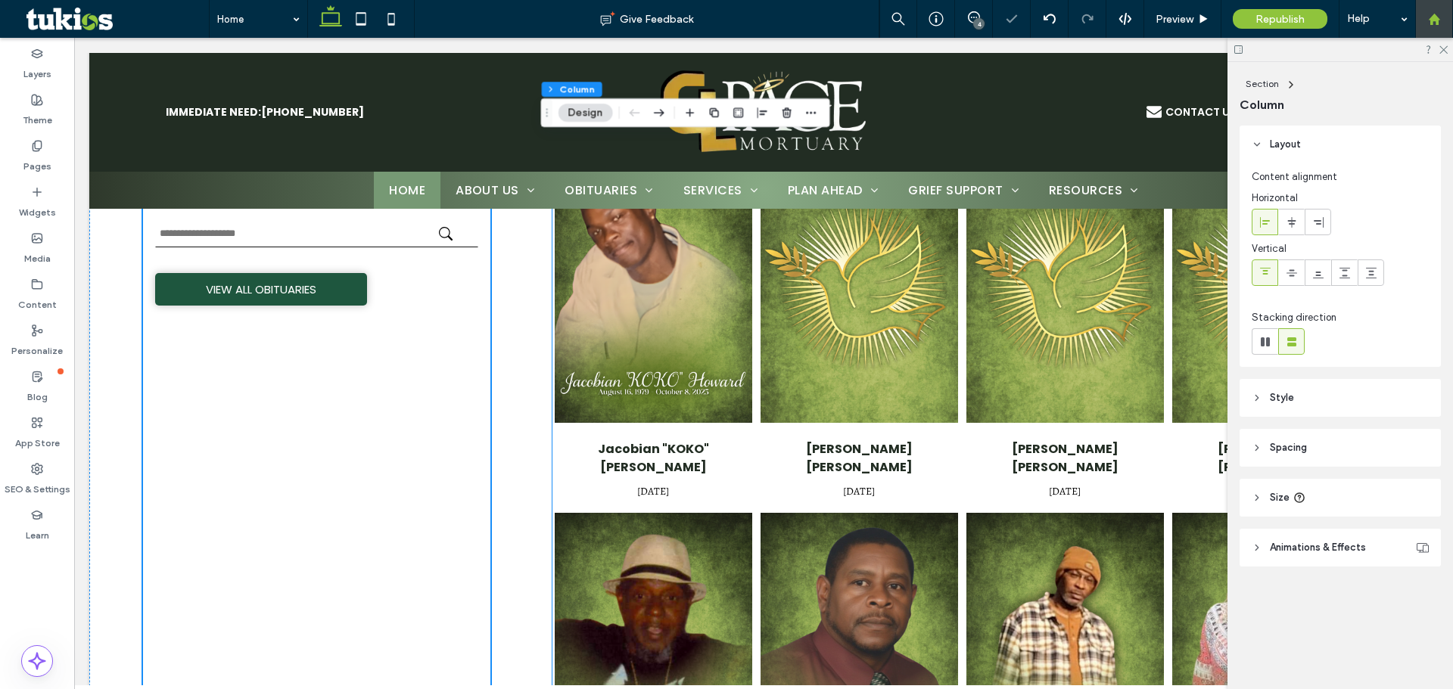
scroll to position [496, 0]
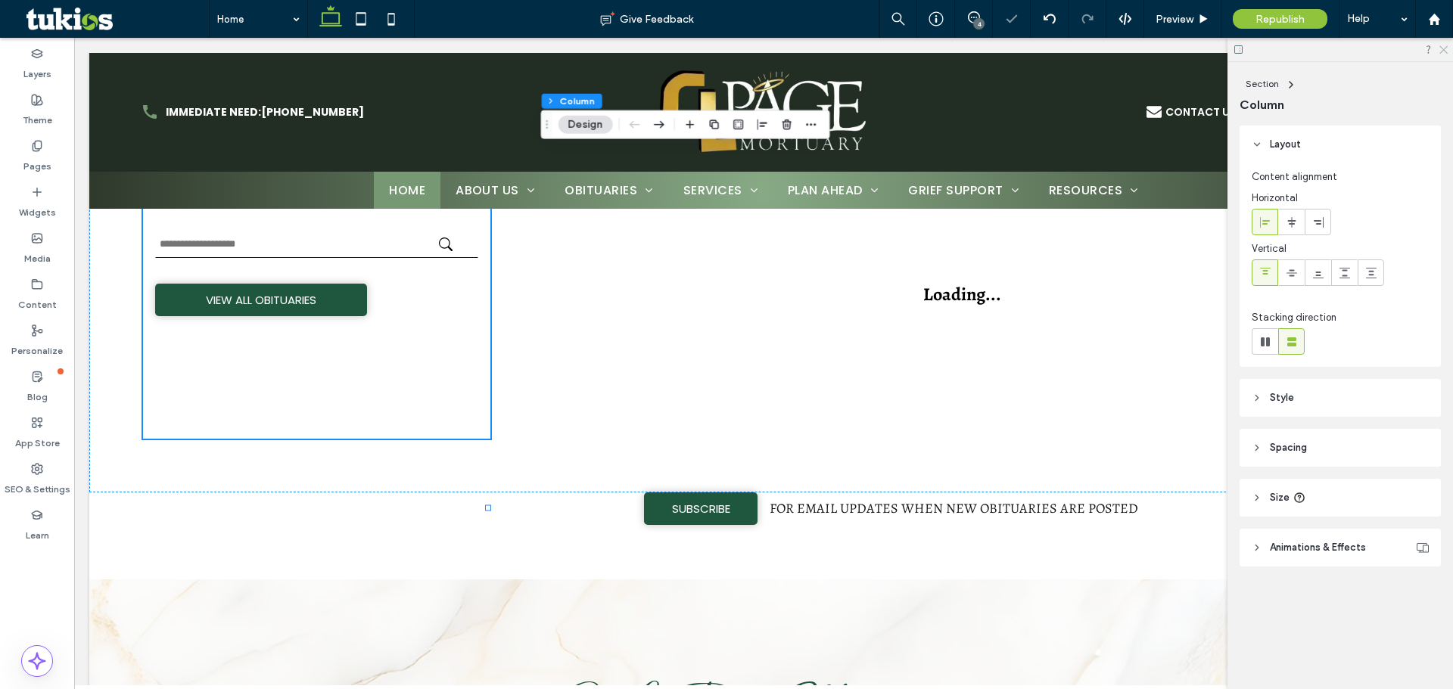
click at [1447, 44] on icon at bounding box center [1442, 49] width 10 height 10
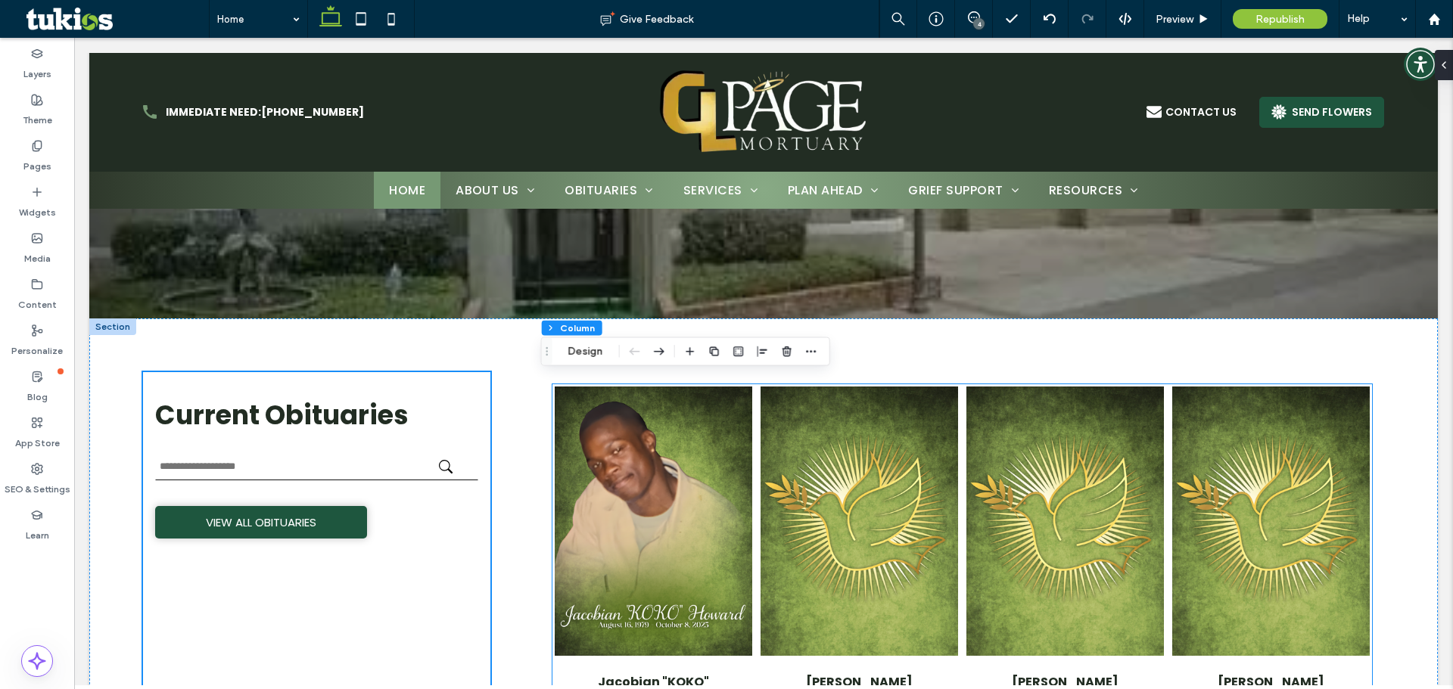
scroll to position [269, 0]
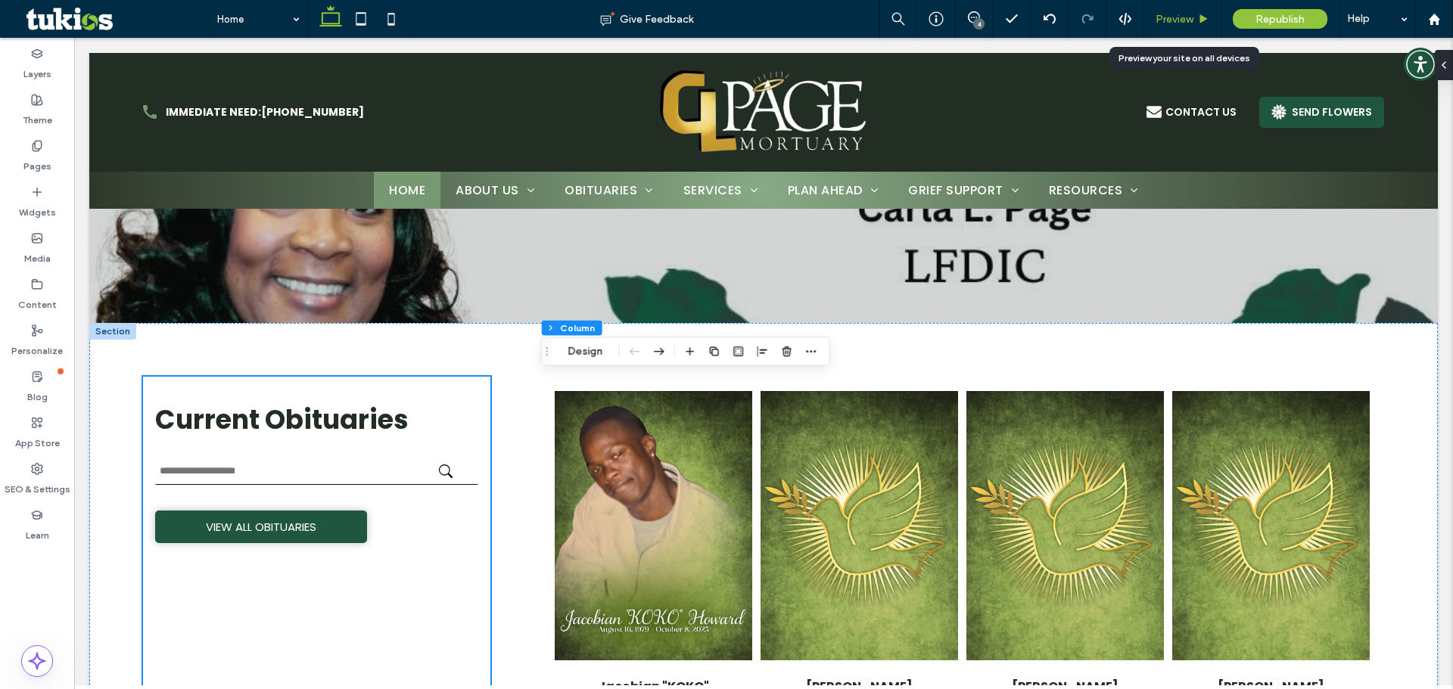
click at [1186, 18] on span "Preview" at bounding box center [1174, 19] width 38 height 13
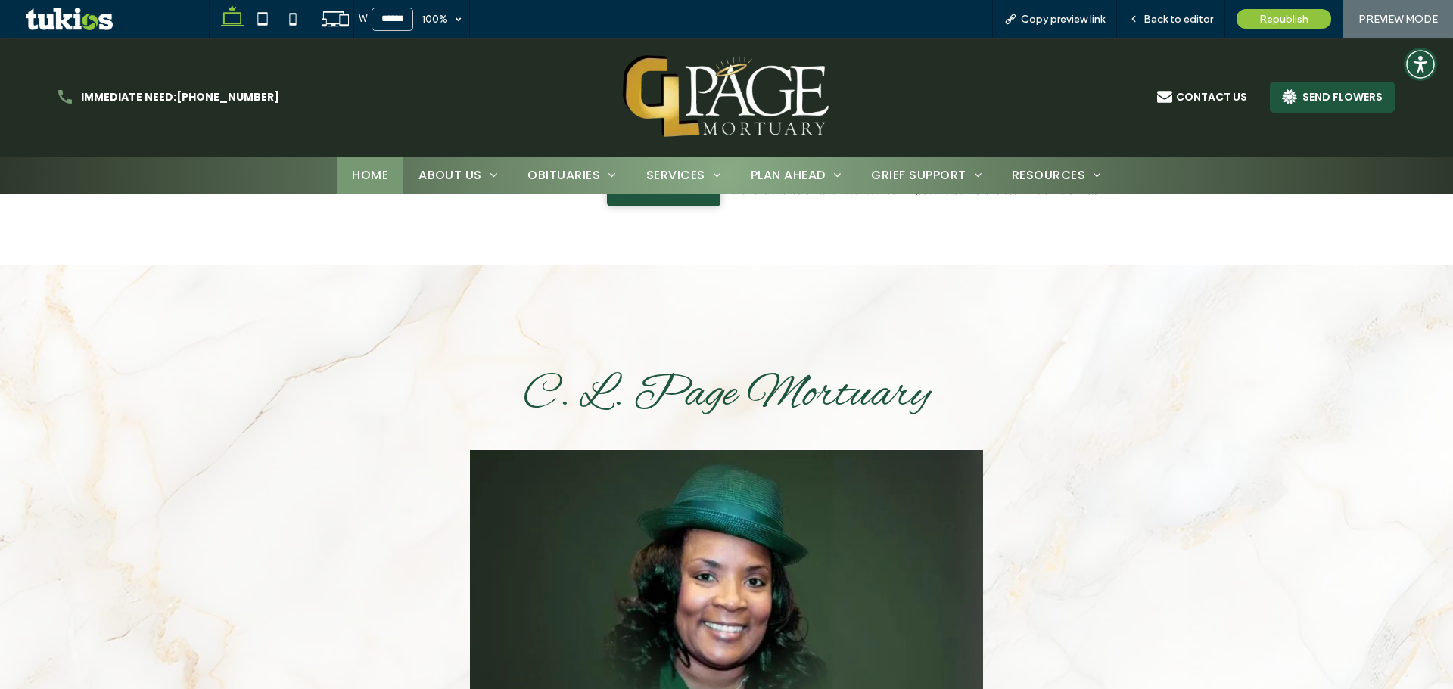
scroll to position [1388, 0]
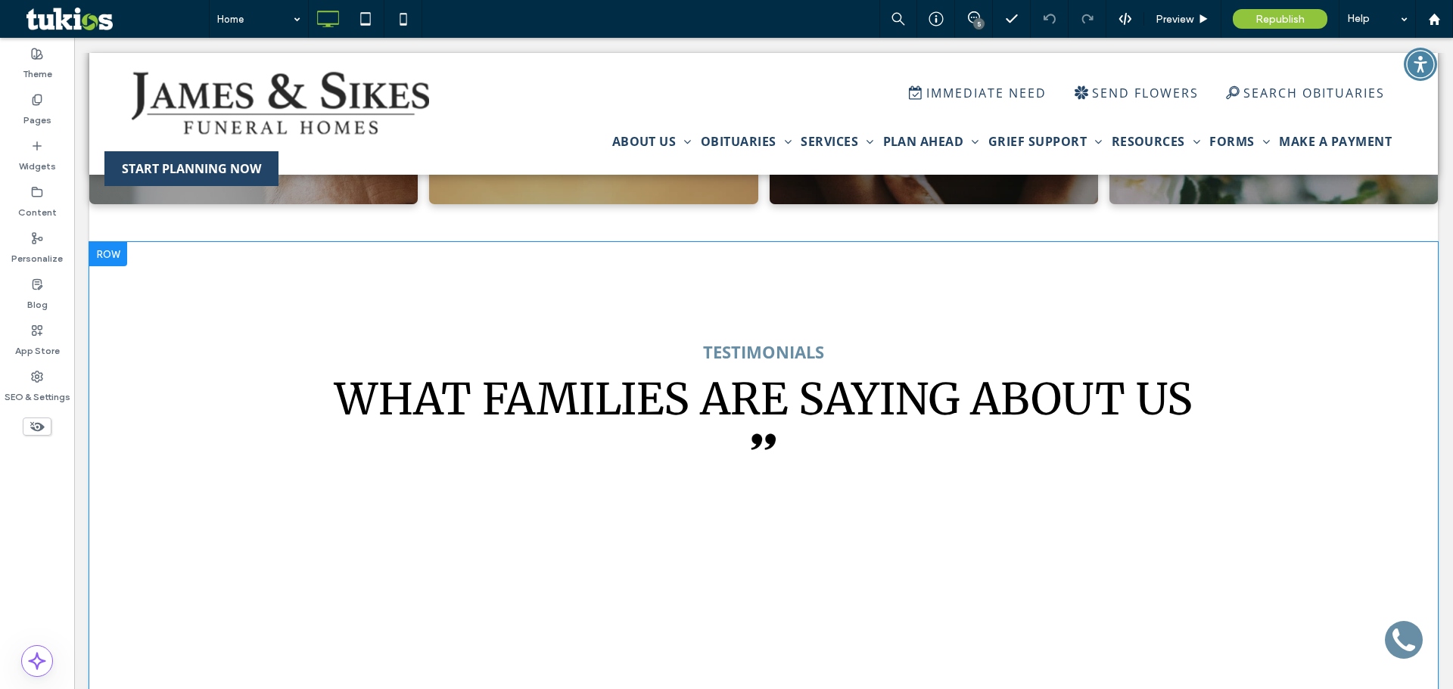
scroll to position [2648, 0]
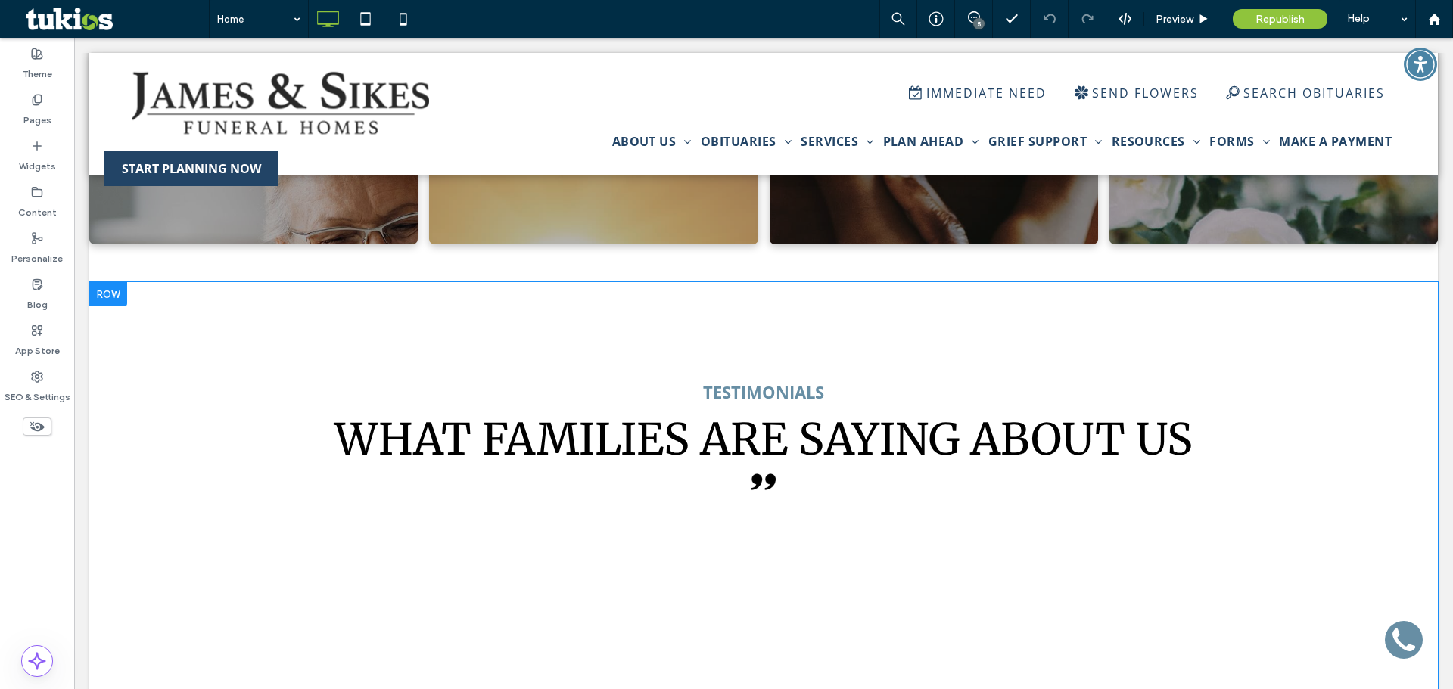
click at [116, 282] on div at bounding box center [108, 294] width 38 height 24
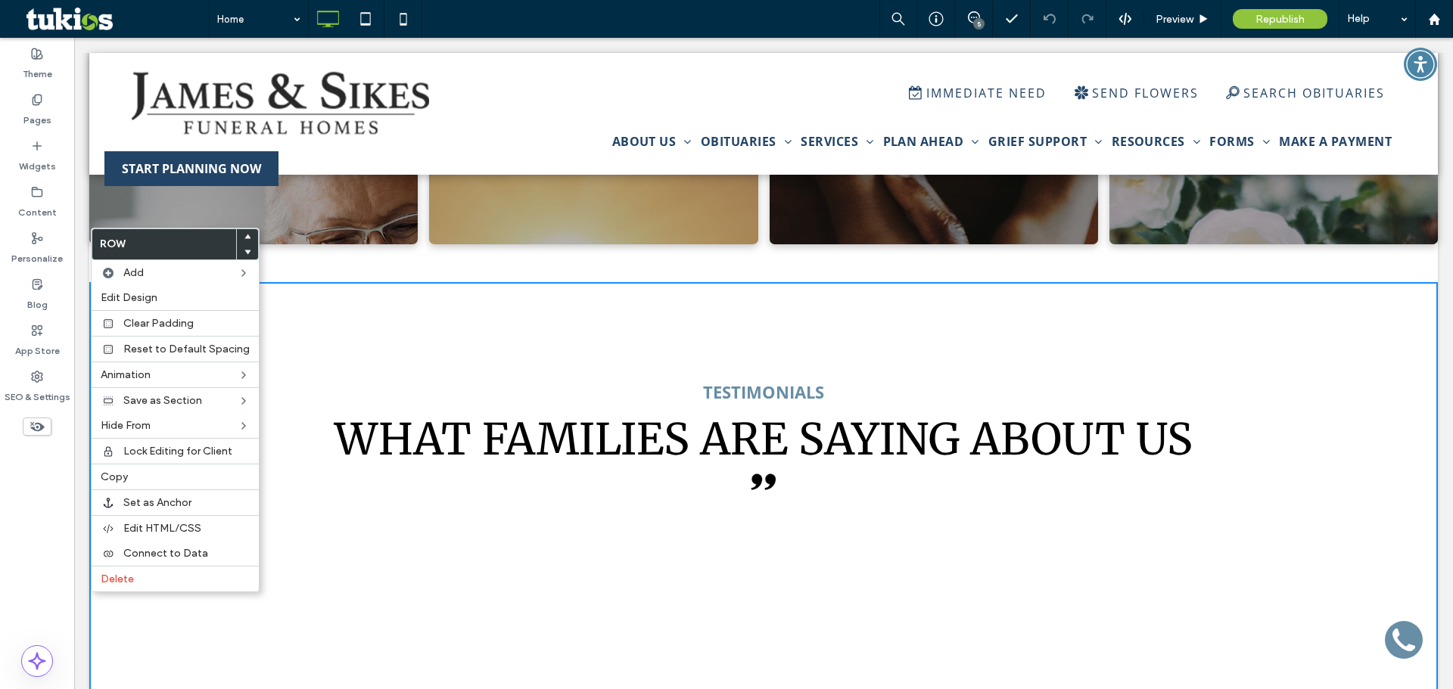
click at [244, 235] on icon at bounding box center [247, 237] width 6 height 6
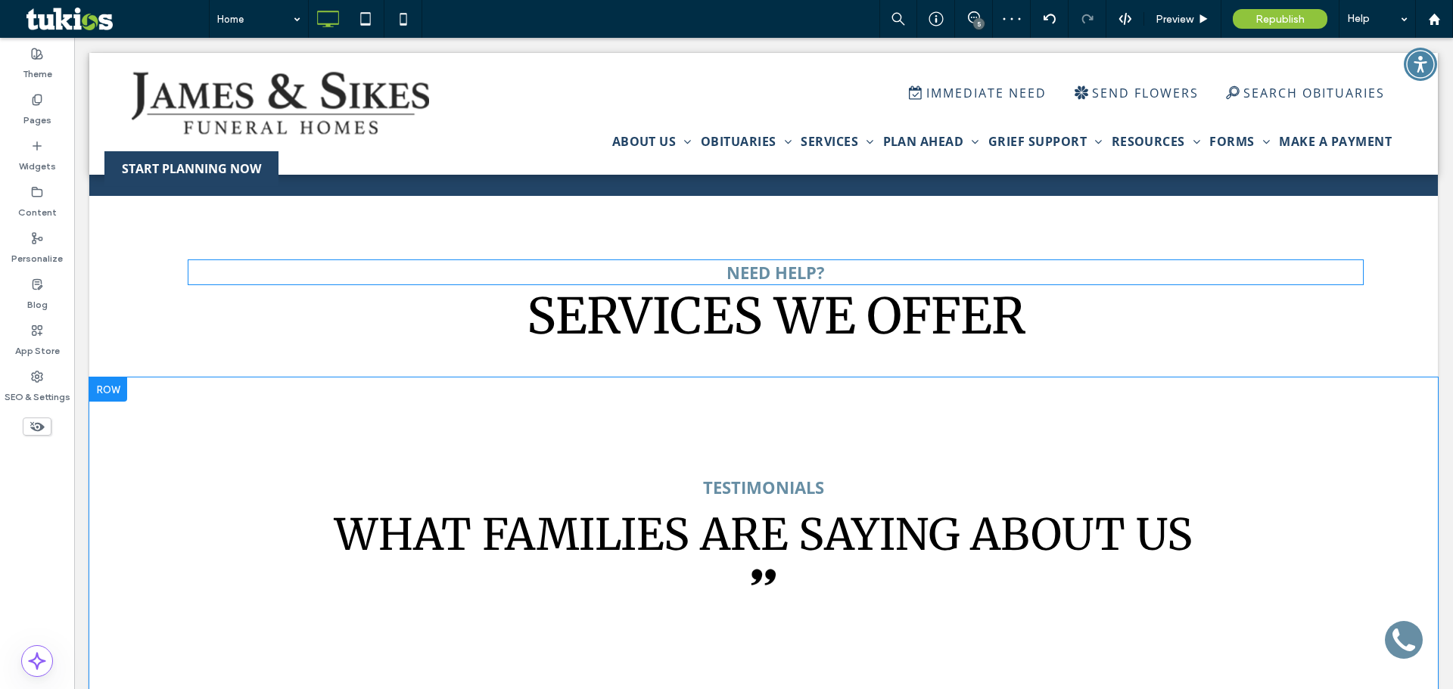
scroll to position [1854, 0]
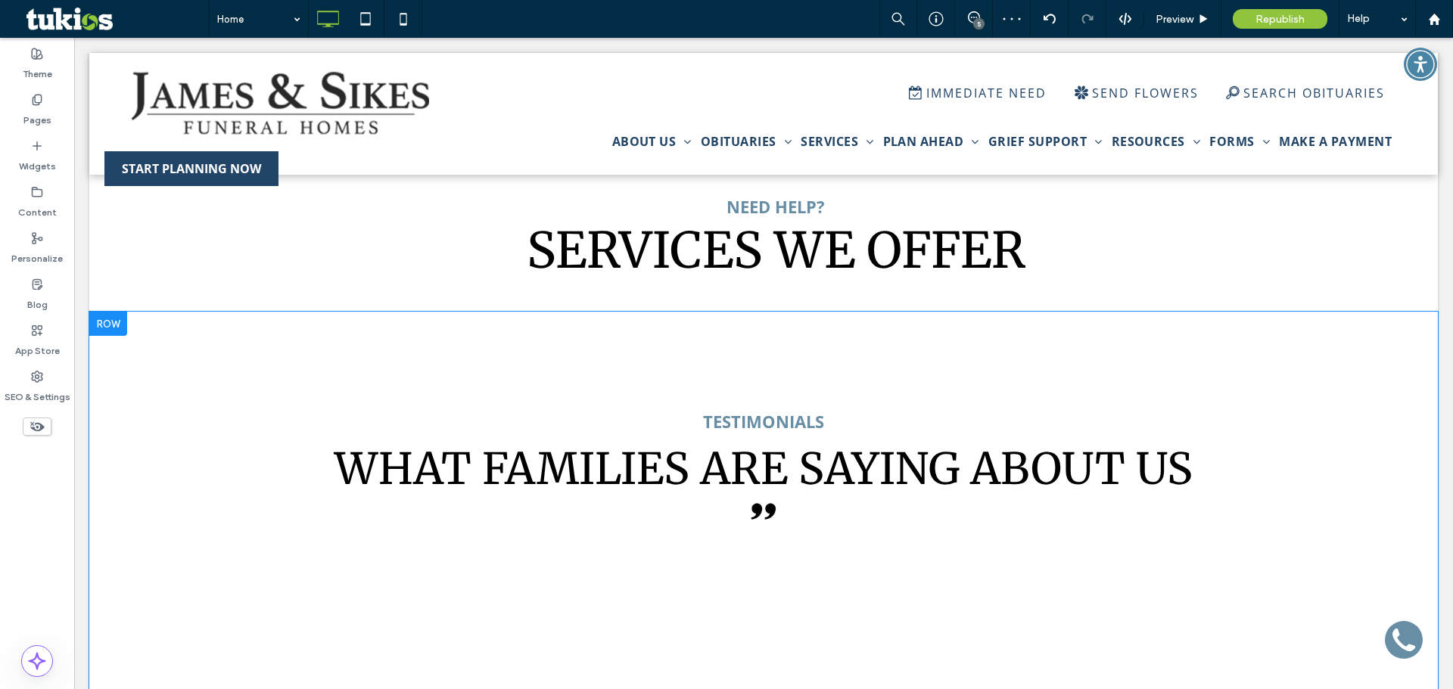
drag, startPoint x: 113, startPoint y: 270, endPoint x: 288, endPoint y: 306, distance: 178.3
click at [113, 312] on div at bounding box center [108, 324] width 38 height 24
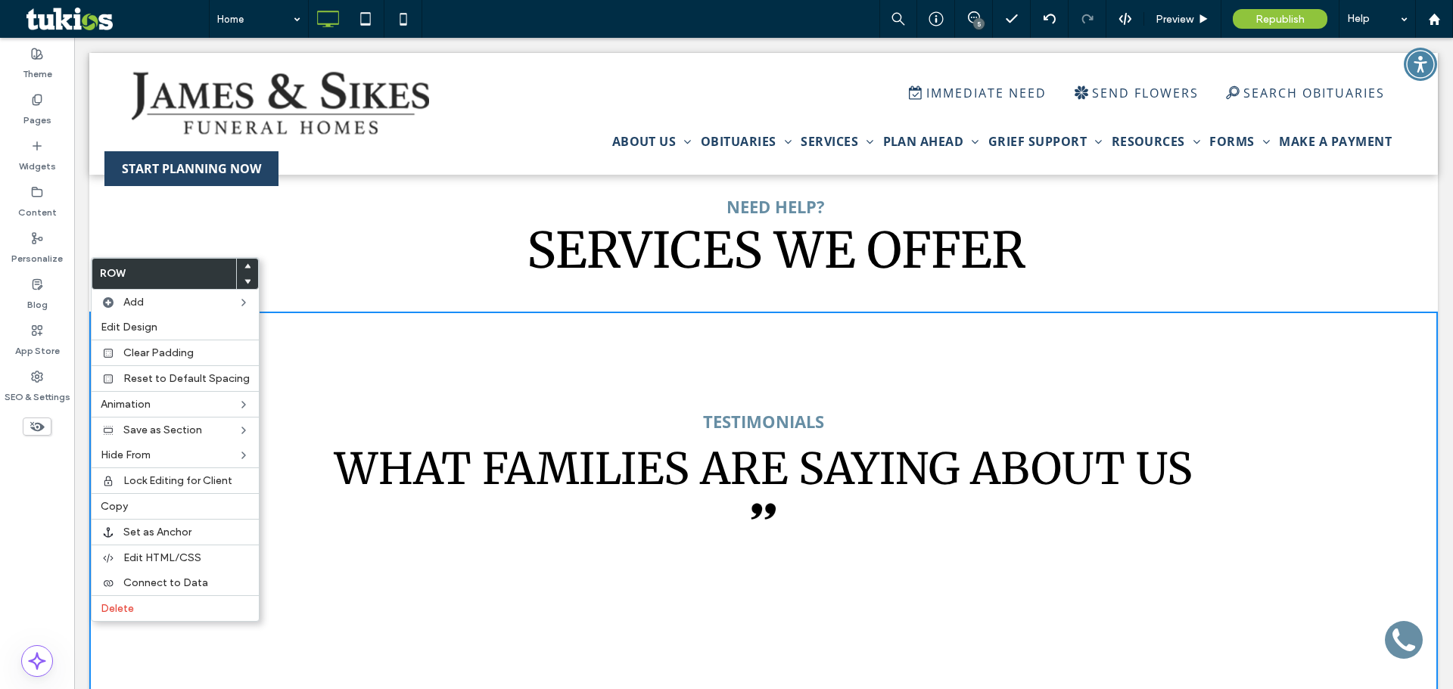
click at [244, 267] on use at bounding box center [247, 266] width 7 height 5
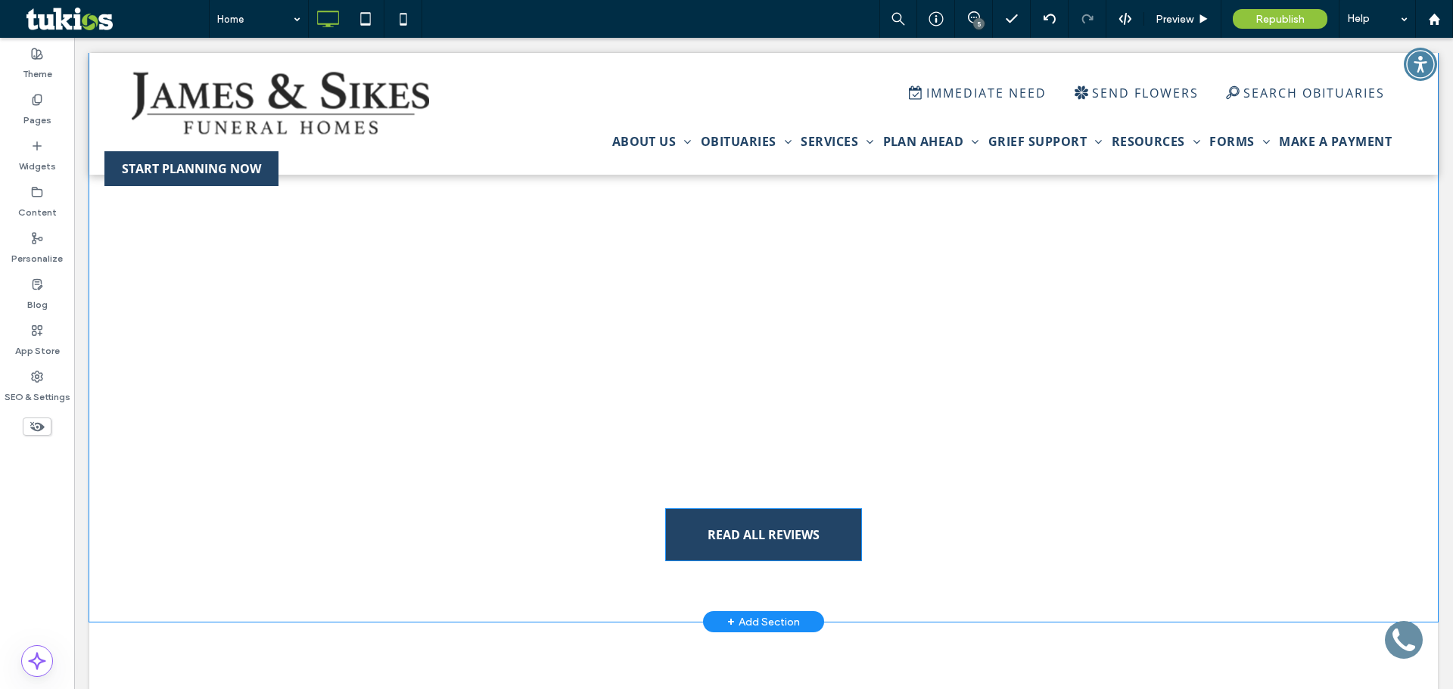
scroll to position [1627, 0]
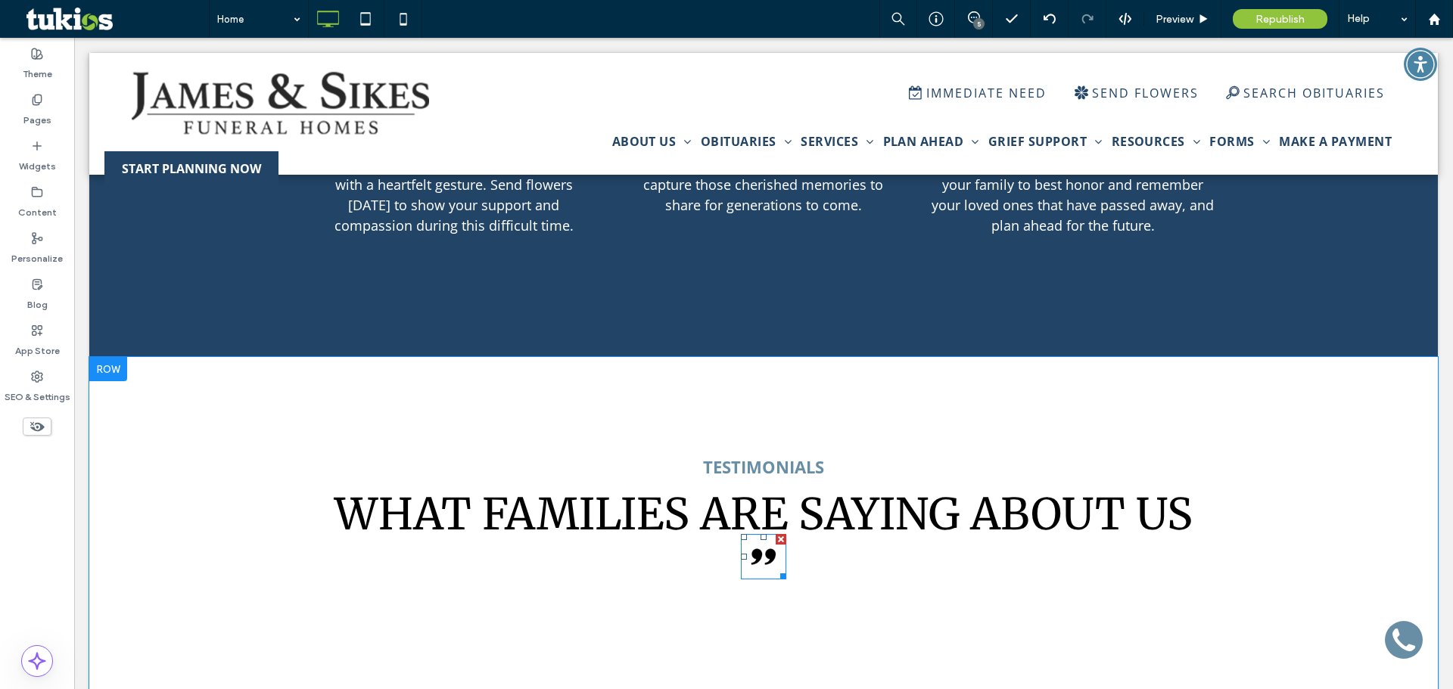
click at [759, 534] on img at bounding box center [763, 556] width 45 height 45
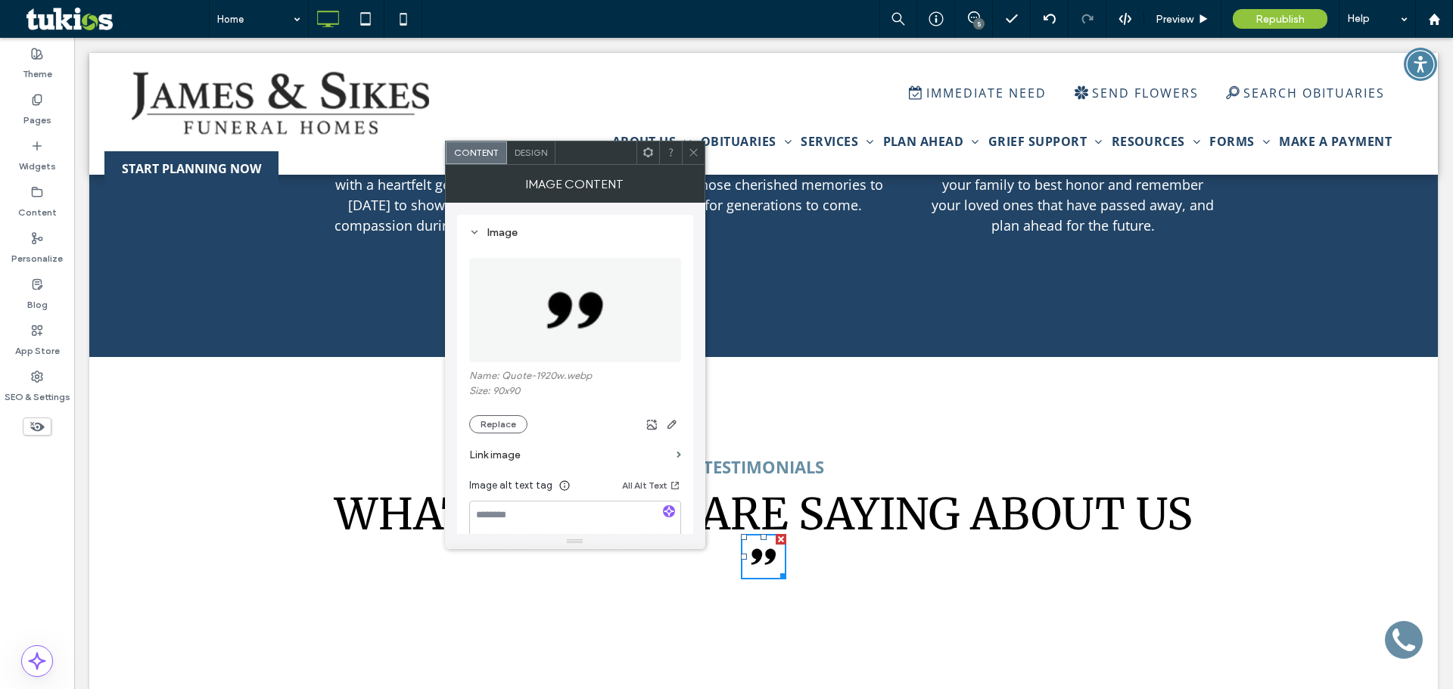
click at [695, 155] on icon at bounding box center [693, 152] width 11 height 11
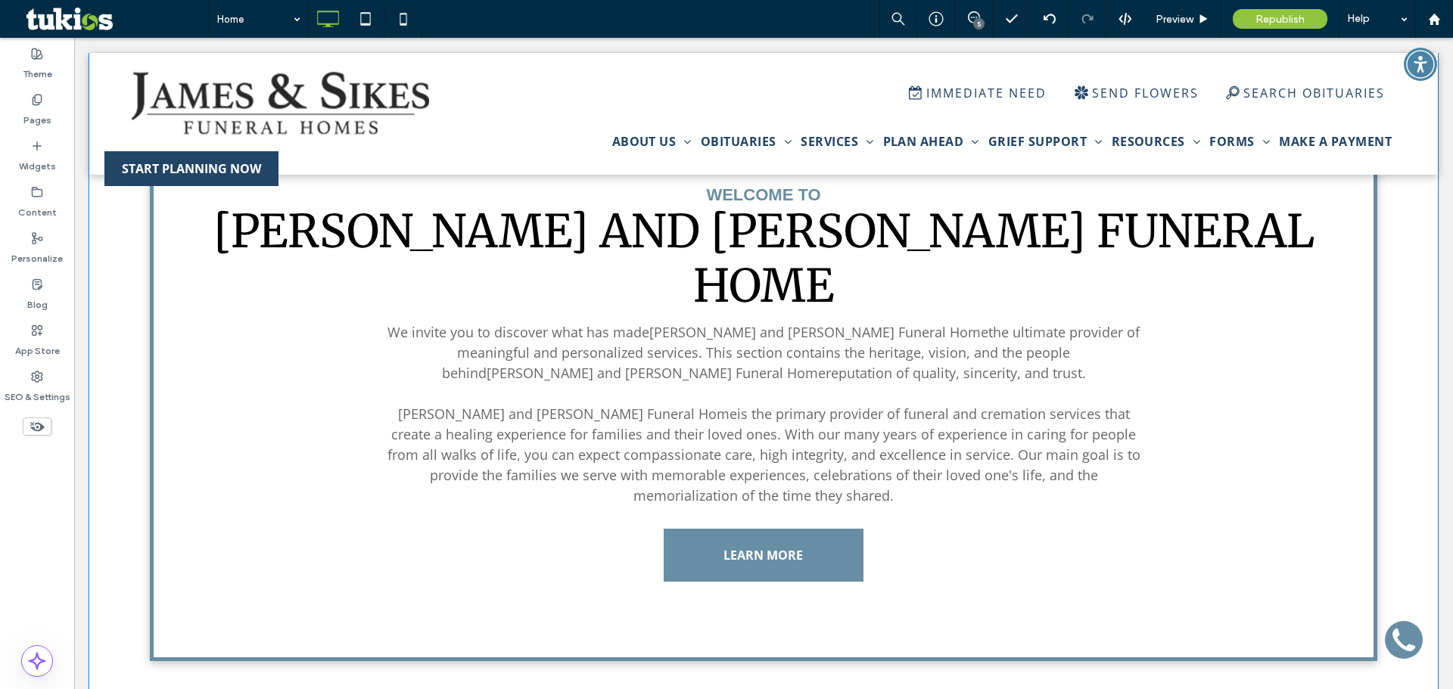
scroll to position [492, 0]
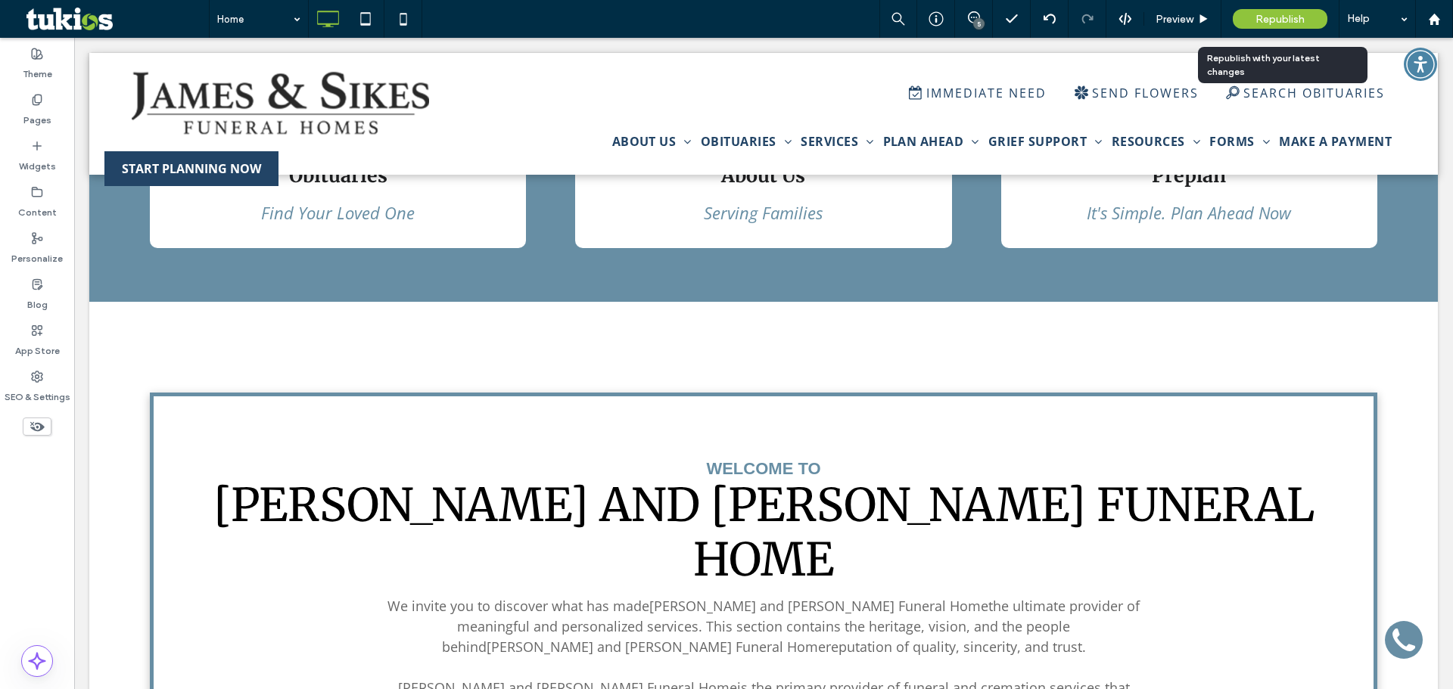
click at [1266, 20] on span "Republish" at bounding box center [1279, 19] width 49 height 13
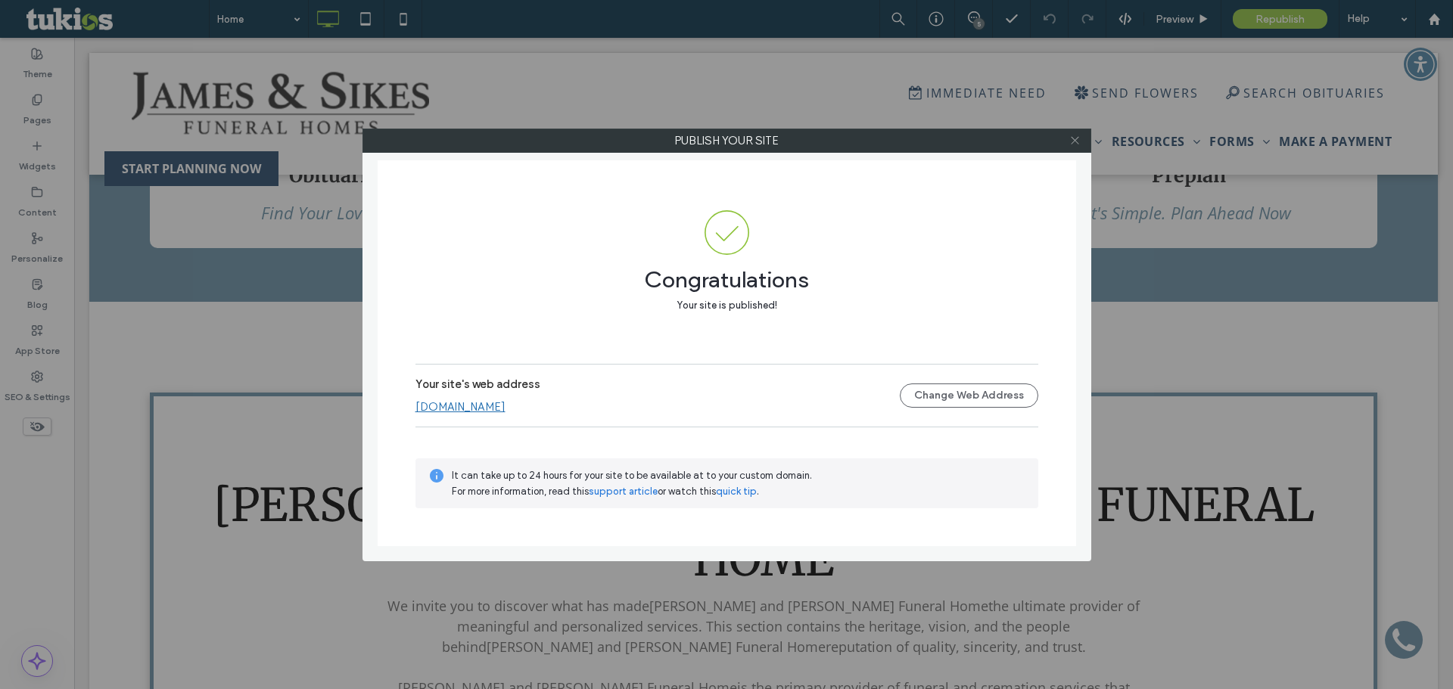
click at [1077, 144] on icon at bounding box center [1074, 140] width 11 height 11
